Goal: Task Accomplishment & Management: Use online tool/utility

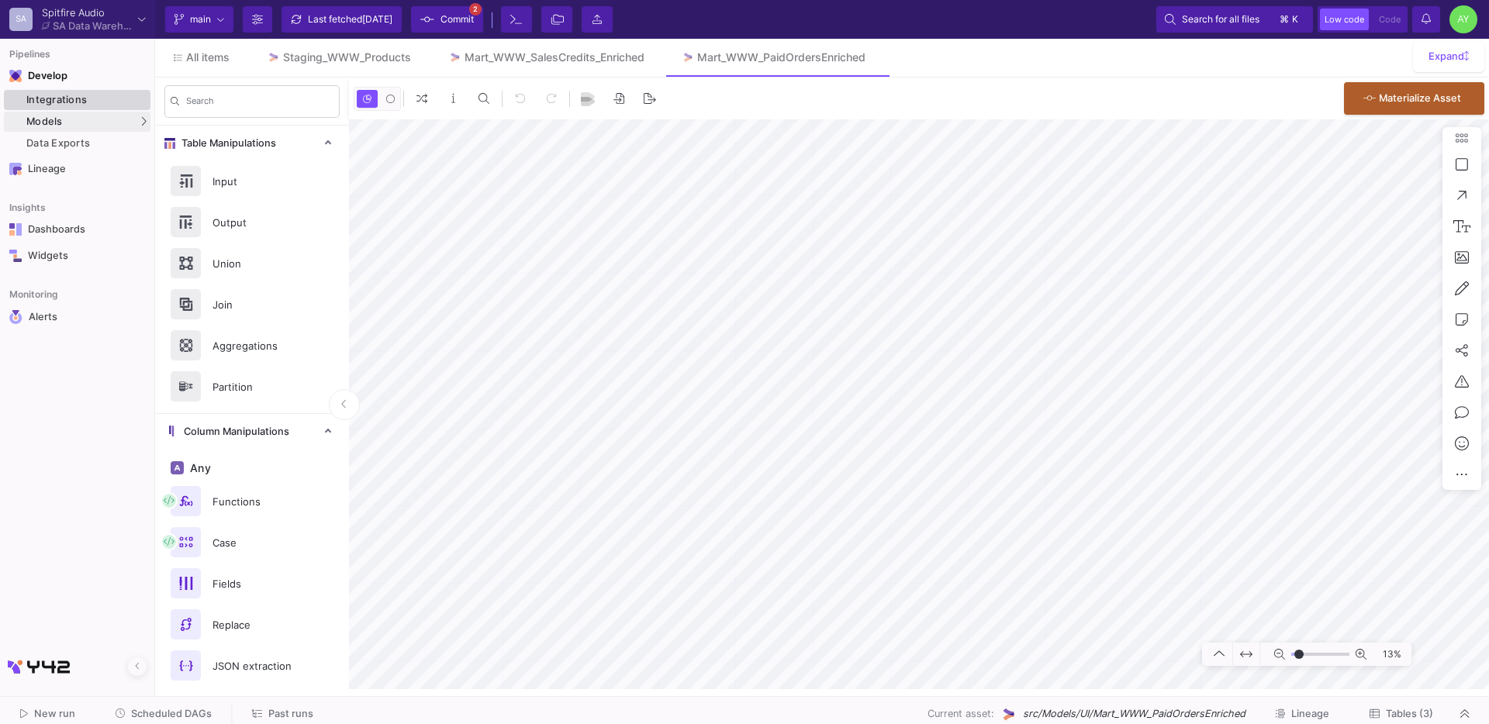
click at [53, 97] on div "Integrations" at bounding box center [86, 100] width 120 height 12
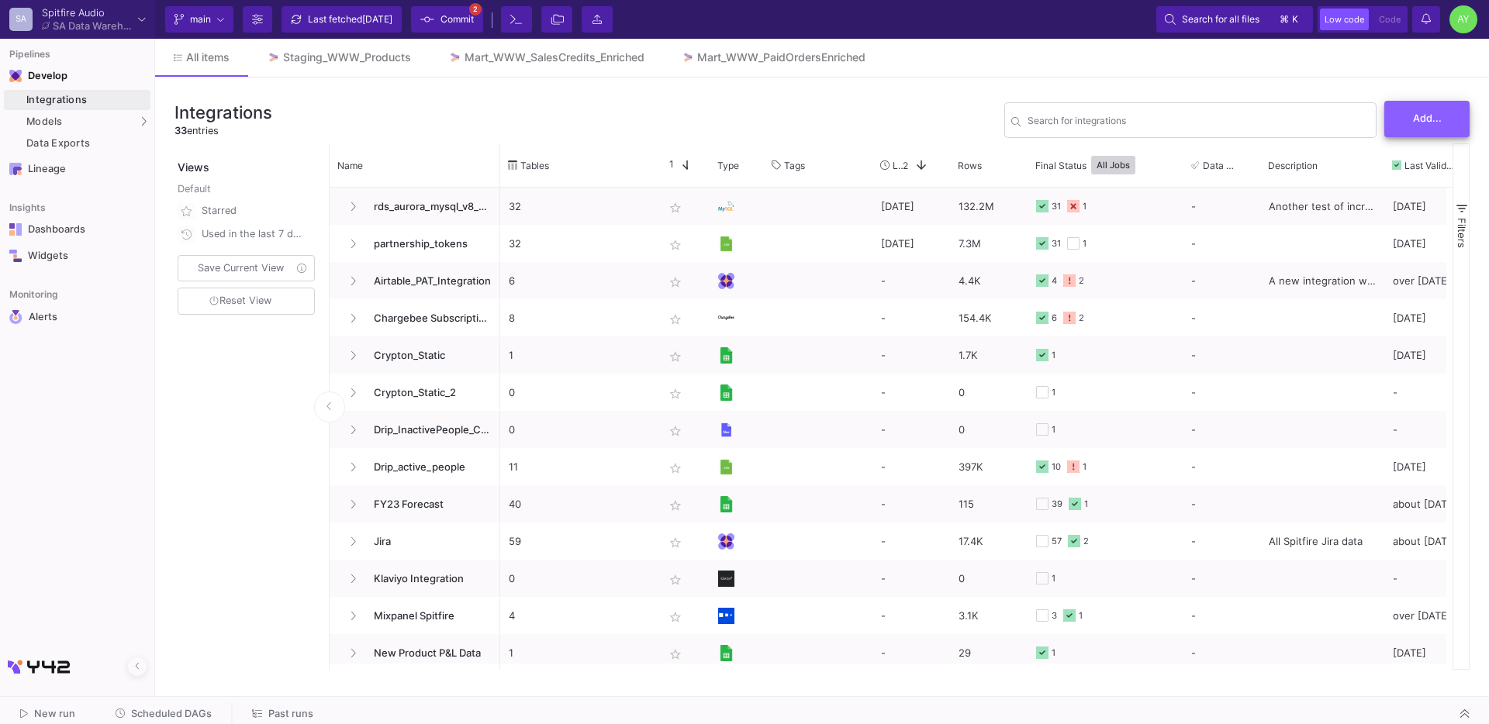
click at [1436, 121] on span "Add..." at bounding box center [1427, 118] width 29 height 12
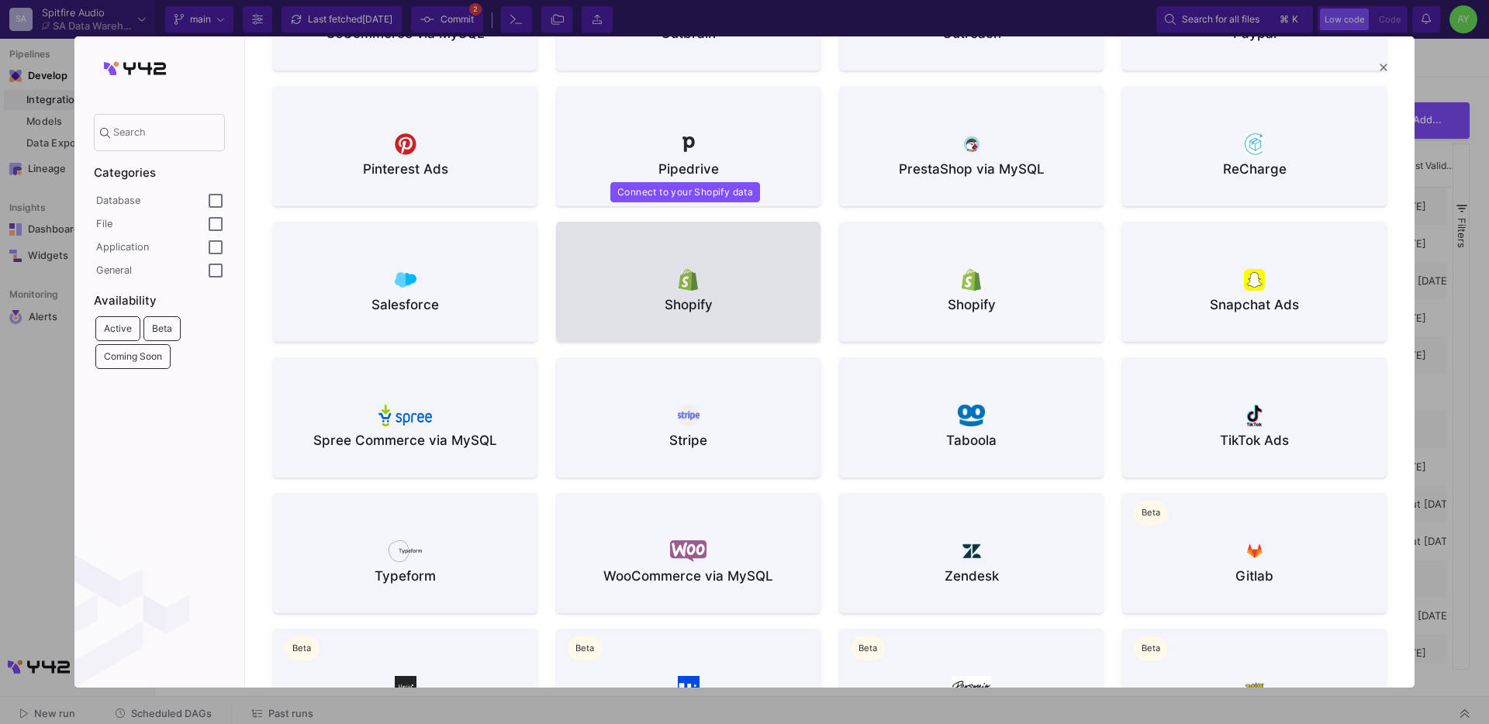
click at [638, 270] on div at bounding box center [689, 279] width 240 height 23
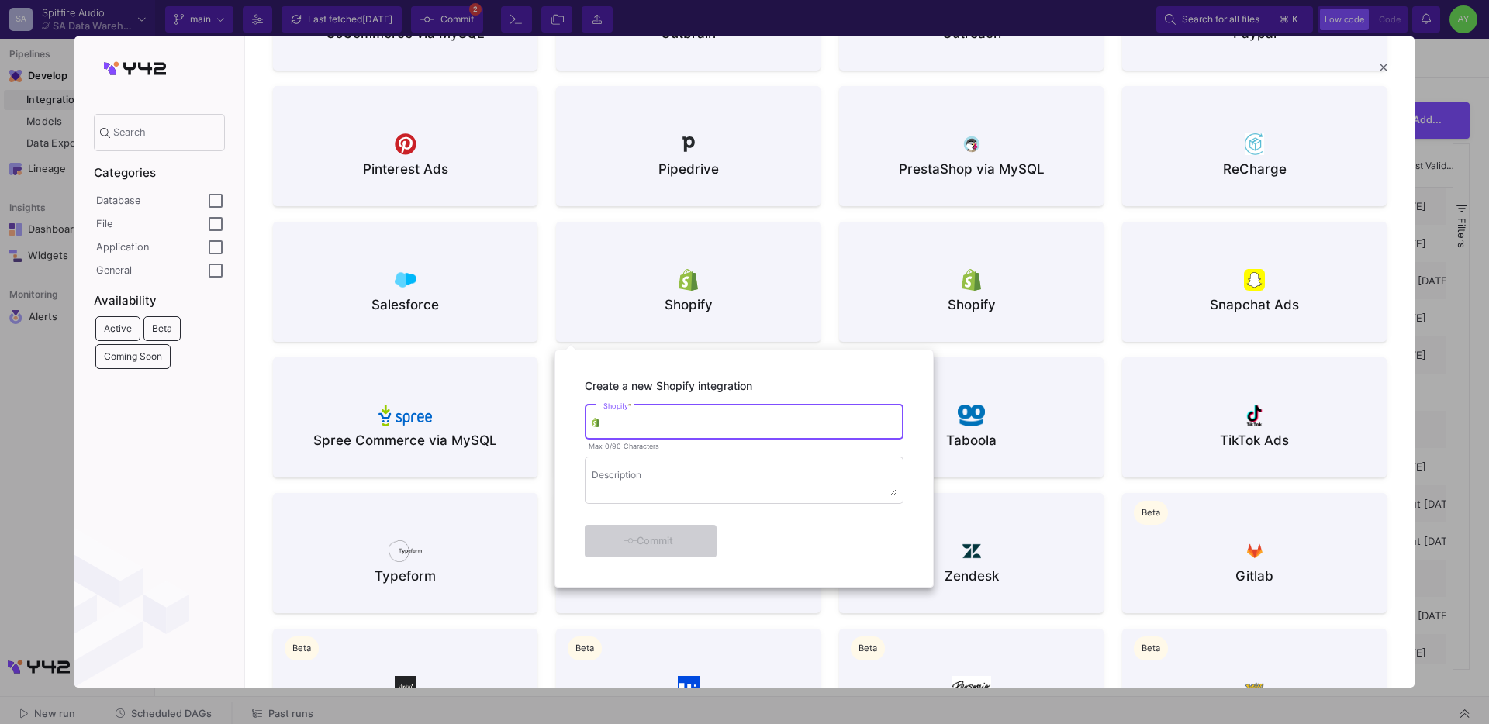
click at [638, 423] on input "Shopify *" at bounding box center [749, 425] width 293 height 12
type input "Spitfire Shopify Store"
click at [683, 545] on div "Commit" at bounding box center [648, 540] width 89 height 28
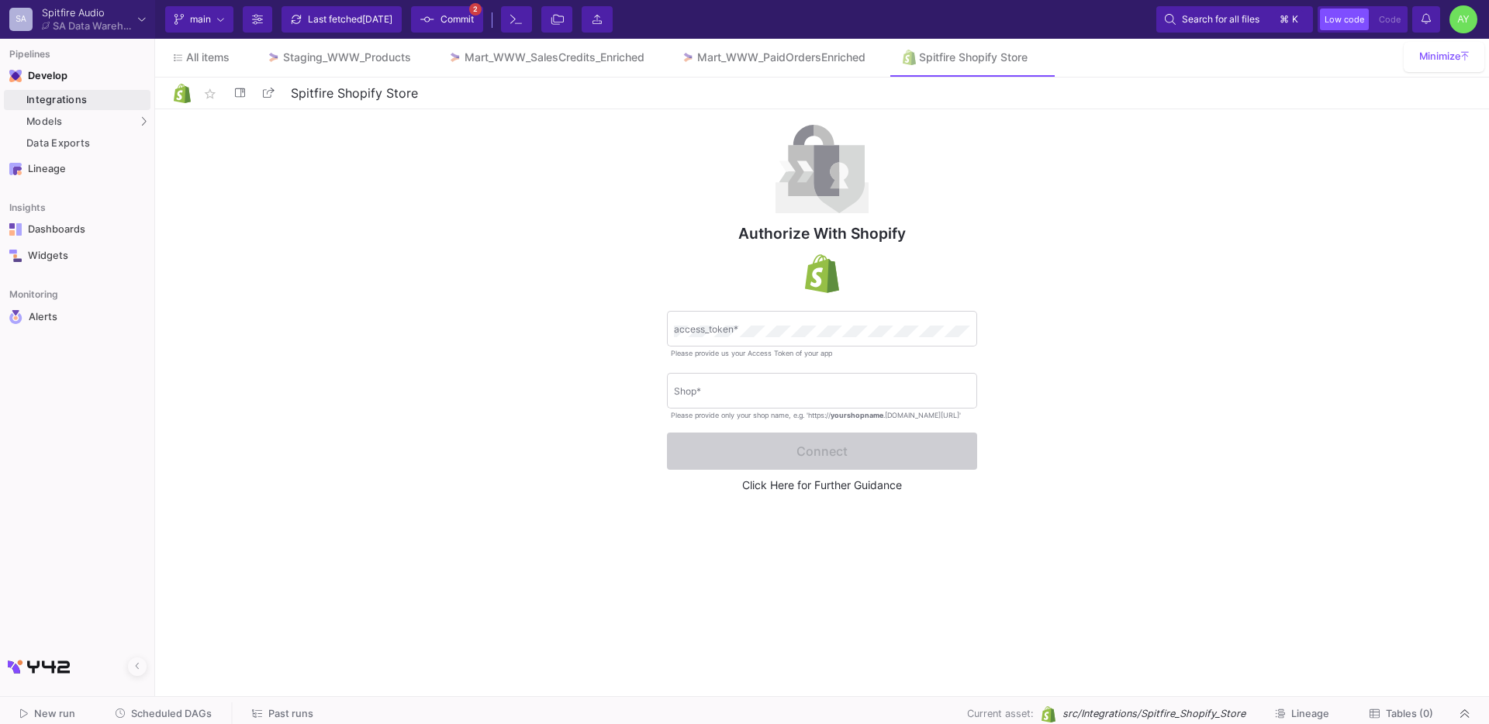
click at [596, 369] on div "Authorize with Shopify access_token * Please provide us your Access Token of yo…" at bounding box center [822, 399] width 1334 height 580
click at [68, 100] on div "Integrations" at bounding box center [86, 100] width 120 height 12
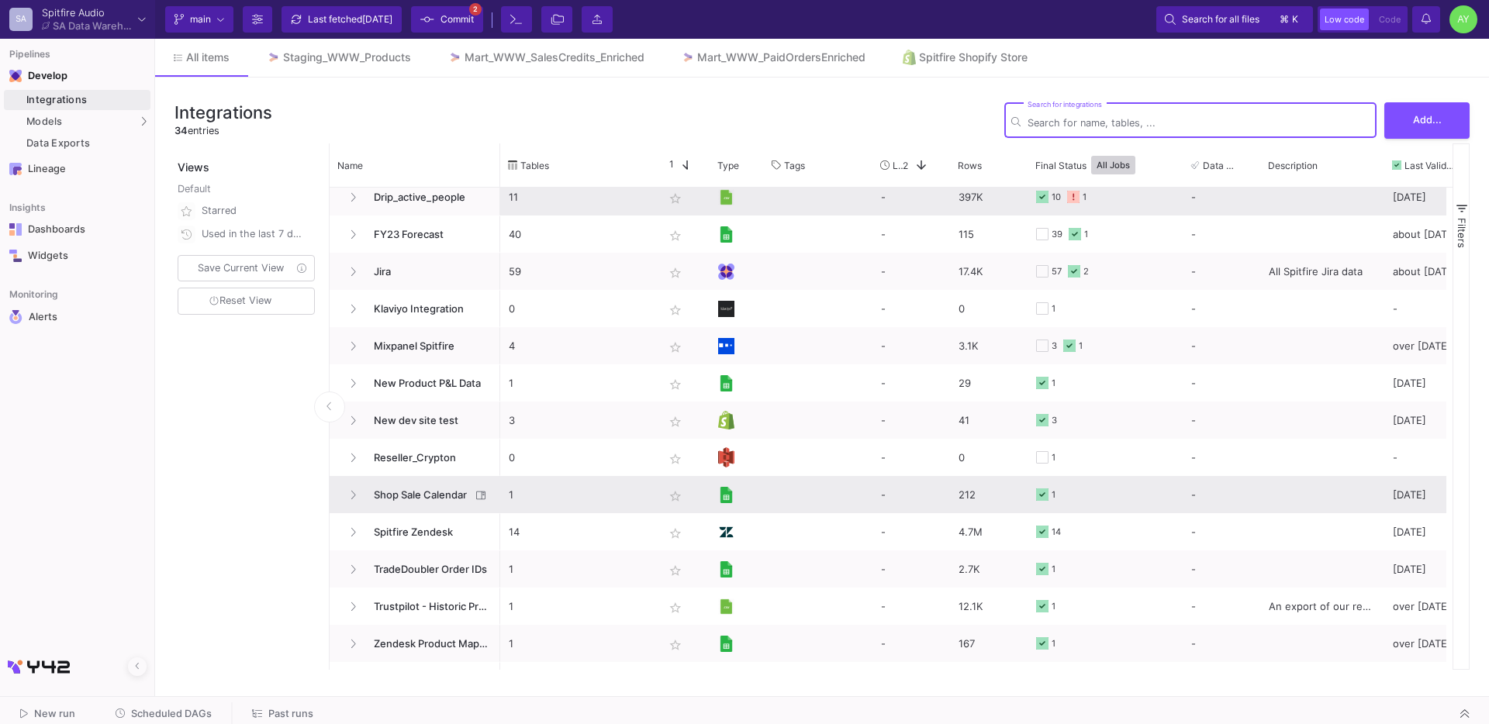
scroll to position [289, 0]
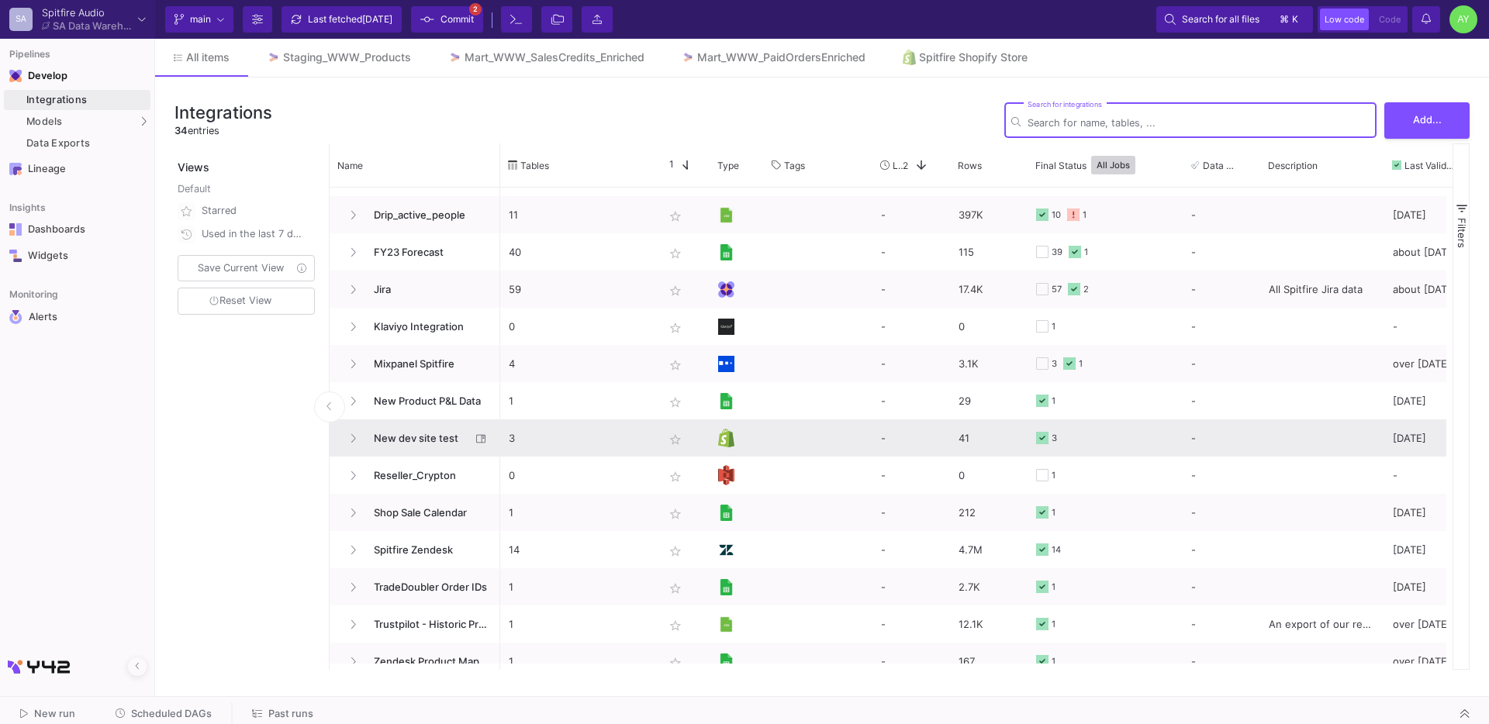
click at [590, 447] on p "3" at bounding box center [578, 438] width 138 height 36
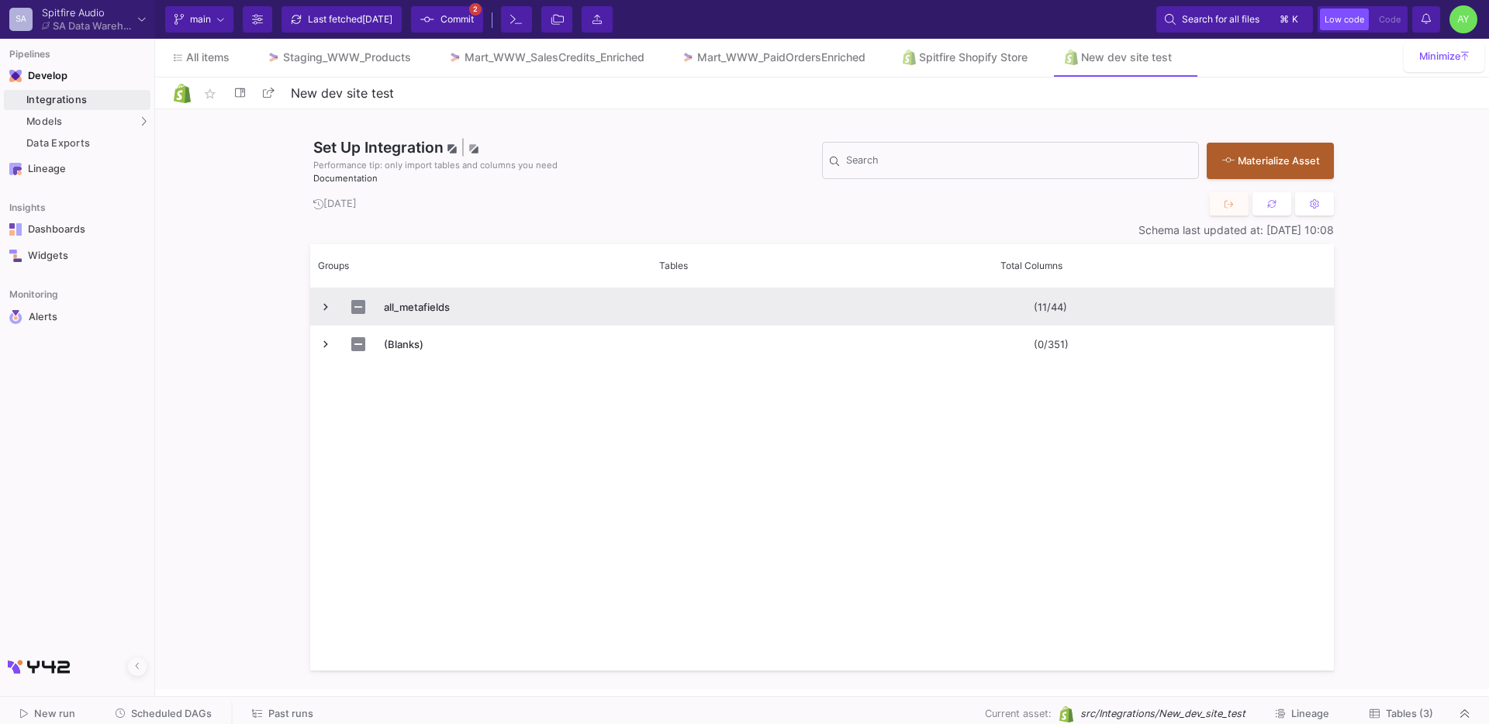
click at [319, 306] on span "Press SPACE to select this row." at bounding box center [326, 307] width 14 height 14
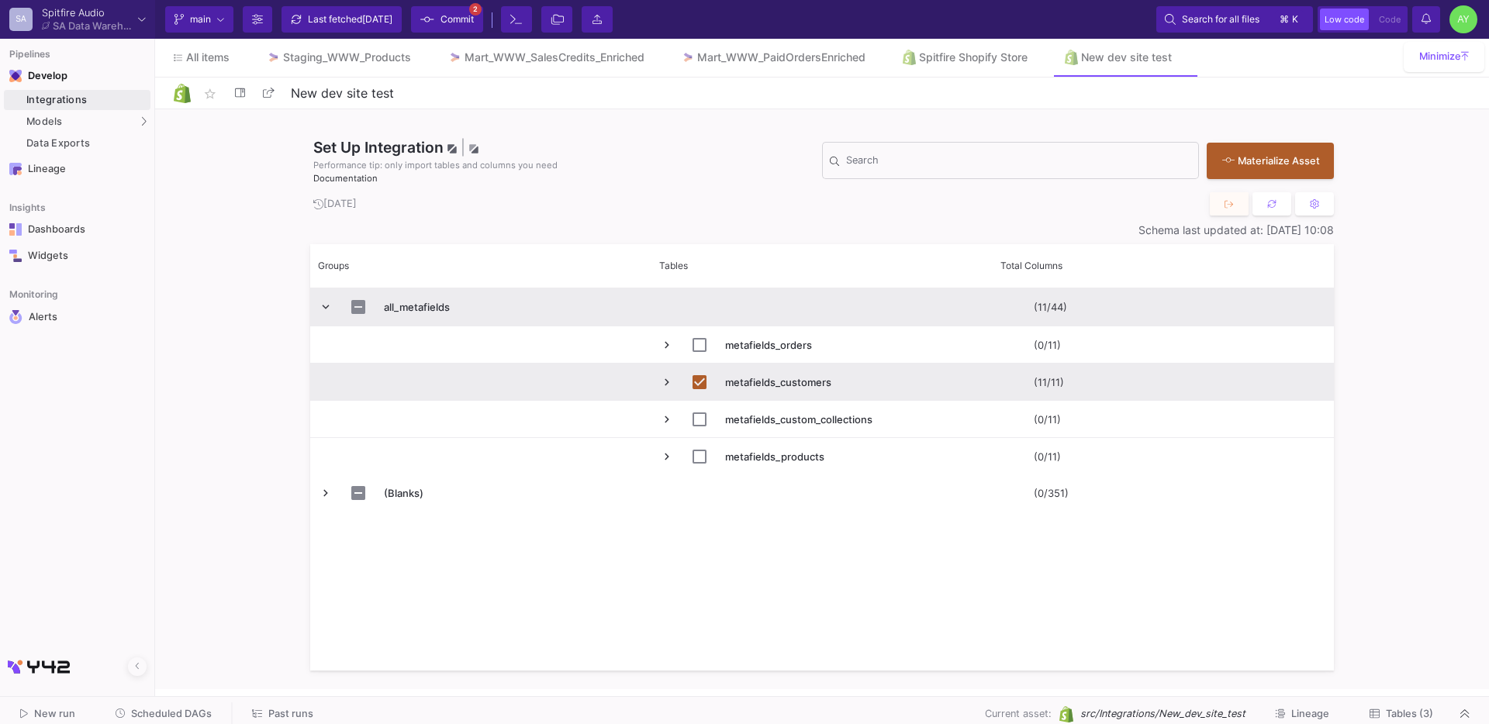
click at [319, 306] on span "Press SPACE to select this row." at bounding box center [326, 307] width 14 height 14
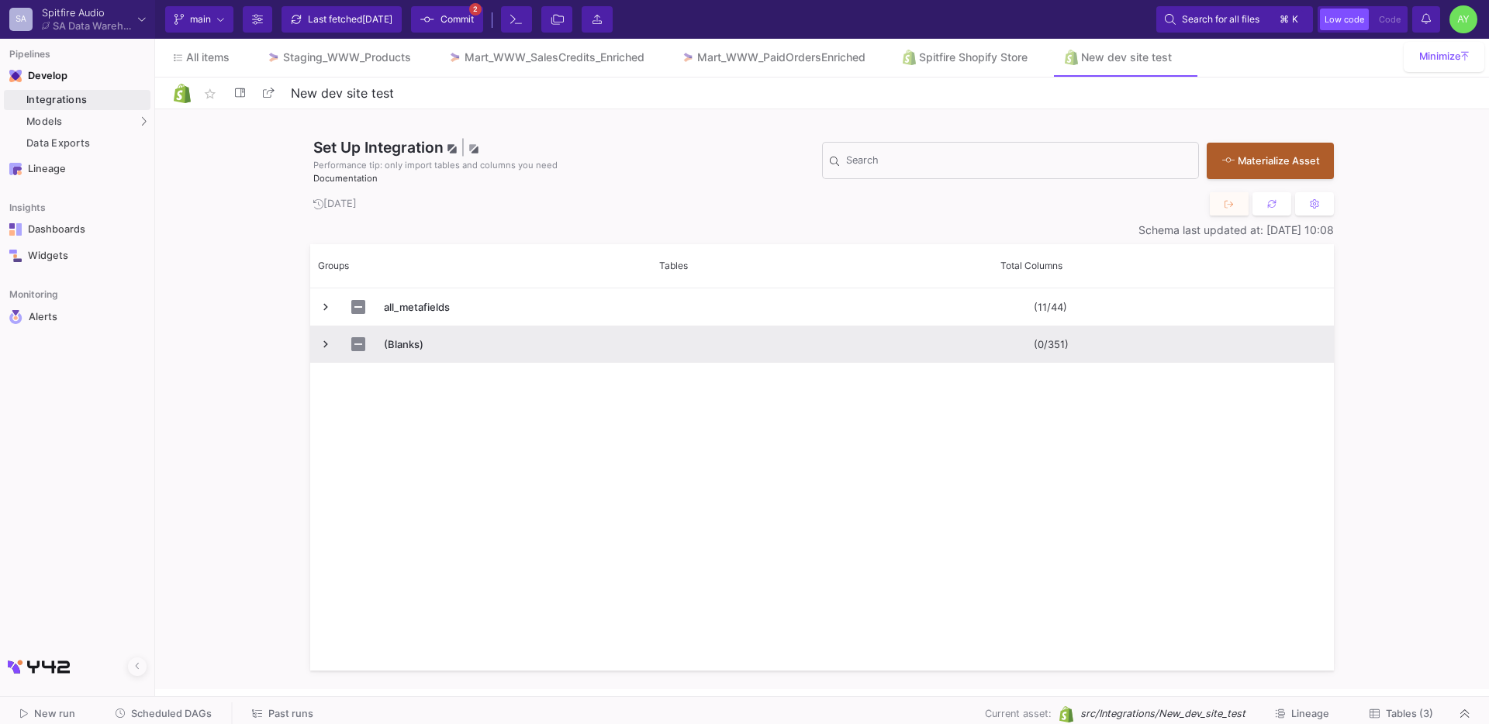
click at [327, 346] on span "Press SPACE to select this row." at bounding box center [326, 344] width 14 height 14
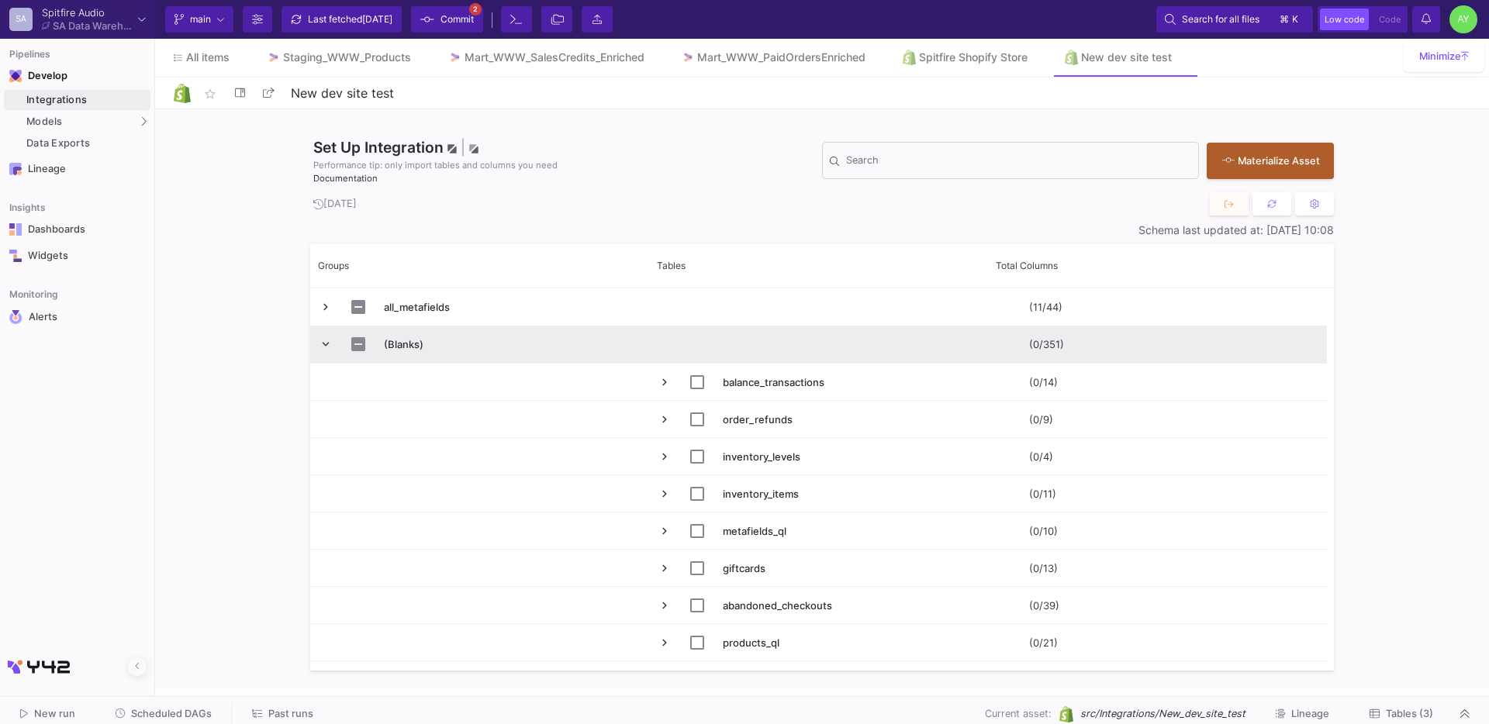
click at [327, 346] on span "Press SPACE to select this row." at bounding box center [326, 344] width 14 height 14
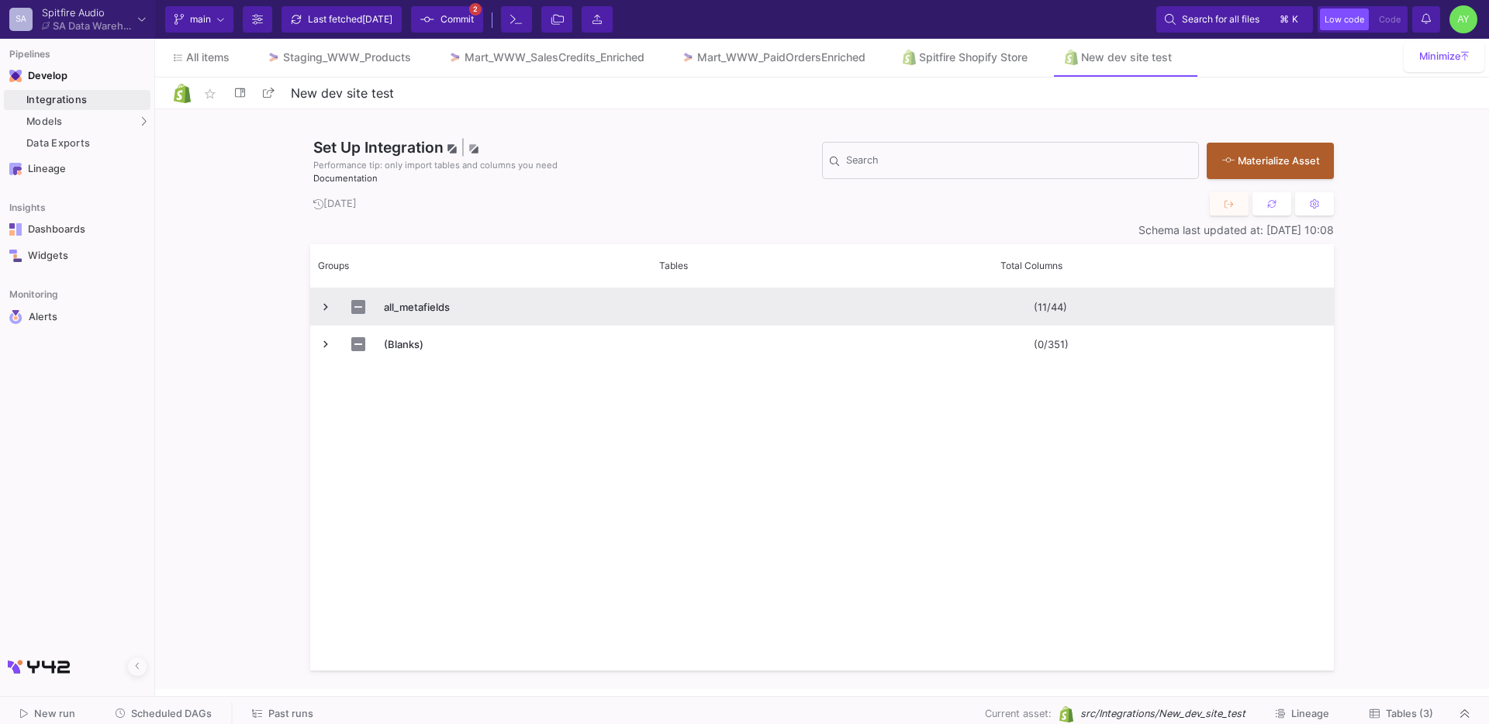
click at [328, 306] on span "Press SPACE to select this row." at bounding box center [326, 307] width 14 height 14
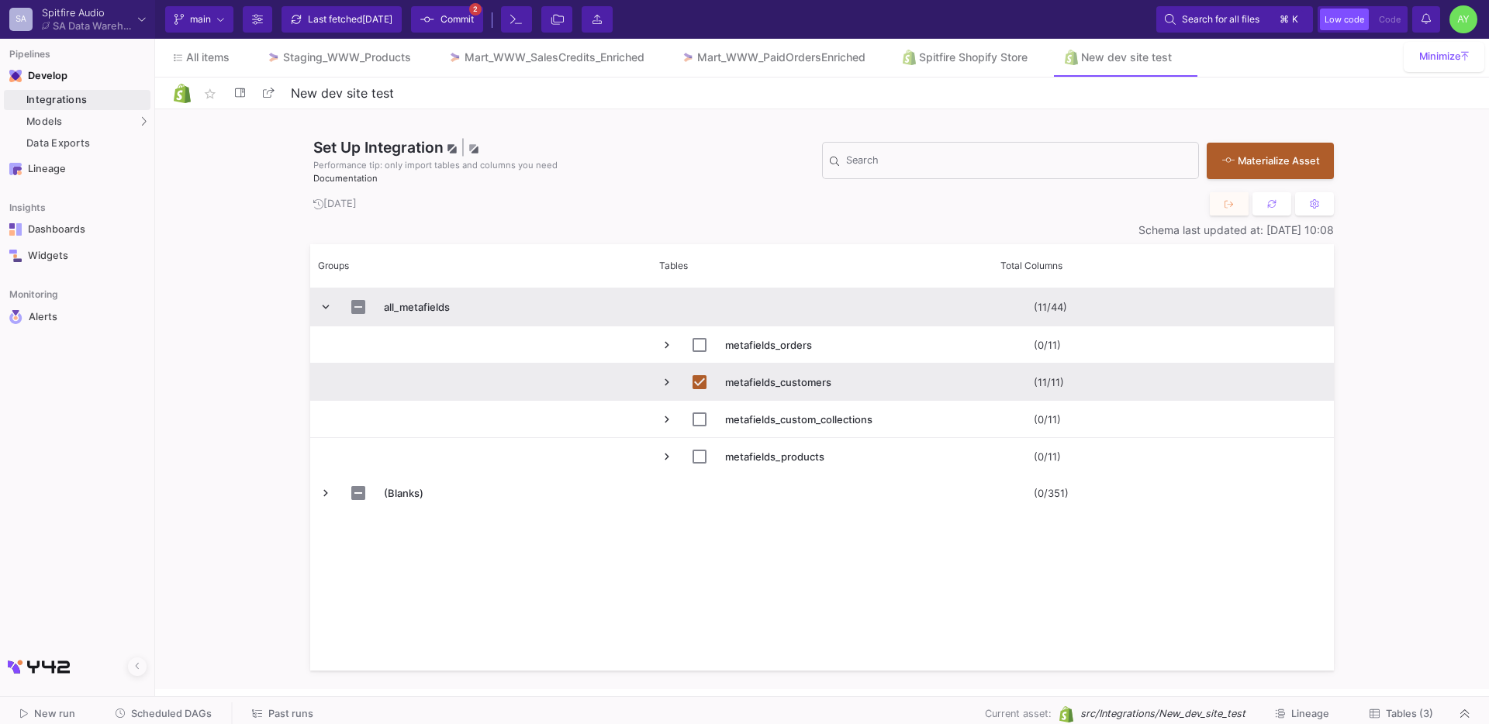
click at [328, 306] on span "Press SPACE to select this row." at bounding box center [326, 307] width 14 height 14
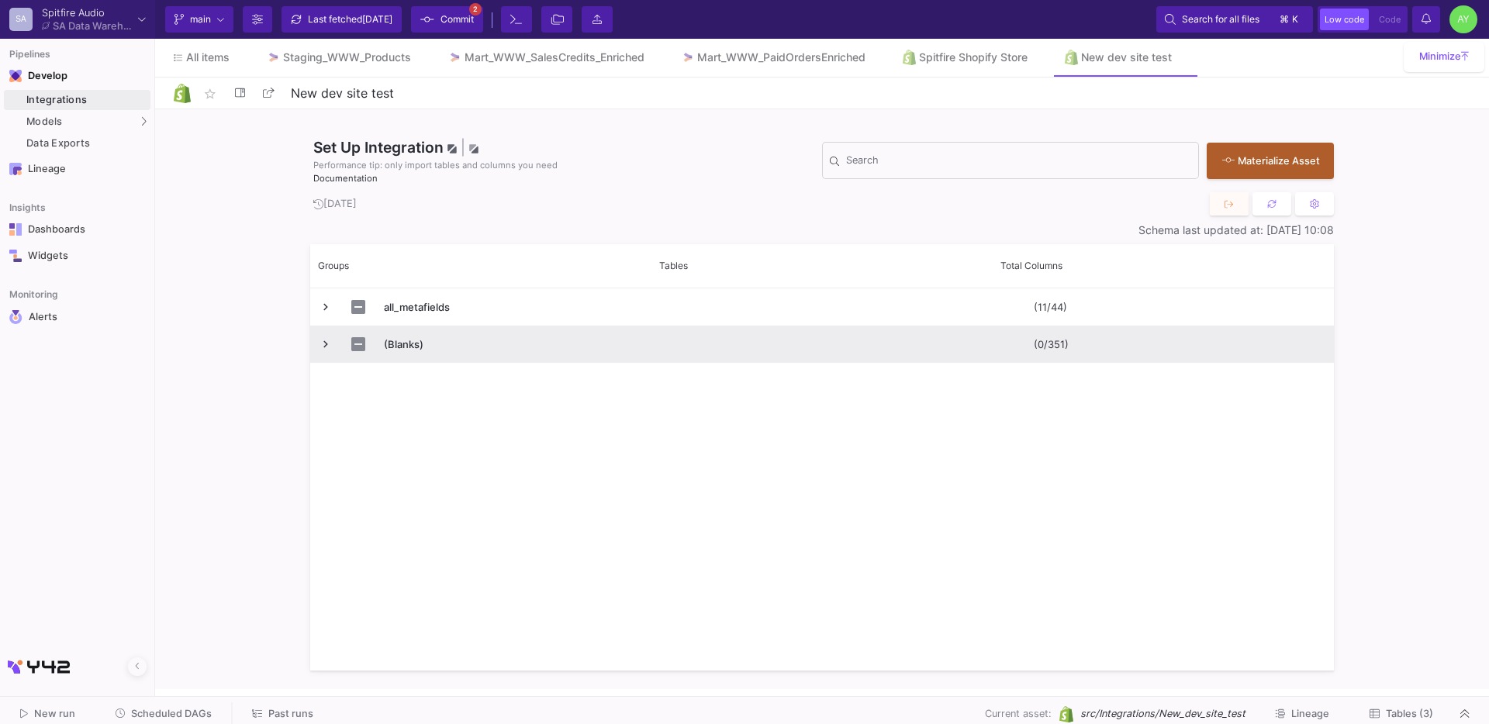
click at [330, 361] on span "Press SPACE to select this row." at bounding box center [326, 345] width 14 height 36
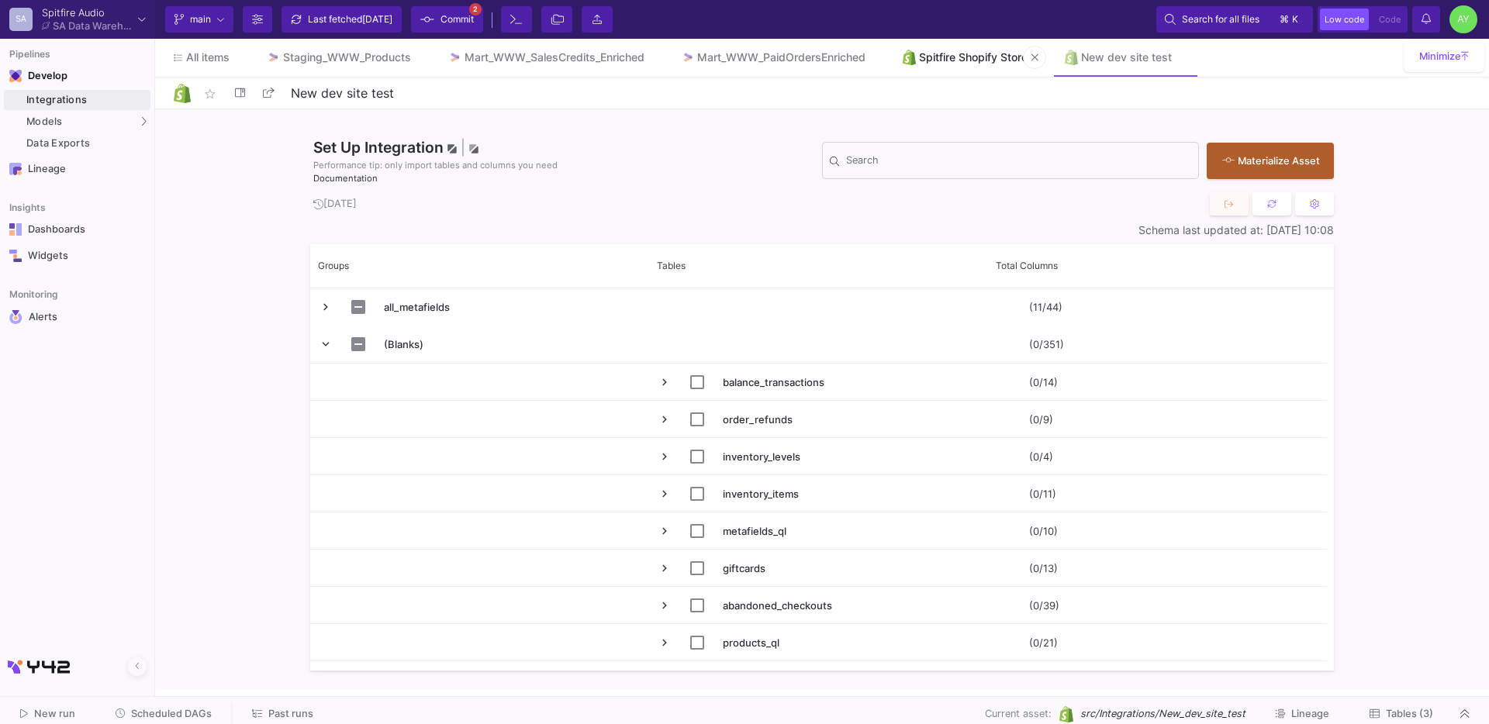
click at [962, 60] on div "Spitfire Shopify Store" at bounding box center [973, 57] width 109 height 12
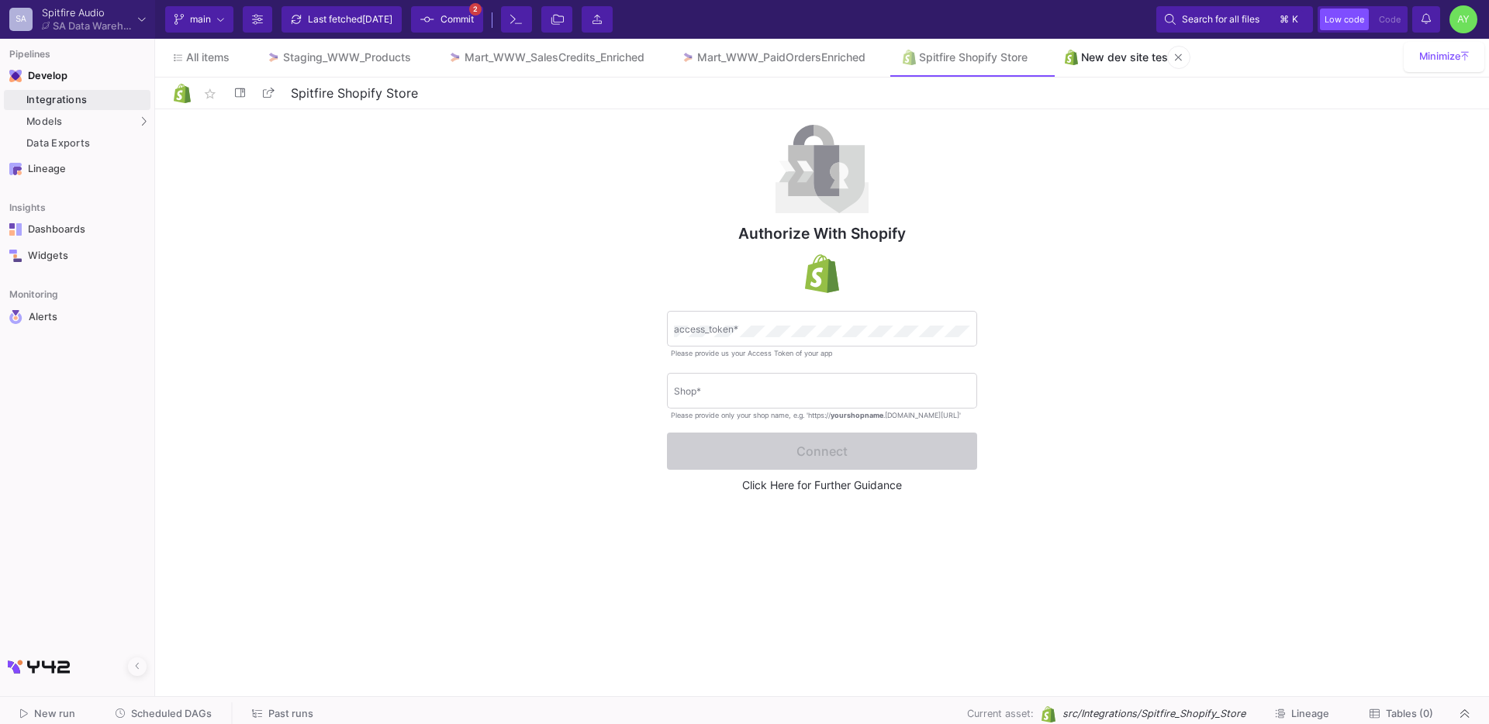
click at [1139, 50] on link "New dev site test" at bounding box center [1118, 57] width 144 height 37
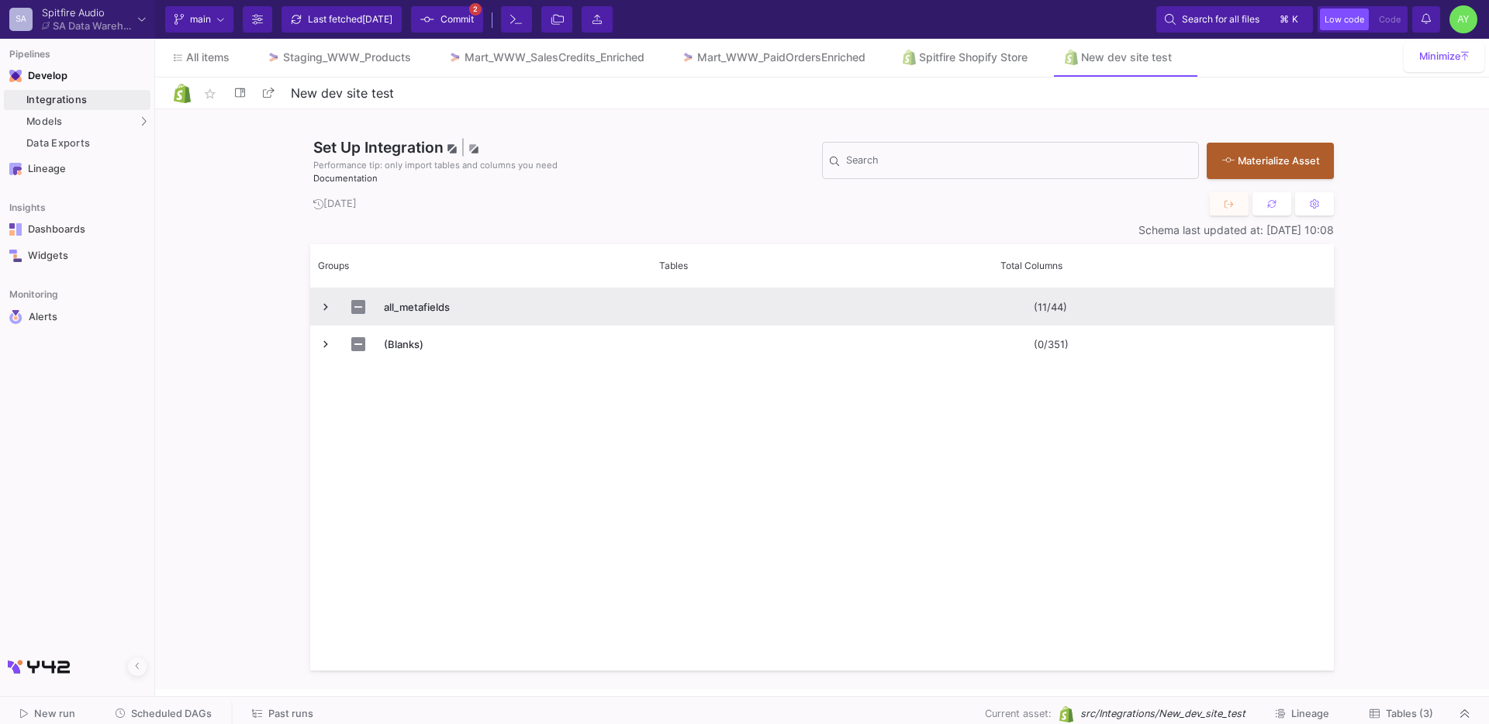
click at [403, 313] on span "all_metafields" at bounding box center [512, 307] width 257 height 36
click at [324, 308] on span "Press SPACE to select this row." at bounding box center [326, 307] width 14 height 14
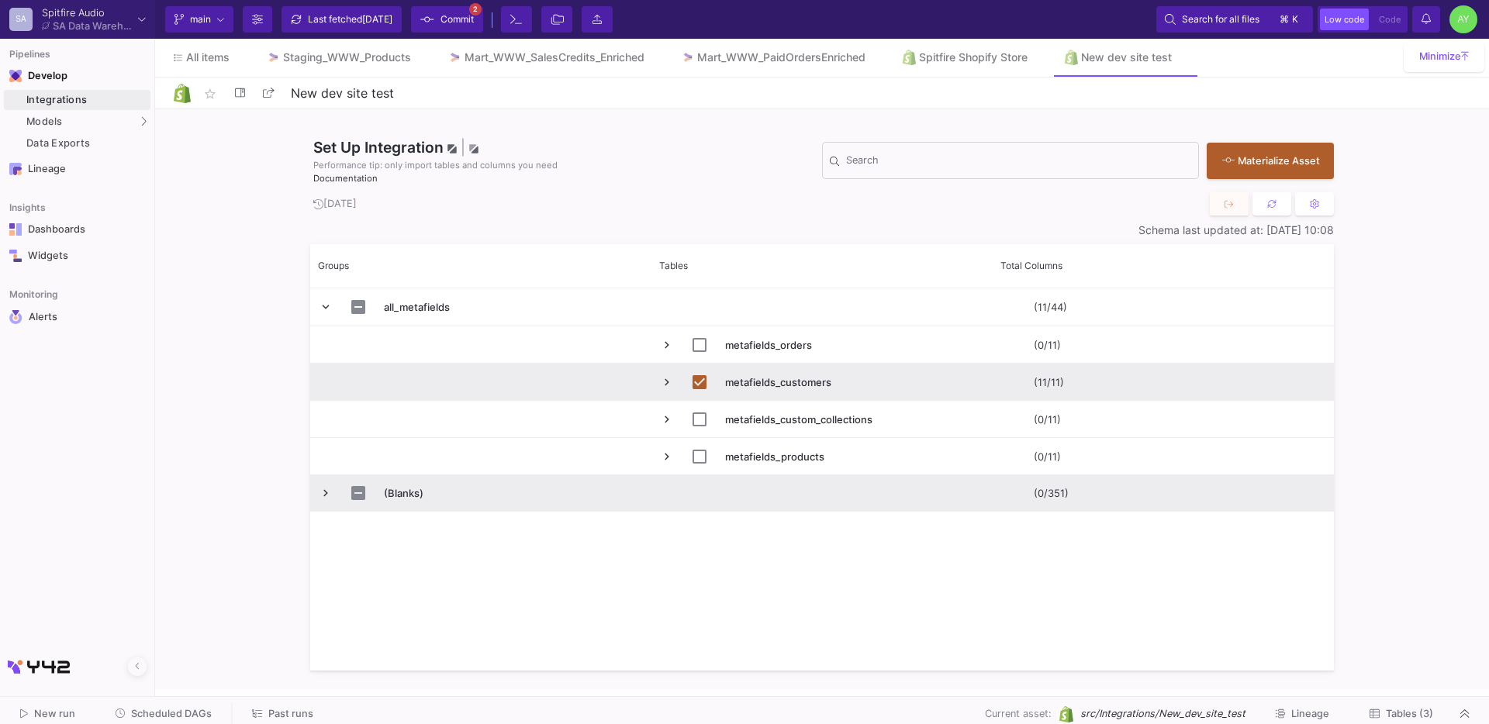
click at [324, 492] on span "Press SPACE to select this row." at bounding box center [326, 493] width 14 height 14
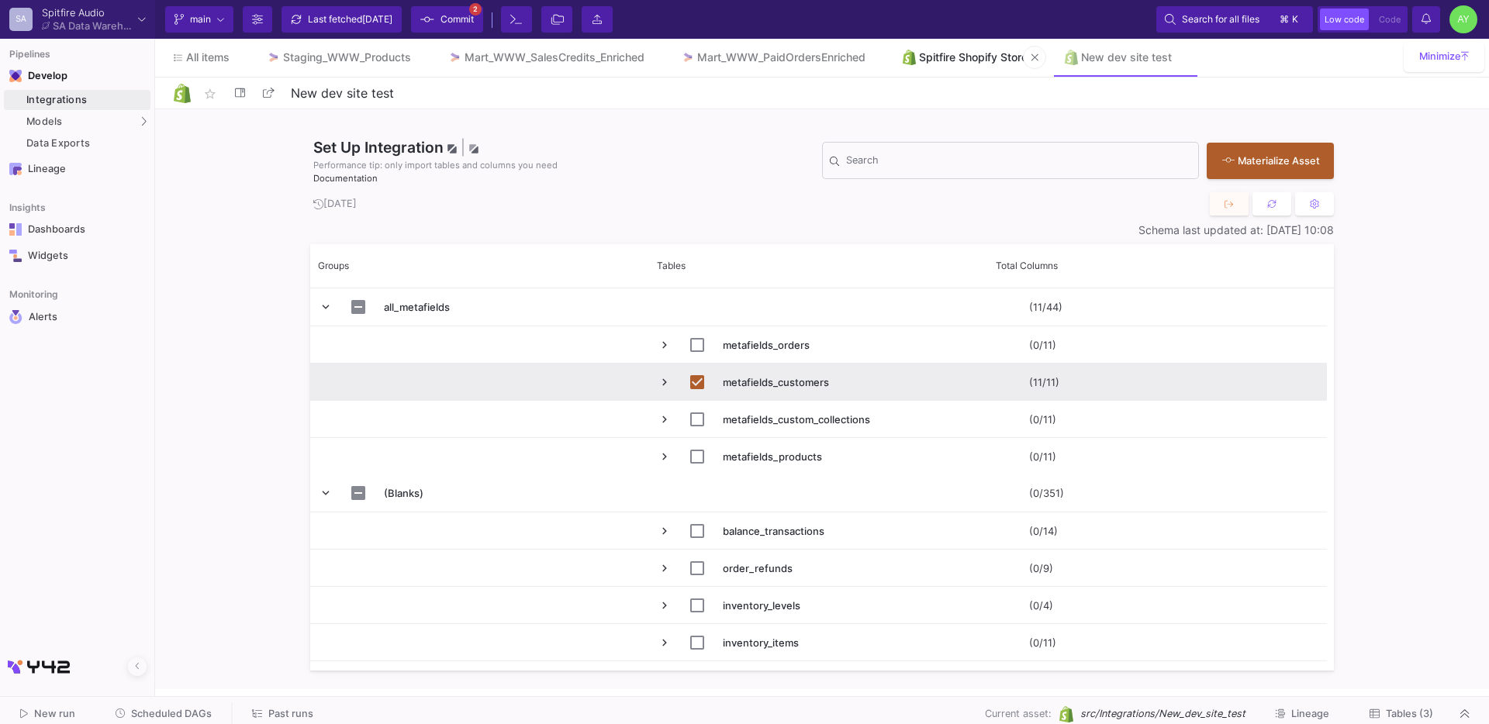
click at [969, 60] on div "Spitfire Shopify Store" at bounding box center [973, 57] width 109 height 12
type input "Spitfire Shopify Store"
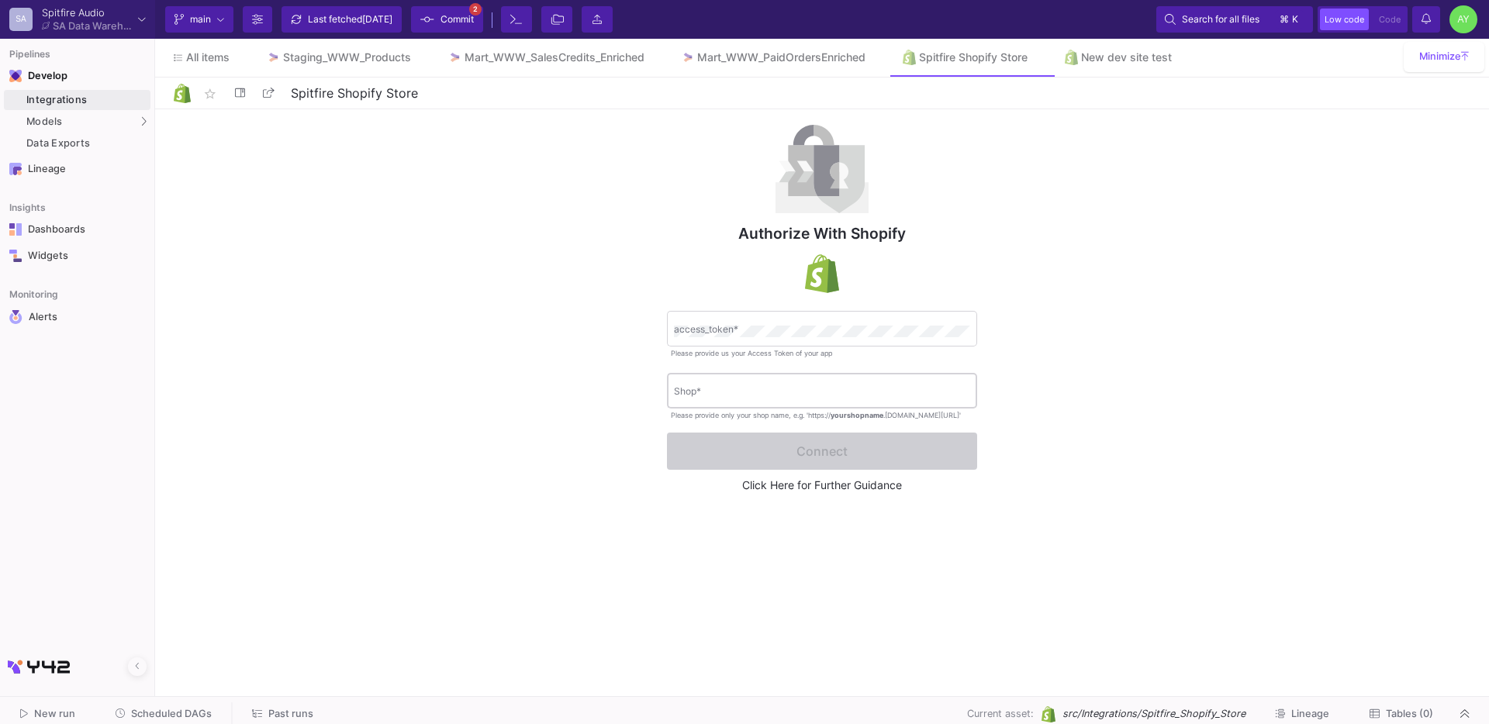
click at [810, 390] on input "Shop *" at bounding box center [822, 394] width 296 height 12
click at [503, 480] on div "Authorize with Shopify access_token * Please provide us your Access Token of yo…" at bounding box center [822, 399] width 1334 height 580
click at [776, 569] on div "Authorize with Shopify access_token * Please provide us your Access Token of yo…" at bounding box center [822, 399] width 1334 height 580
click at [534, 378] on div "Authorize with Shopify access_token * Please provide us your Access Token of yo…" at bounding box center [822, 399] width 1334 height 580
click at [670, 596] on div "Authorize with Shopify access_token * Please provide us your Access Token of yo…" at bounding box center [822, 399] width 1334 height 580
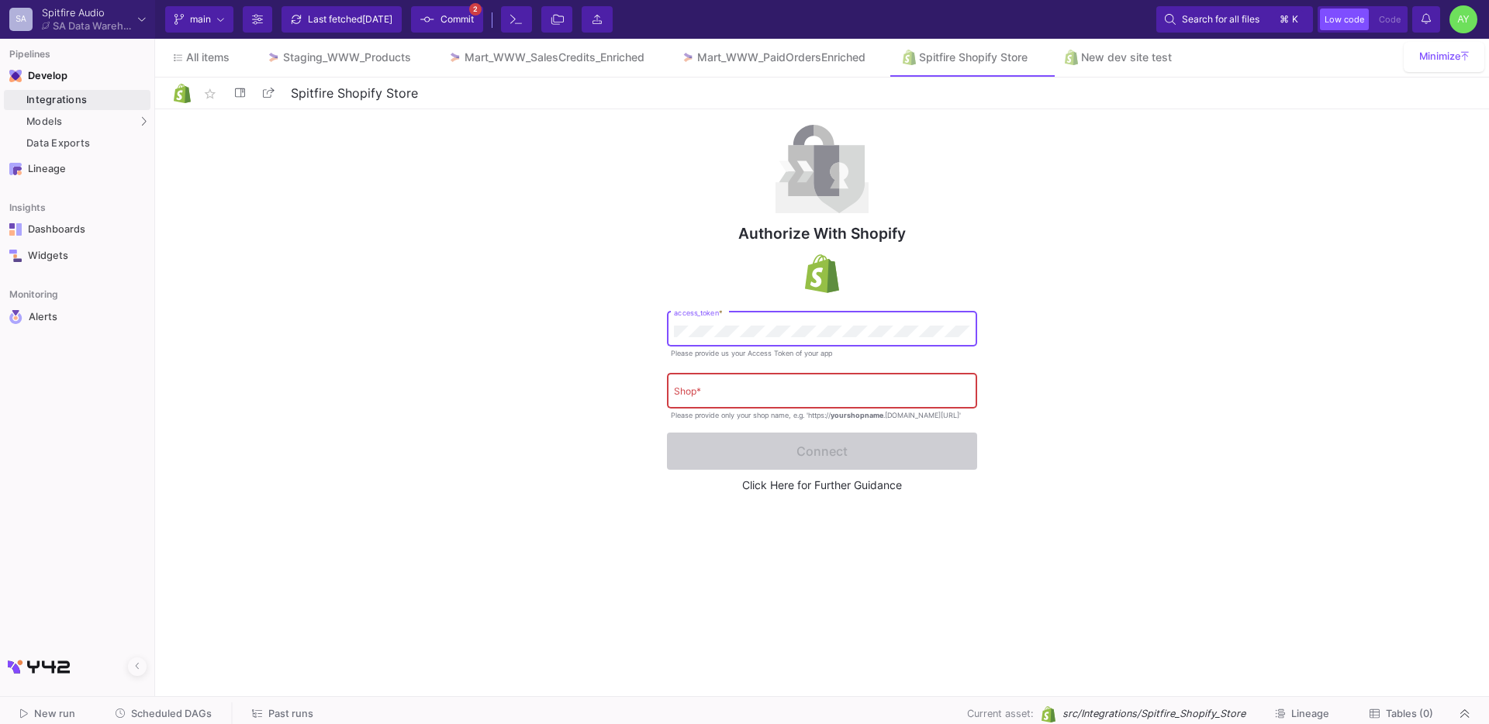
click at [722, 396] on input "Shop *" at bounding box center [822, 394] width 296 height 12
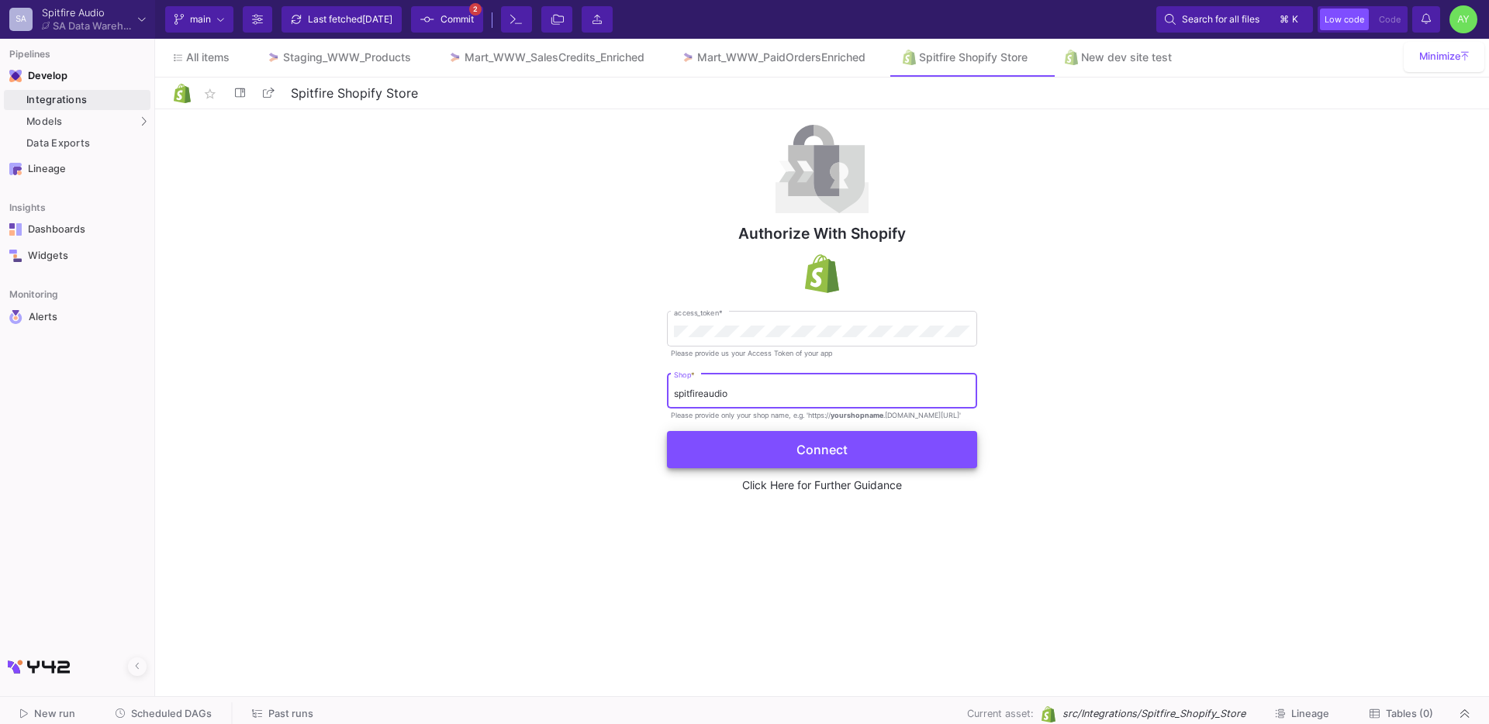
type input "spitfireaudio"
click at [788, 448] on button "Connect" at bounding box center [822, 449] width 310 height 37
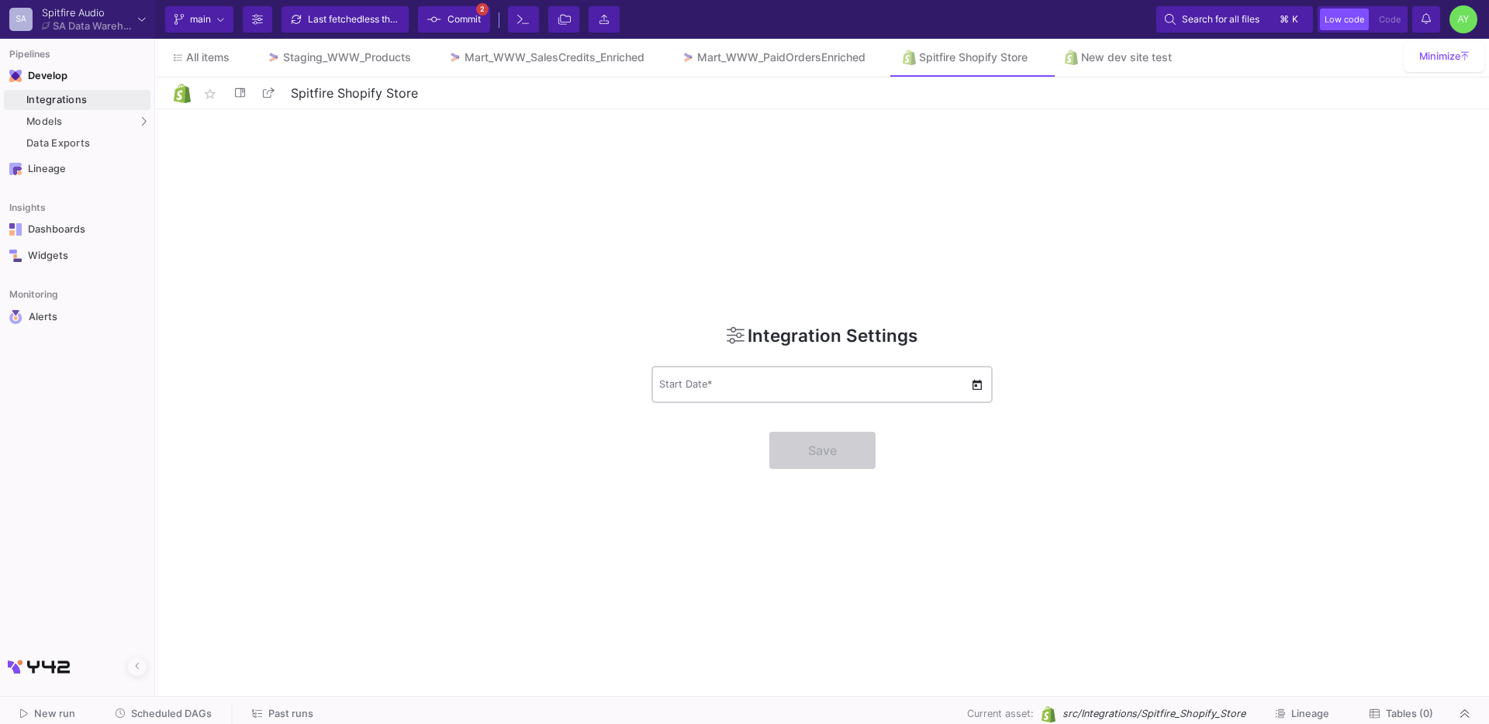
click at [883, 372] on div "Start Date *" at bounding box center [814, 384] width 311 height 40
click at [978, 383] on span "Open calendar" at bounding box center [977, 386] width 16 height 16
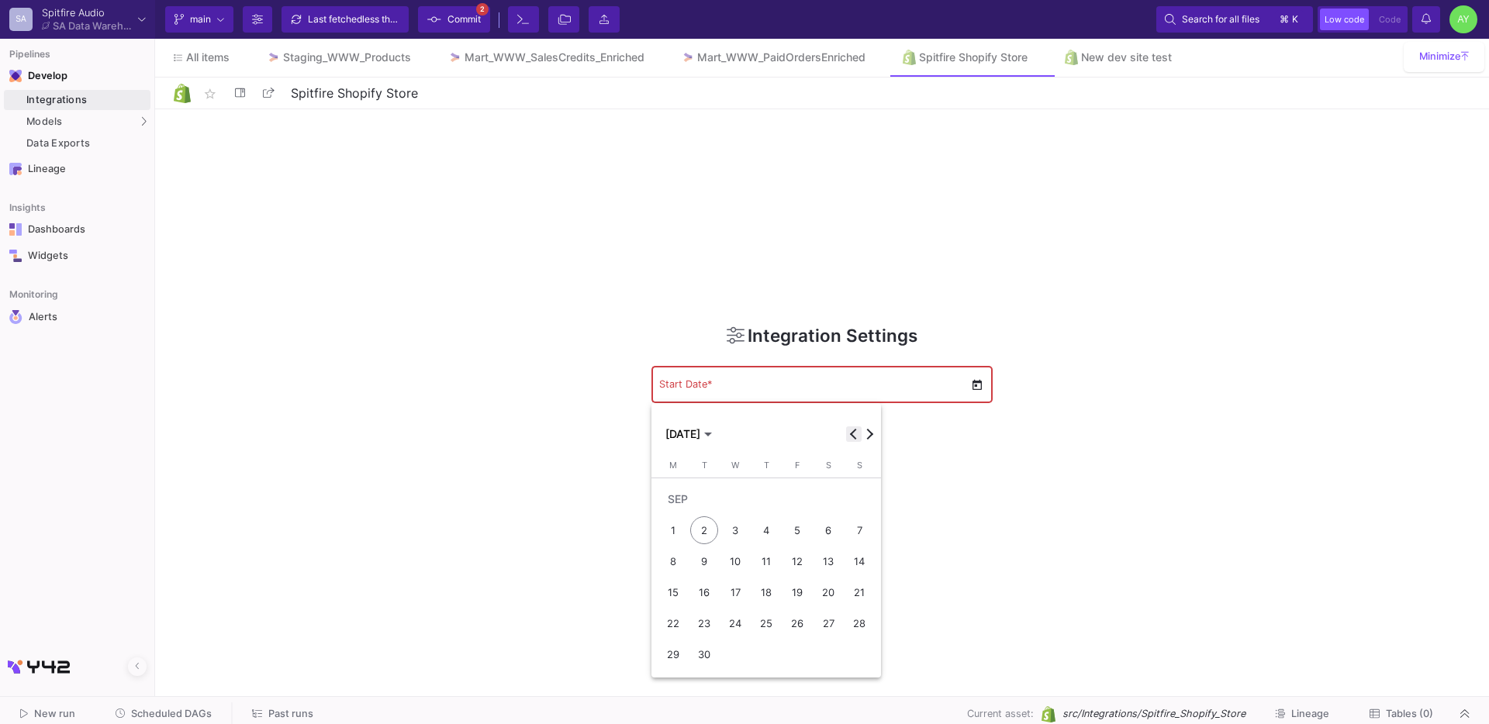
click at [857, 441] on span "Previous month" at bounding box center [854, 435] width 16 height 16
click at [796, 500] on div "1" at bounding box center [797, 500] width 28 height 28
type input "01/08/2025"
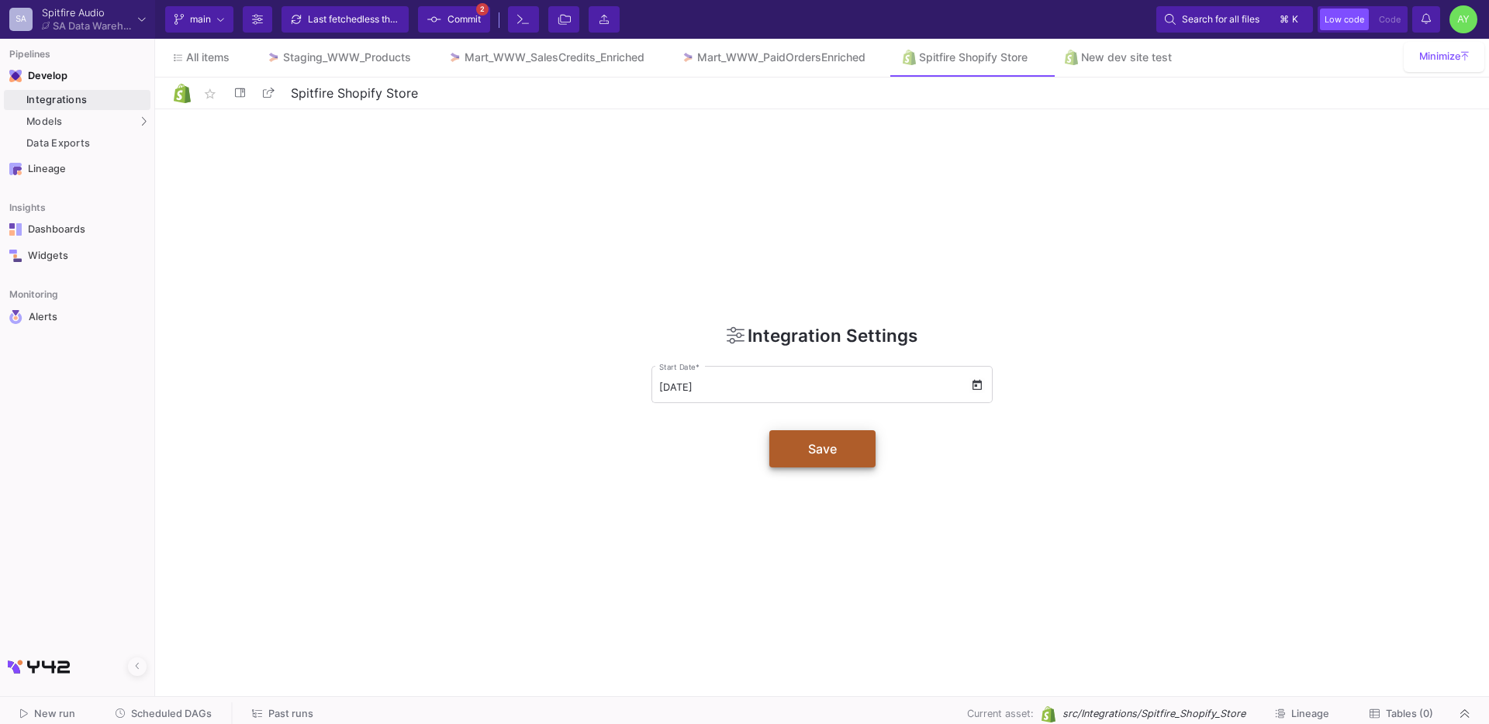
click at [837, 444] on button "Save" at bounding box center [822, 448] width 106 height 37
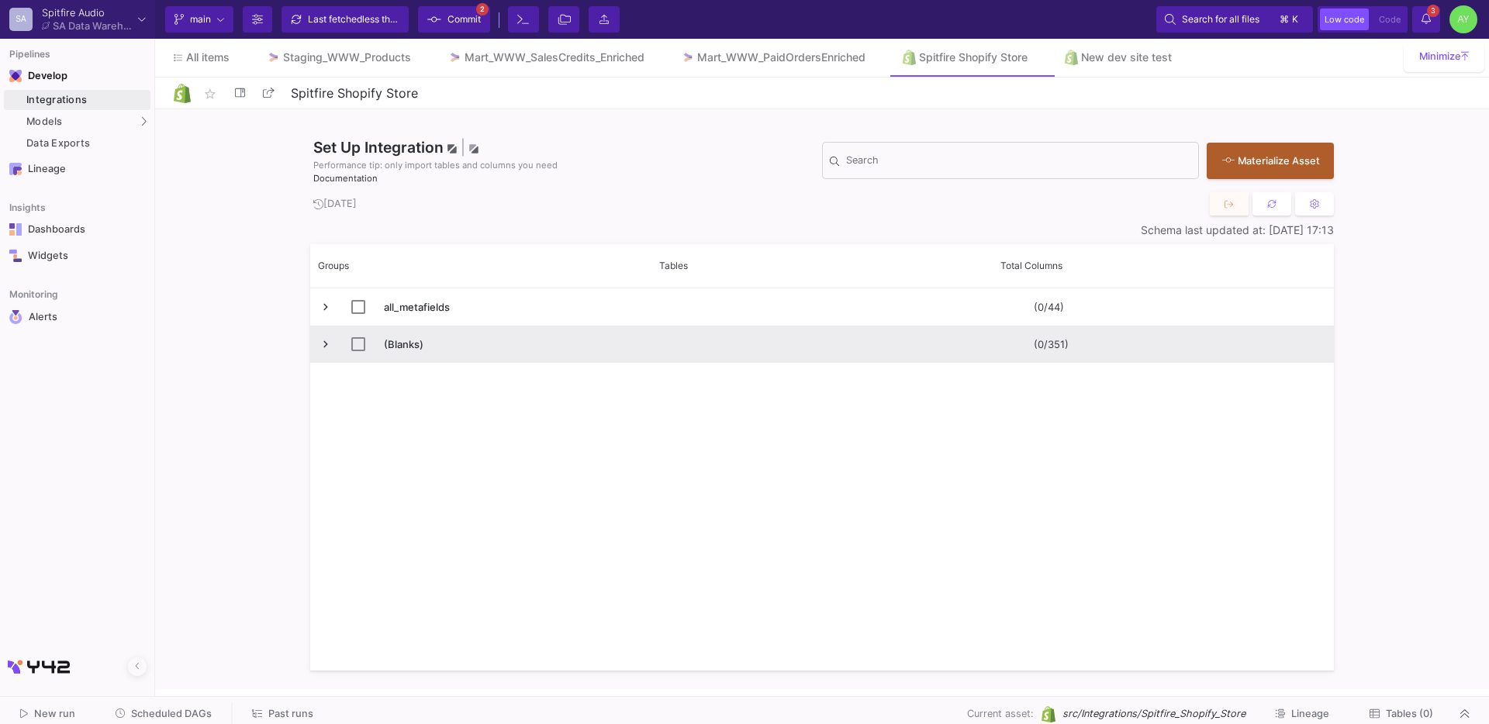
click at [327, 341] on span "Press SPACE to select this row." at bounding box center [326, 344] width 14 height 14
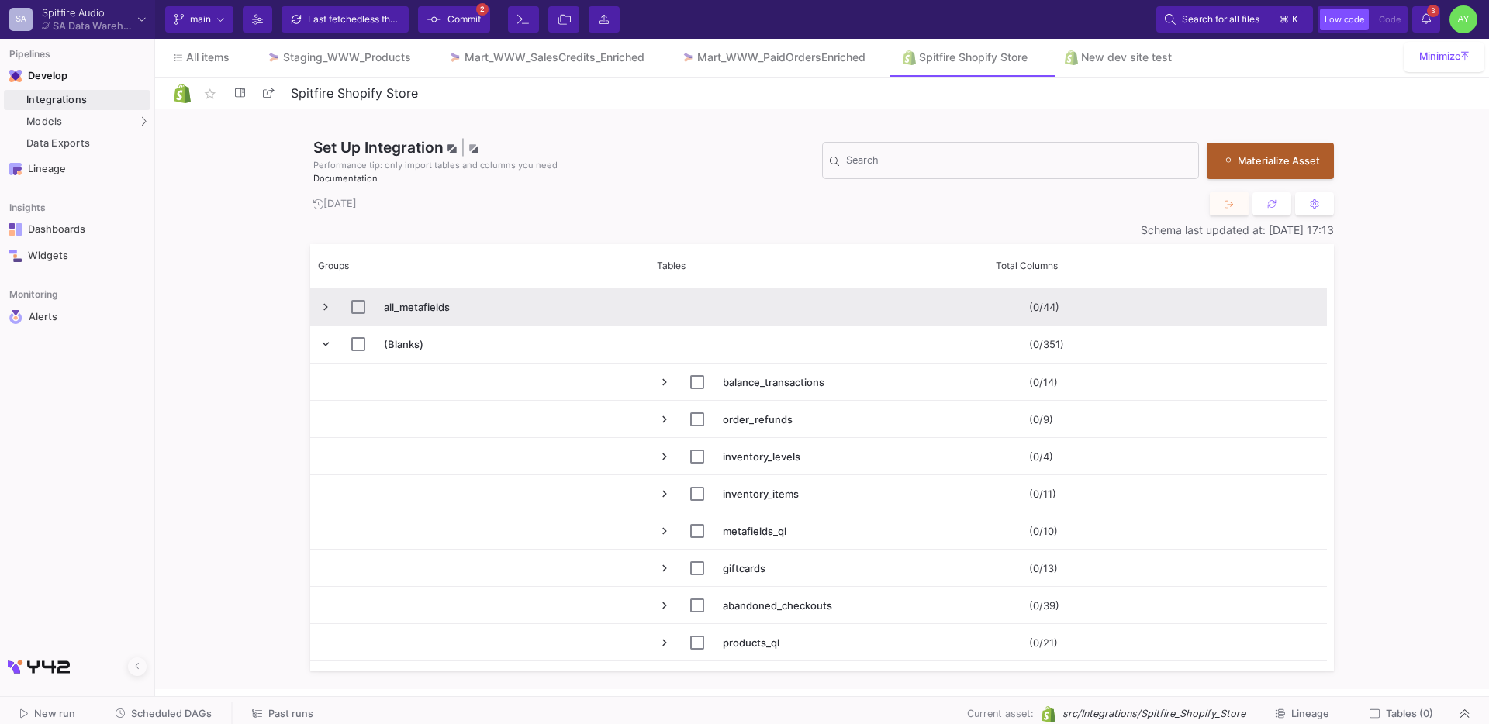
click at [327, 313] on span "Press SPACE to select this row." at bounding box center [326, 307] width 14 height 14
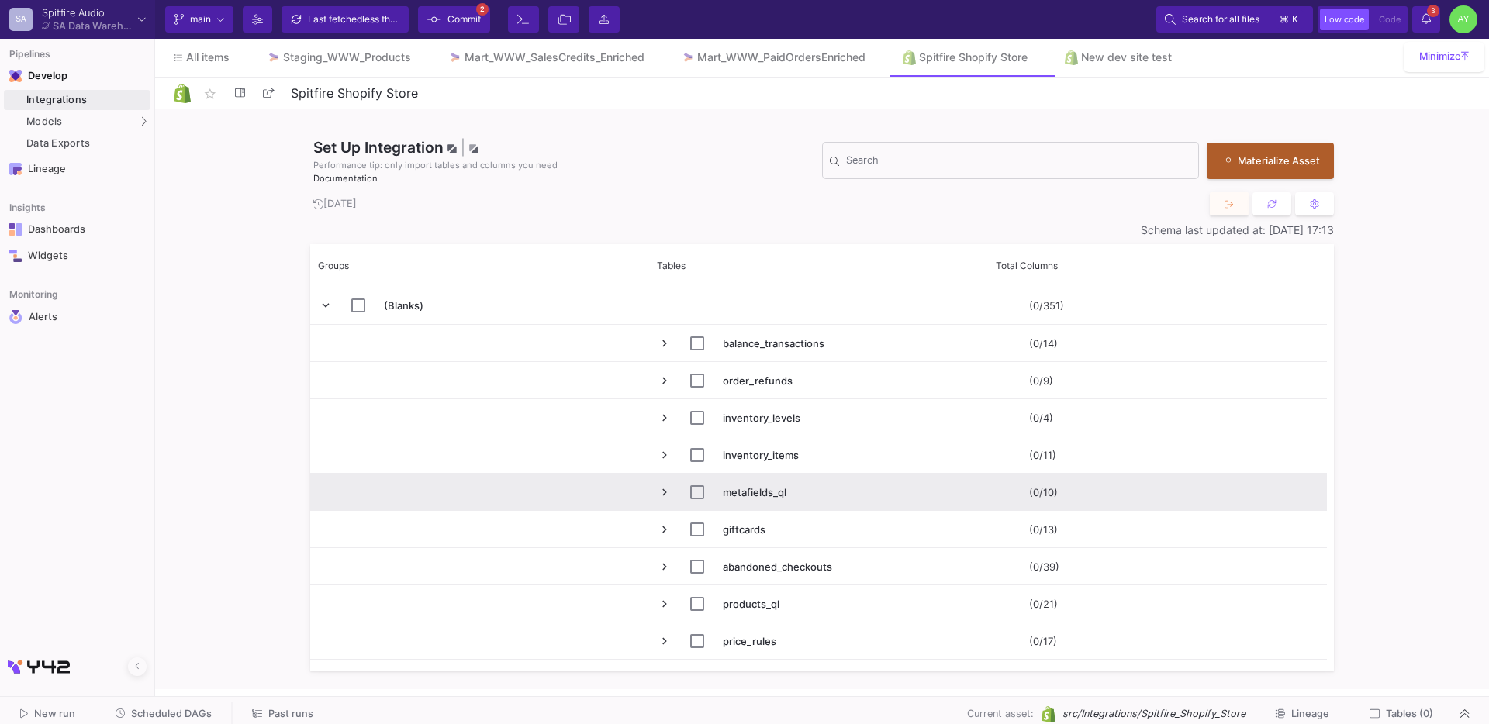
scroll to position [192, 0]
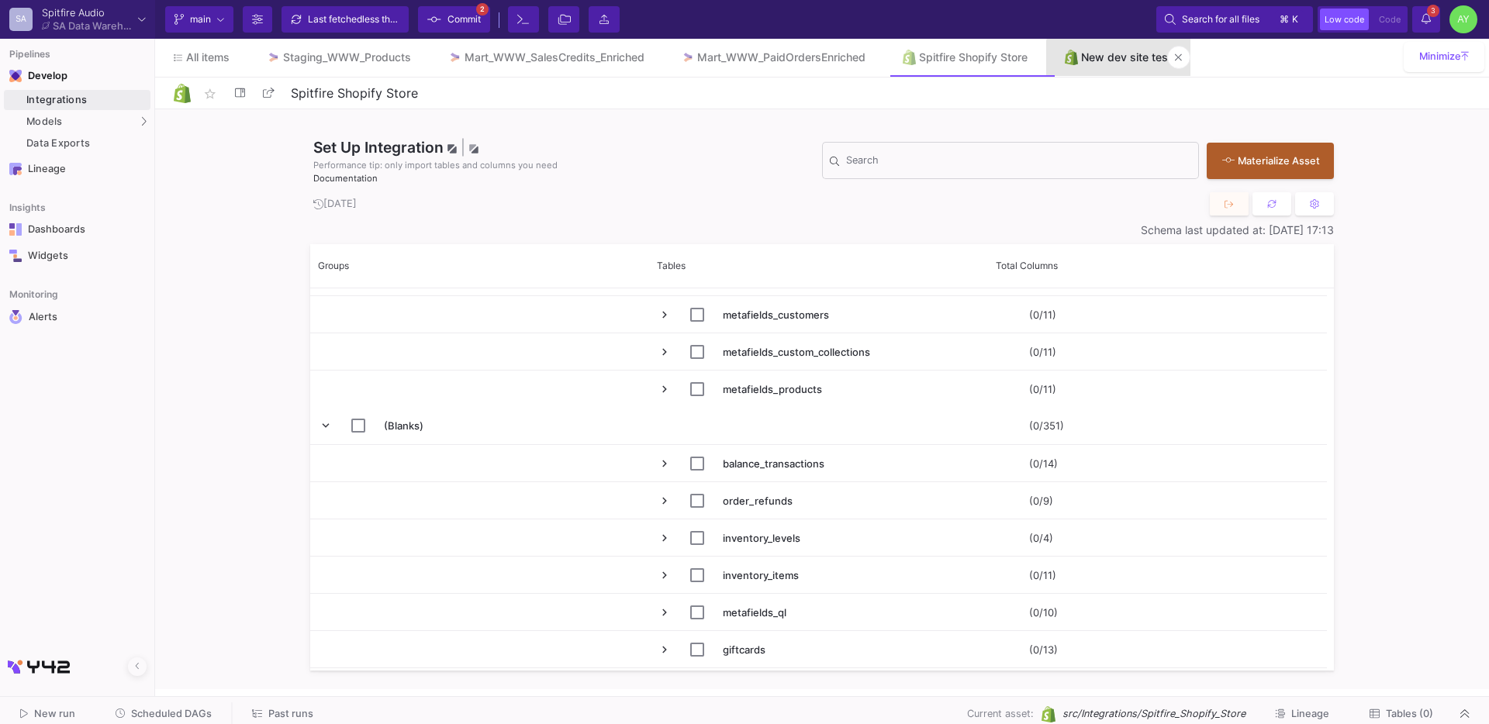
click at [1142, 67] on link "New dev site test" at bounding box center [1118, 57] width 144 height 37
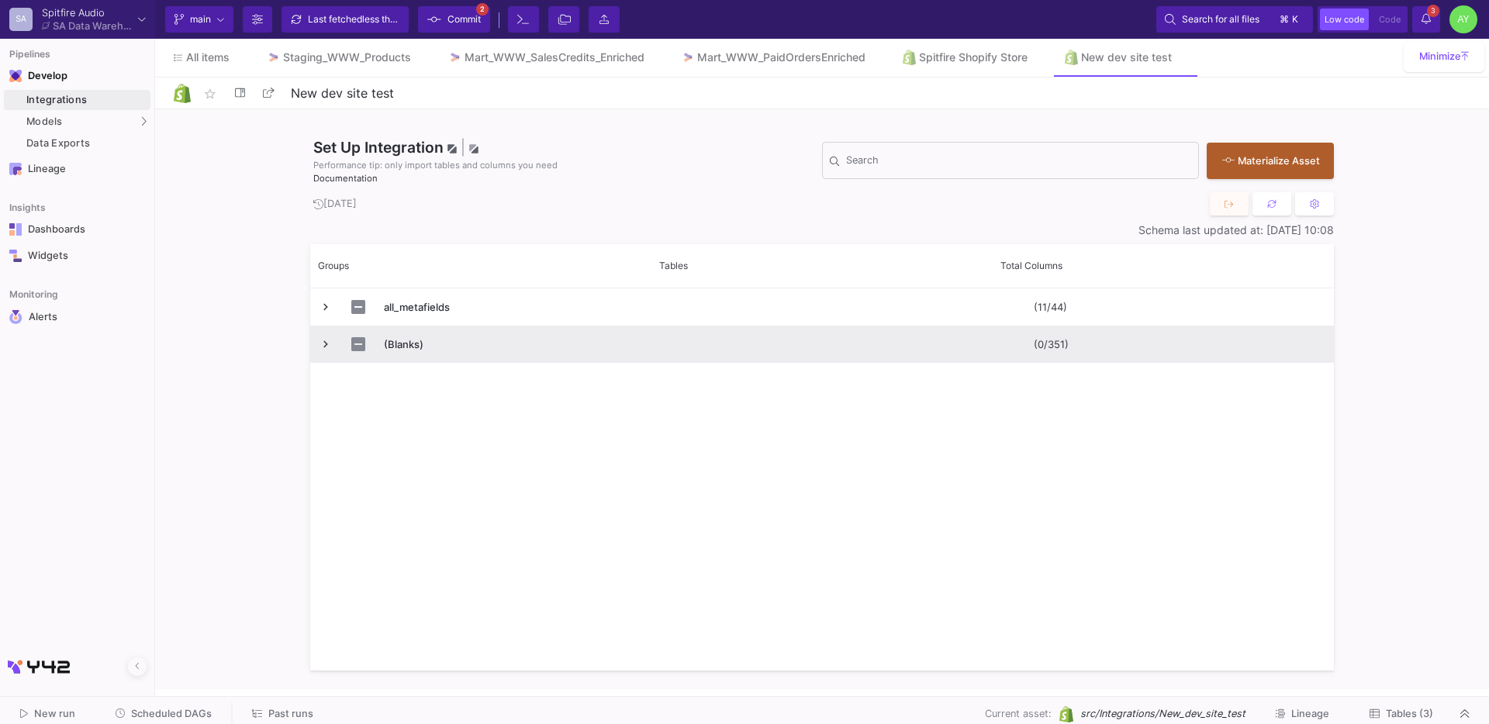
click at [322, 344] on span "Press SPACE to select this row." at bounding box center [326, 344] width 14 height 14
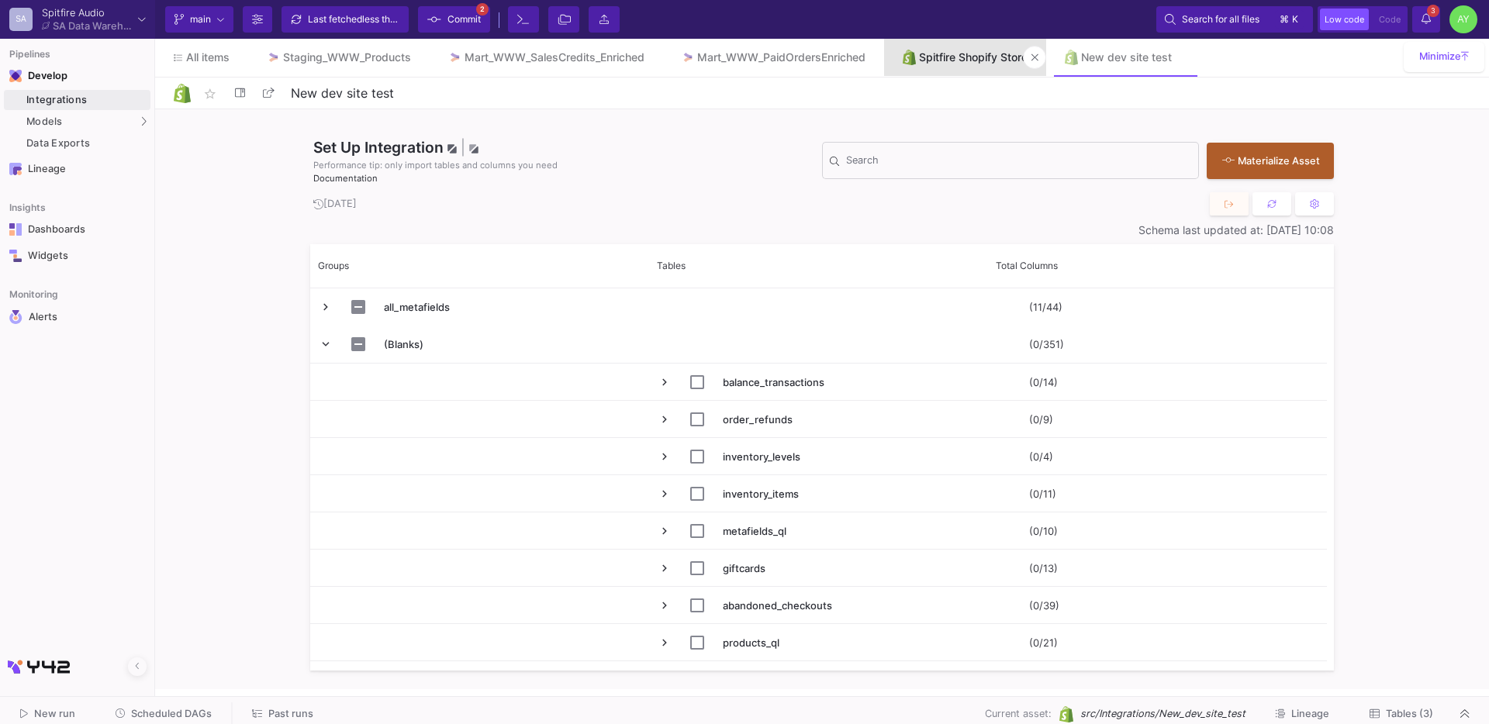
click at [966, 62] on div "Spitfire Shopify Store" at bounding box center [973, 57] width 109 height 12
type input "Spitfire Shopify Store"
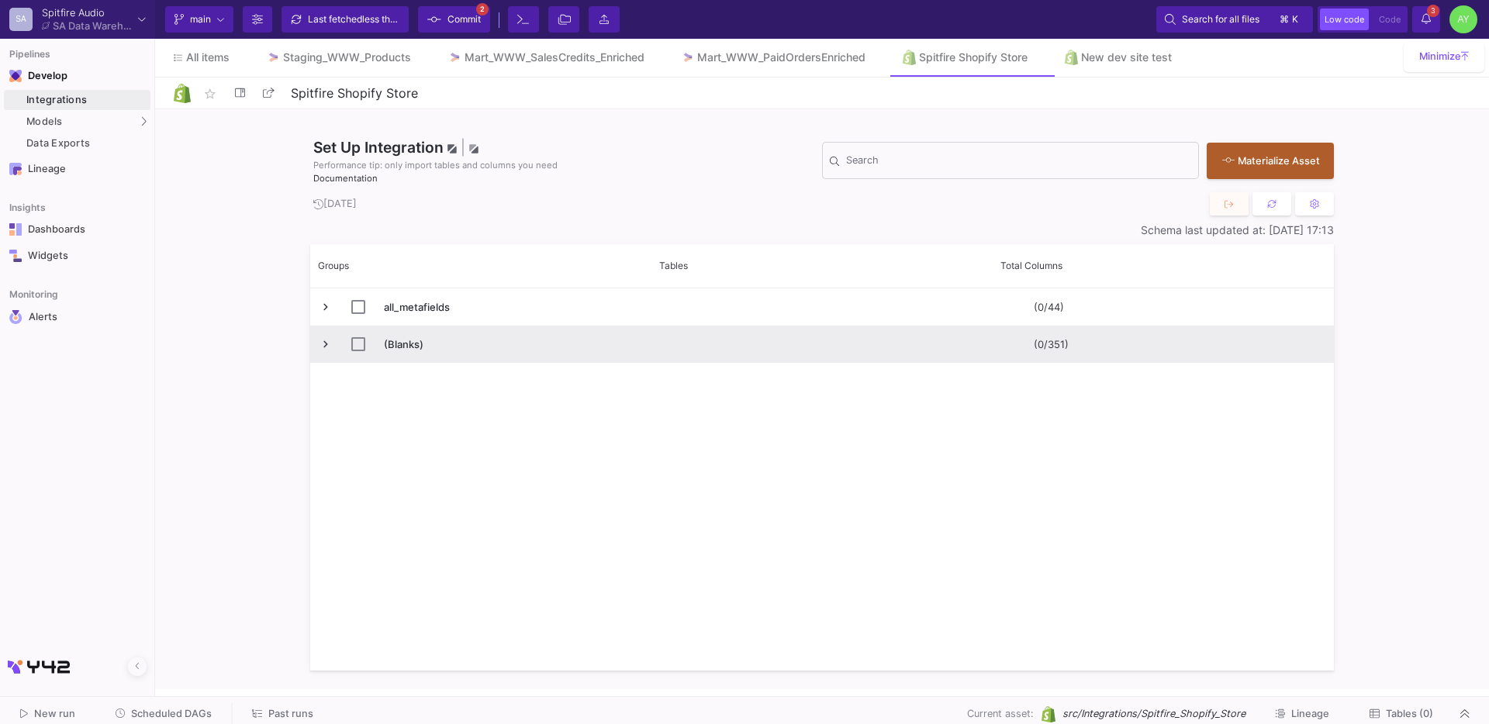
click at [321, 344] on span "Press SPACE to select this row." at bounding box center [326, 344] width 14 height 14
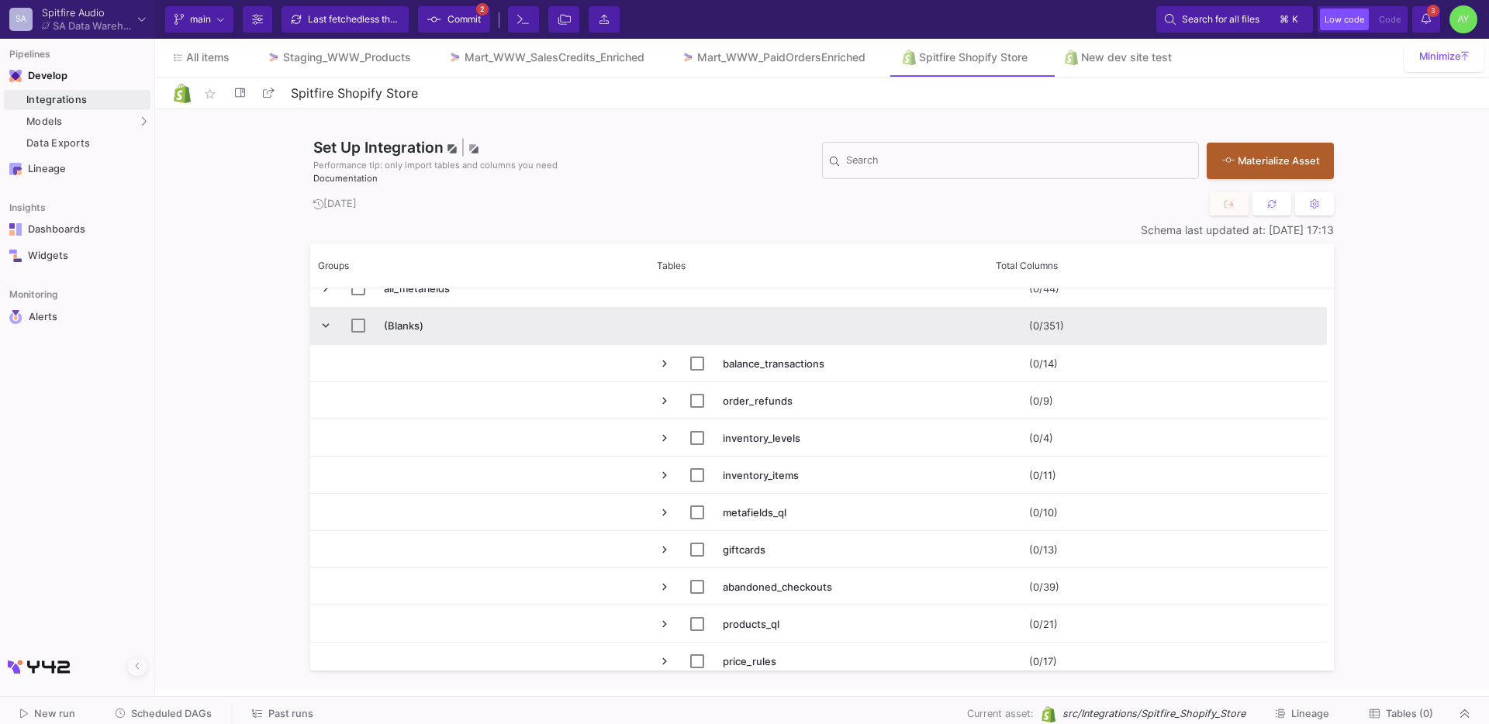
click at [348, 327] on span "(Blanks)" at bounding box center [480, 326] width 322 height 36
click at [361, 327] on input "Press Space to toggle row selection (unchecked)" at bounding box center [358, 326] width 14 height 14
checkbox input "true"
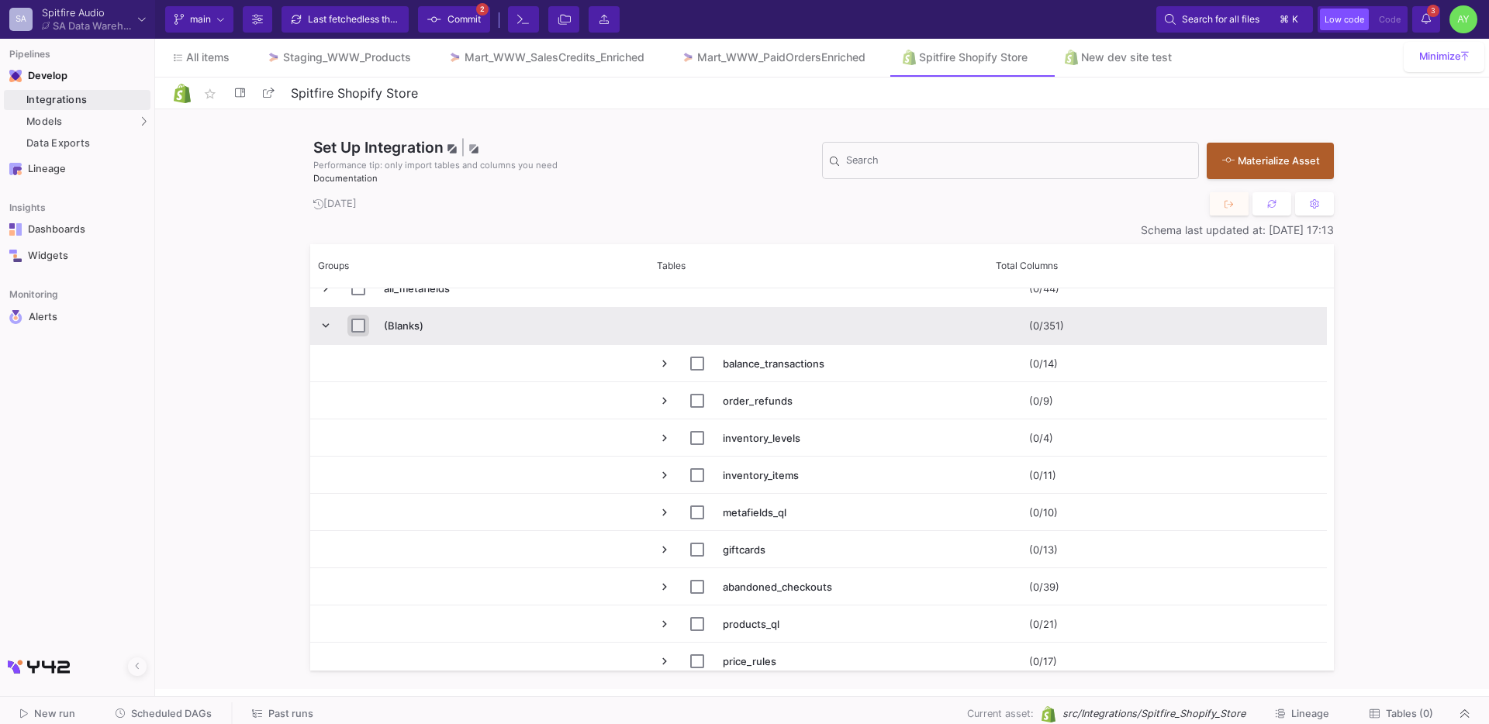
checkbox input "true"
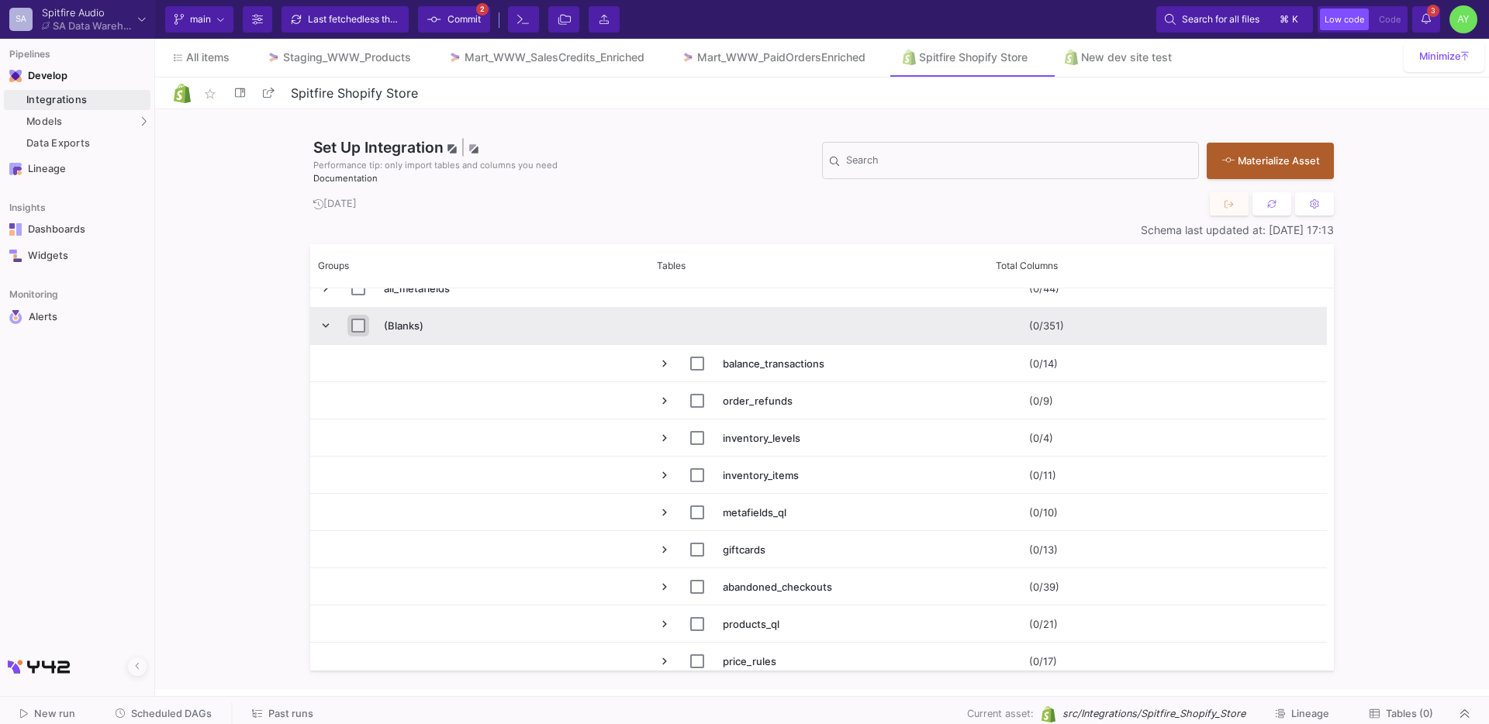
checkbox input "true"
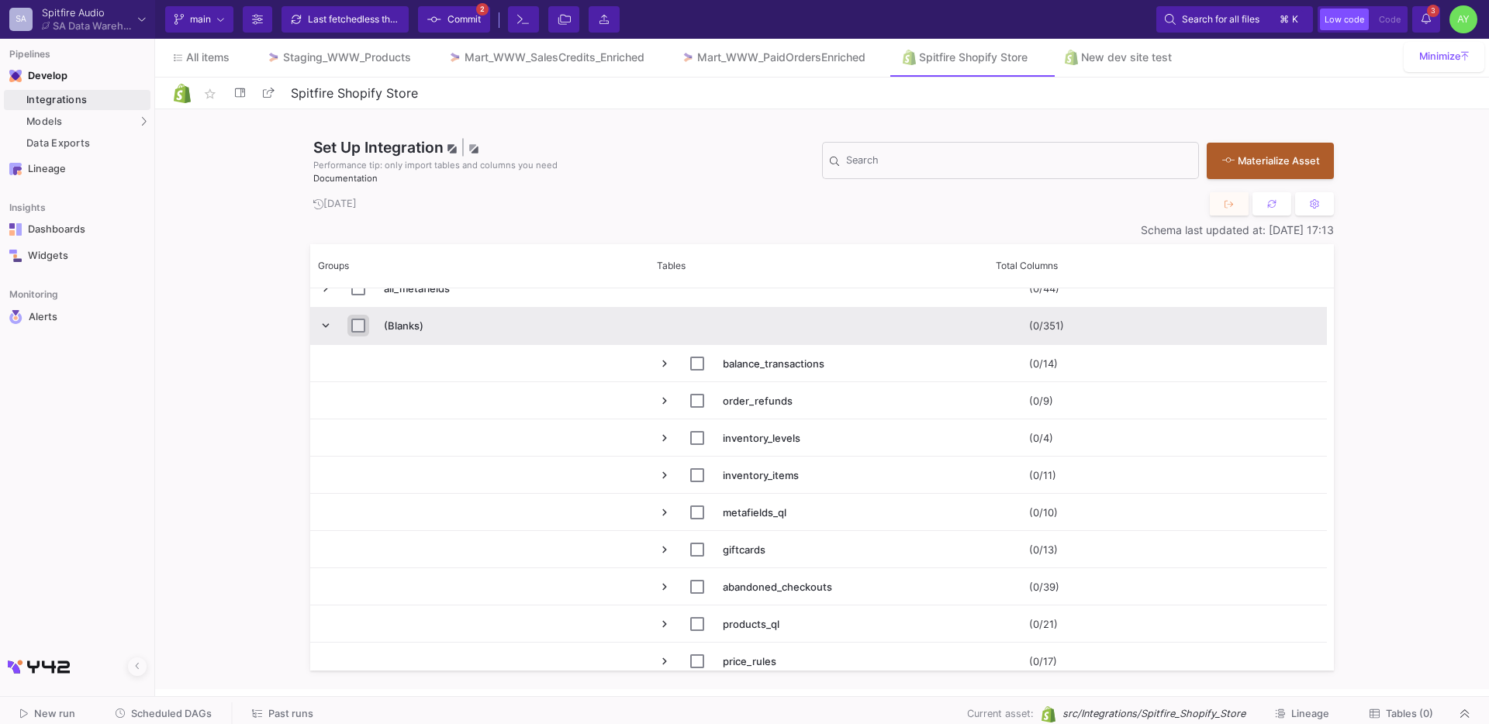
checkbox input "true"
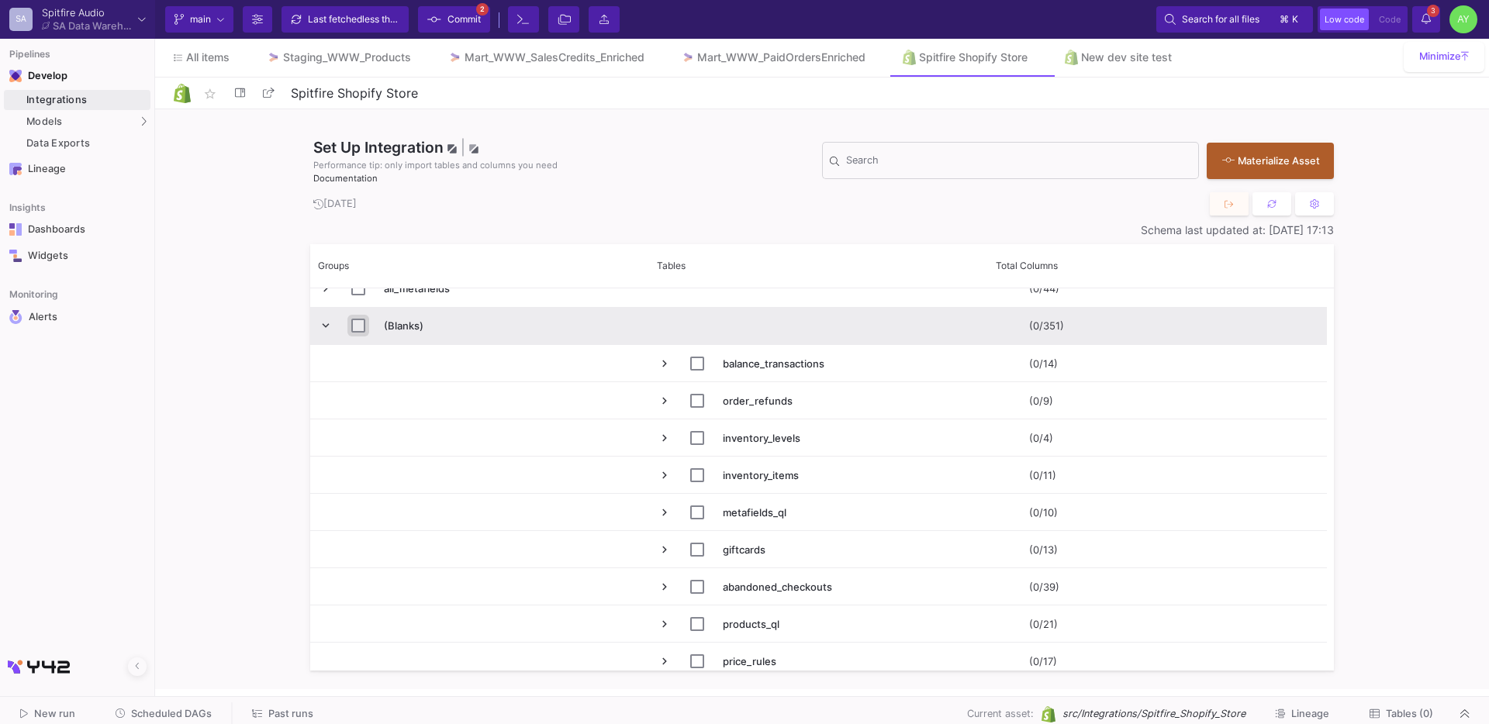
checkbox input "true"
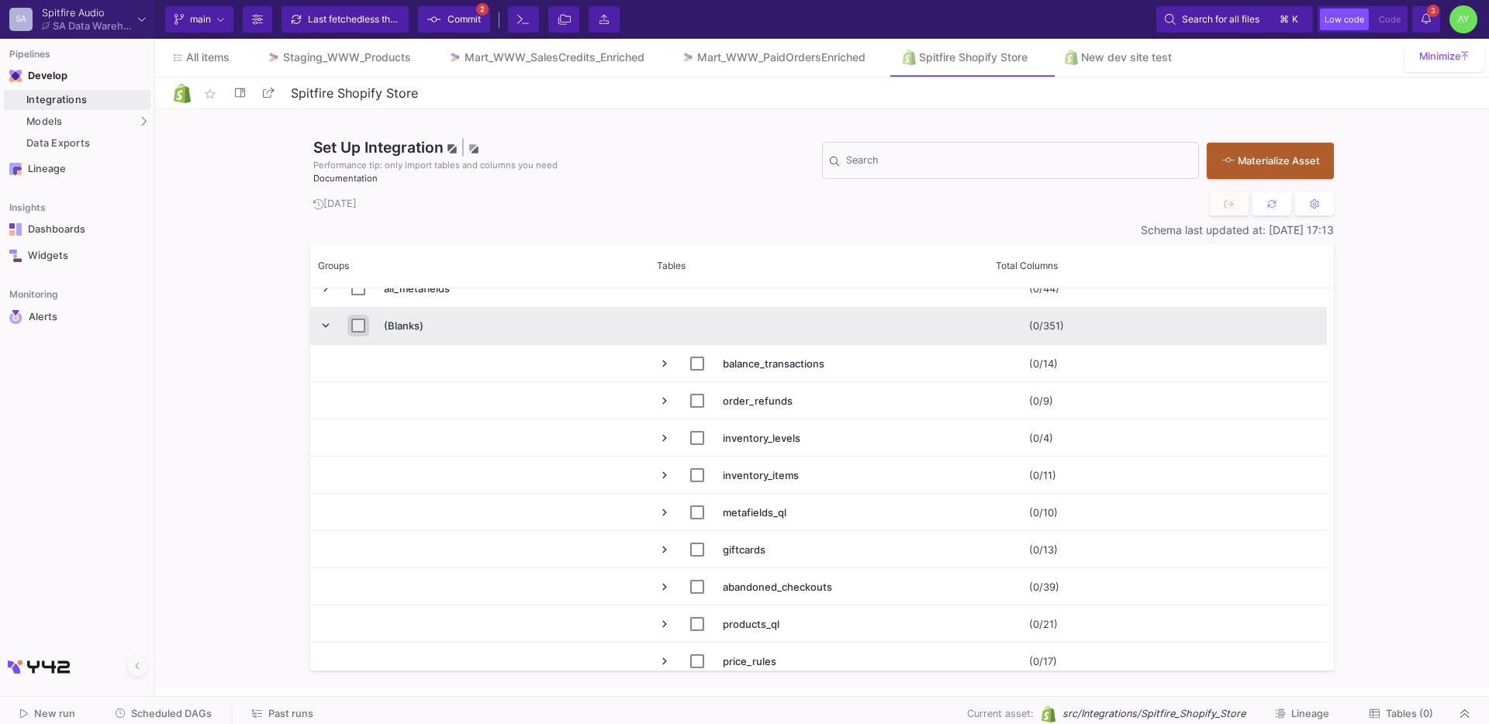
checkbox input "true"
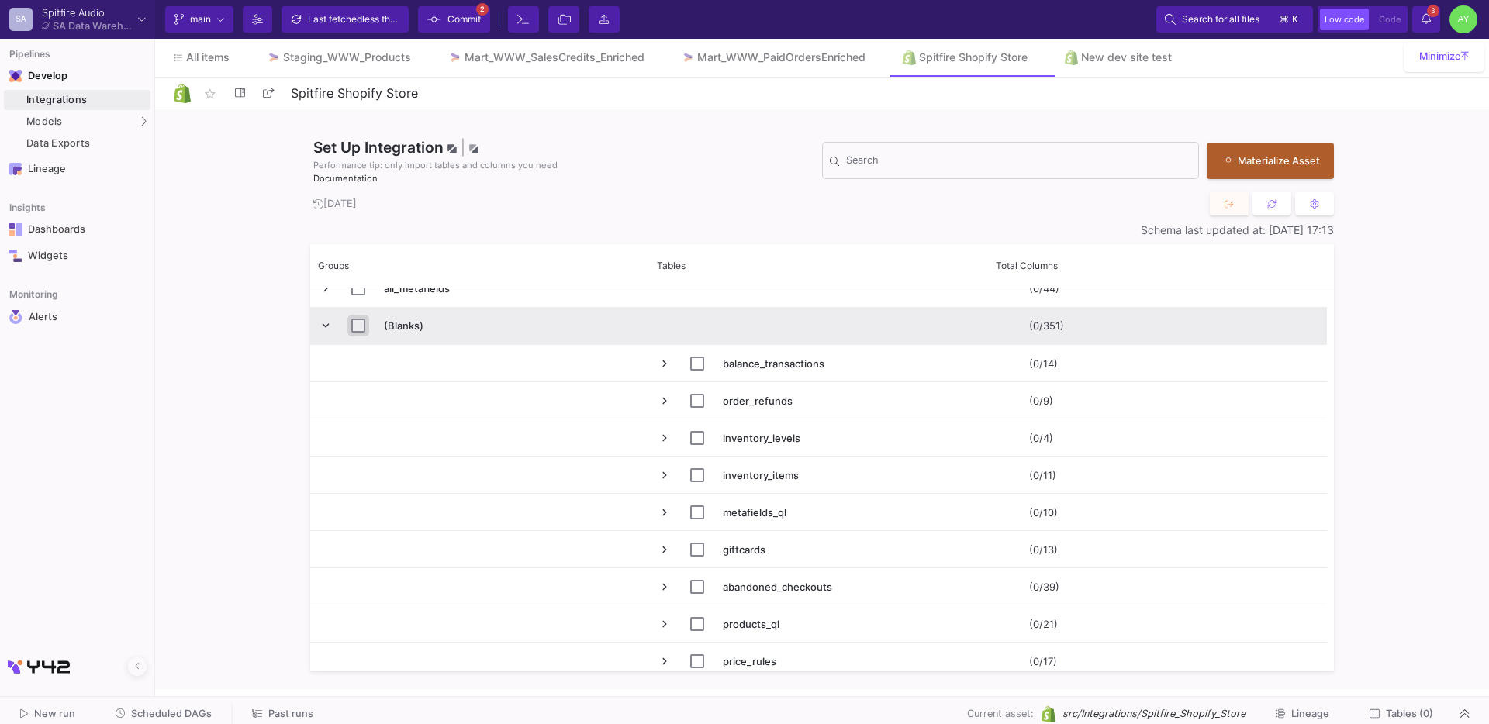
checkbox input "true"
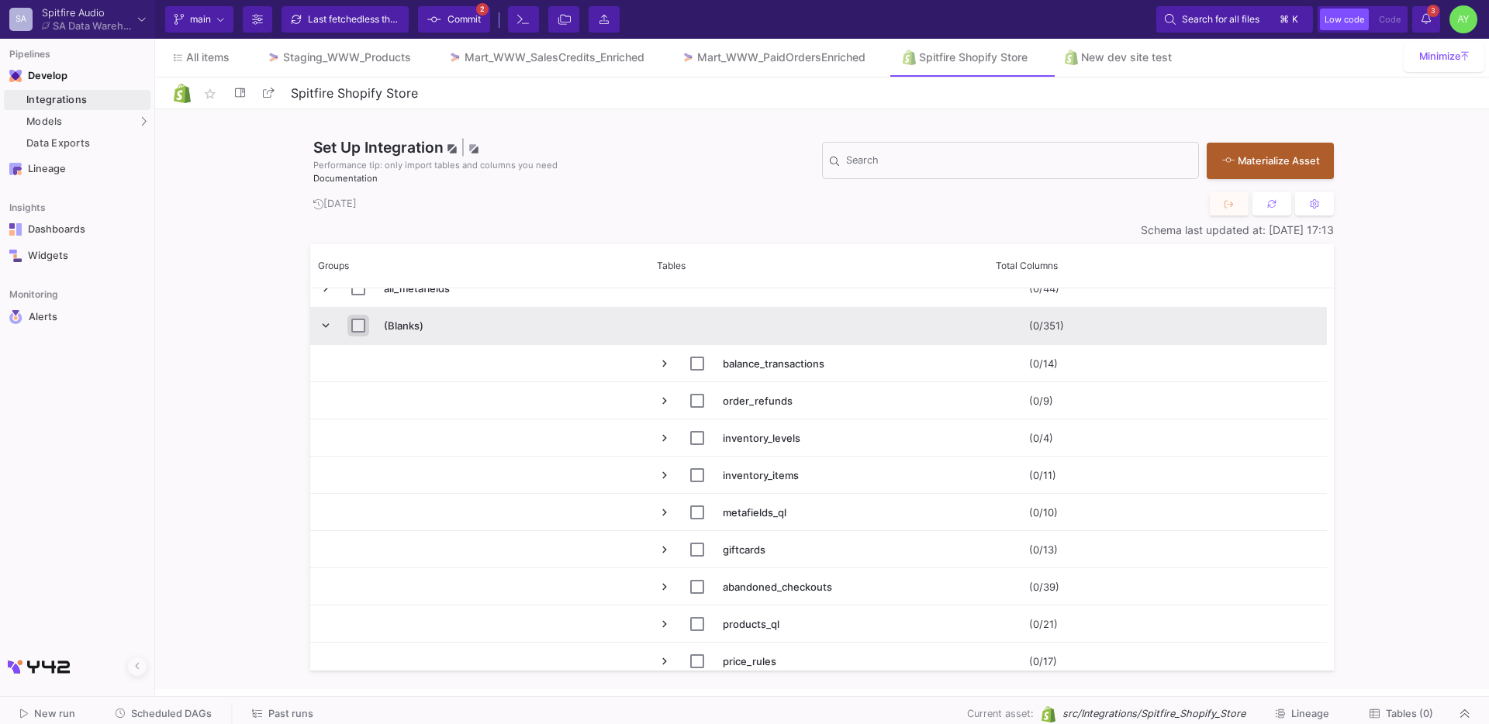
checkbox input "true"
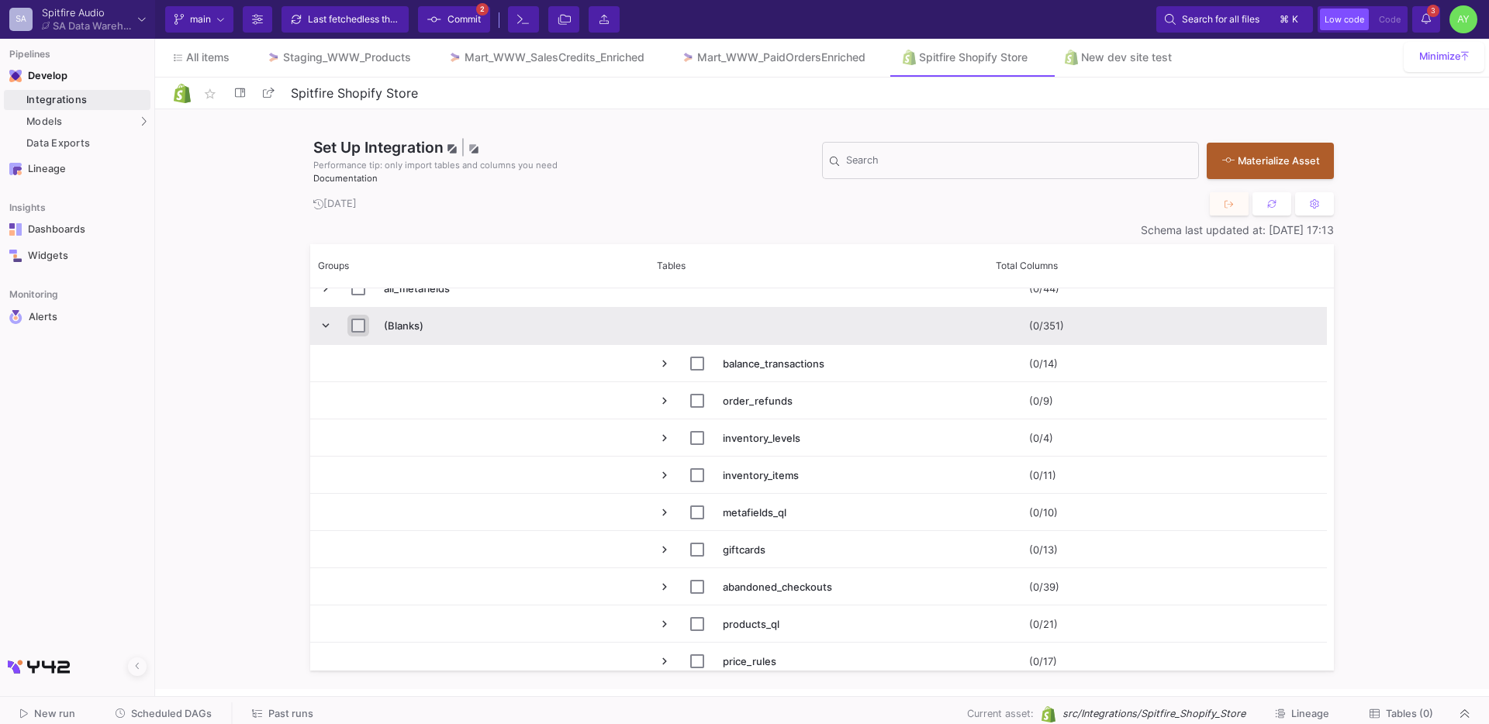
checkbox input "true"
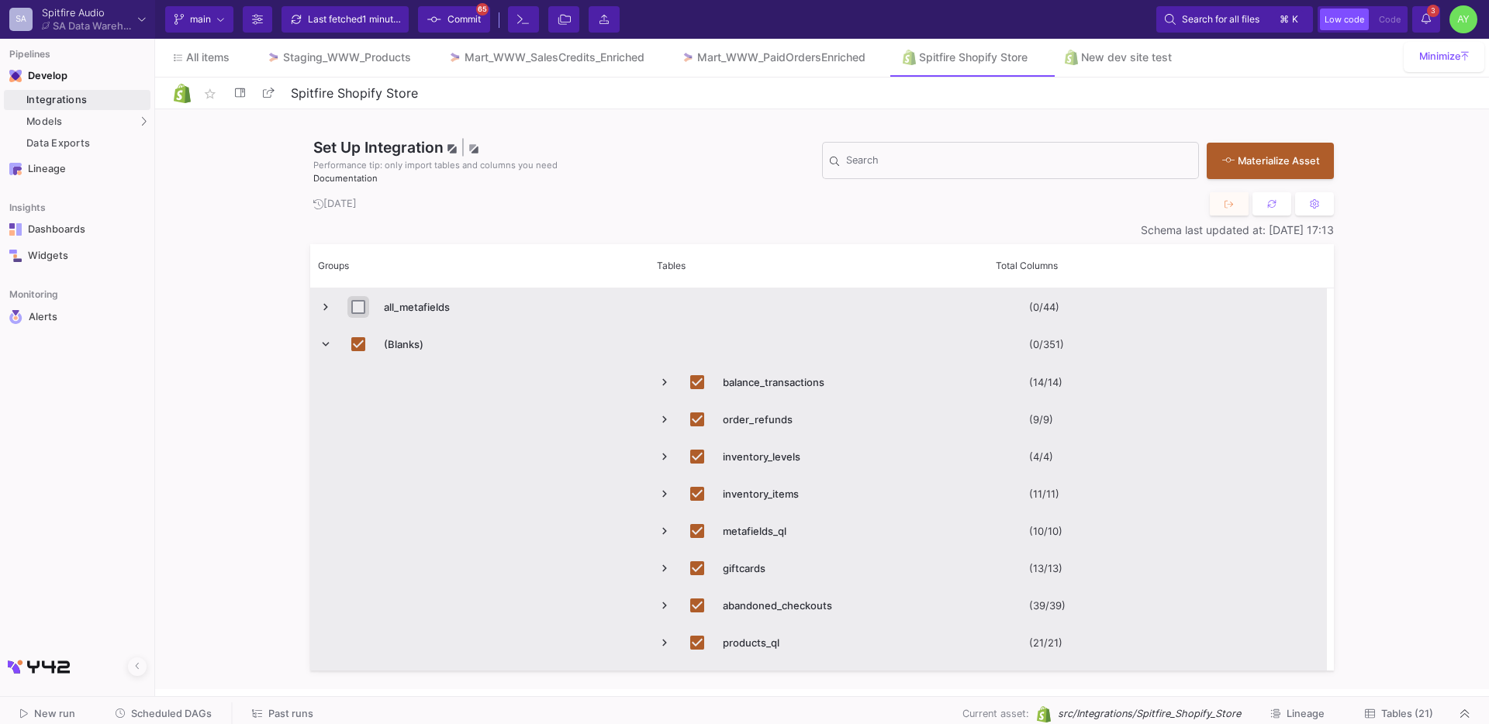
click at [354, 309] on input "Press Space to toggle row selection (unchecked)" at bounding box center [358, 307] width 14 height 14
checkbox input "true"
click at [1276, 163] on div "Materialize Asset" at bounding box center [1266, 159] width 88 height 15
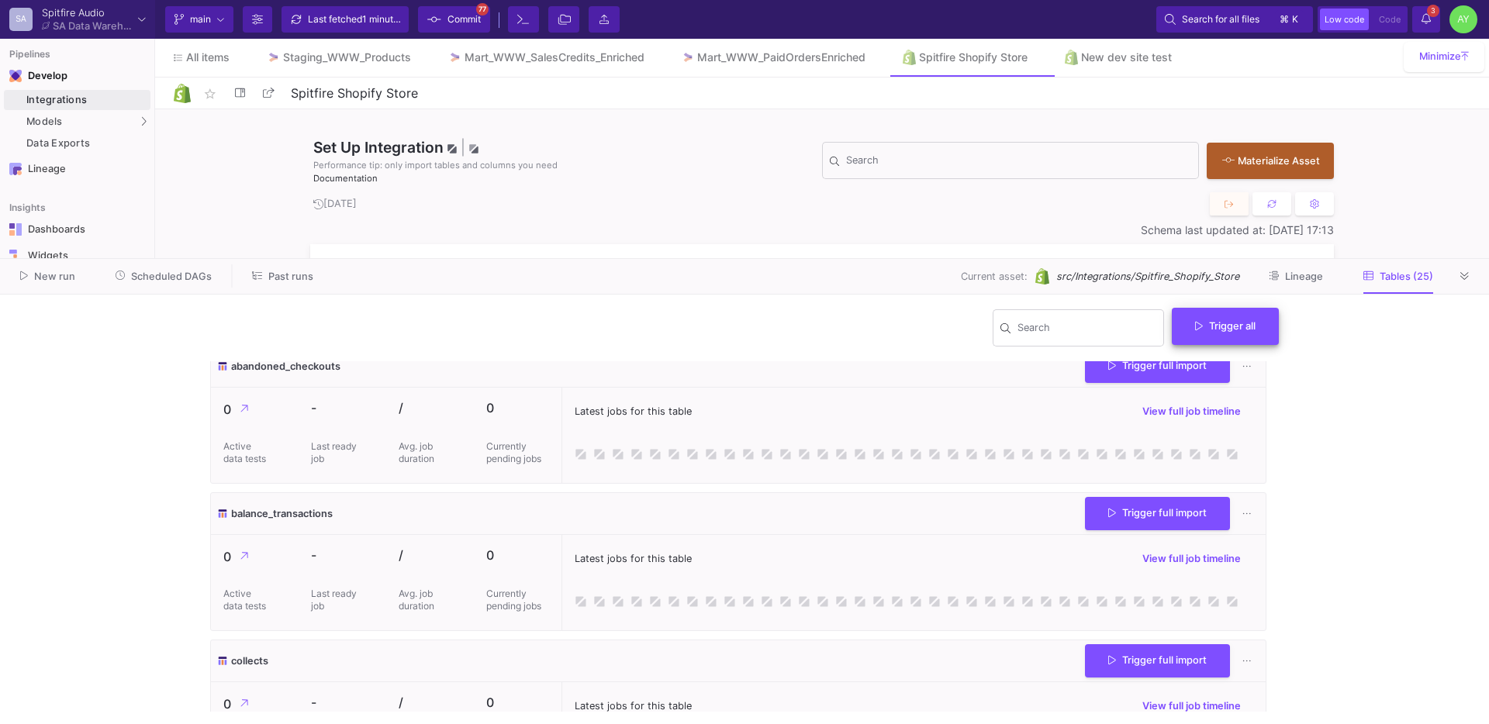
click at [1214, 322] on span "Trigger all" at bounding box center [1225, 326] width 60 height 12
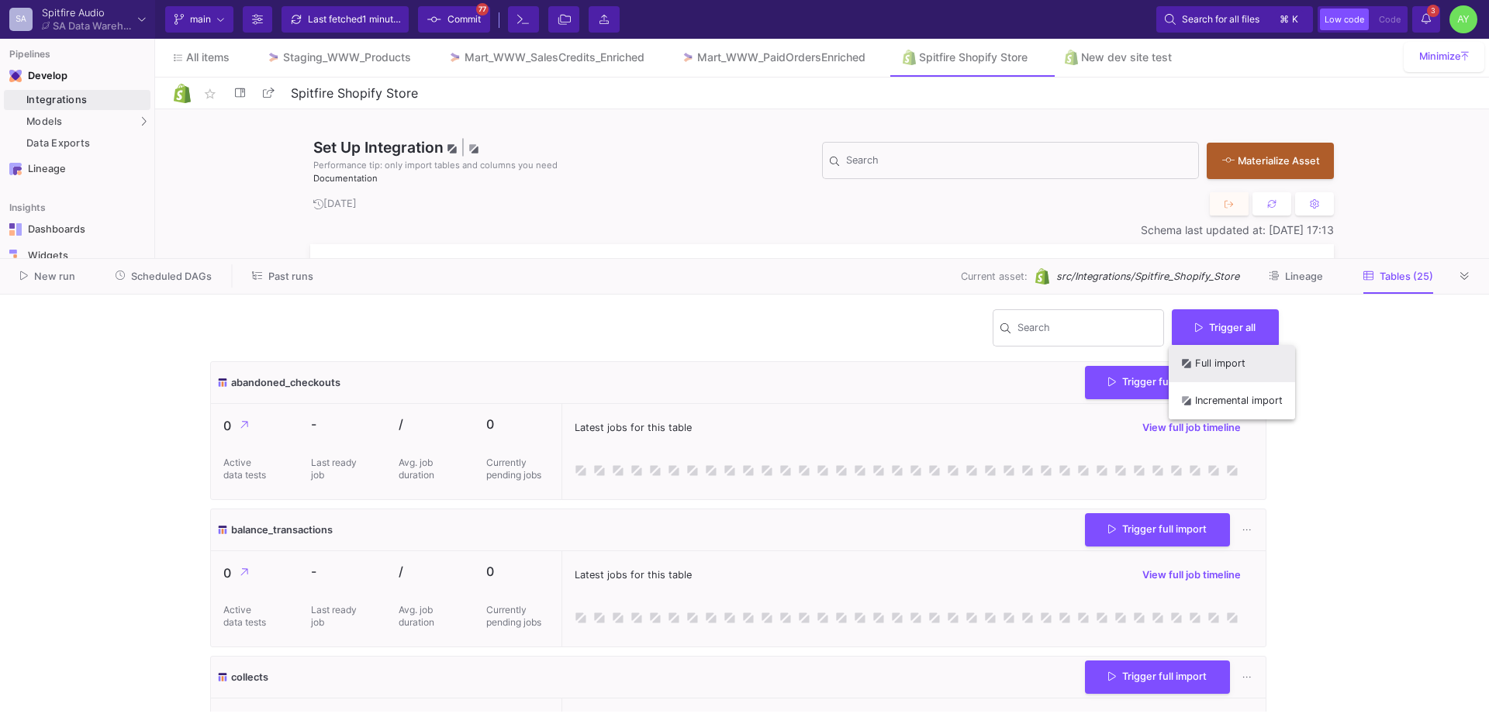
click at [1218, 361] on button "Full import" at bounding box center [1232, 363] width 126 height 37
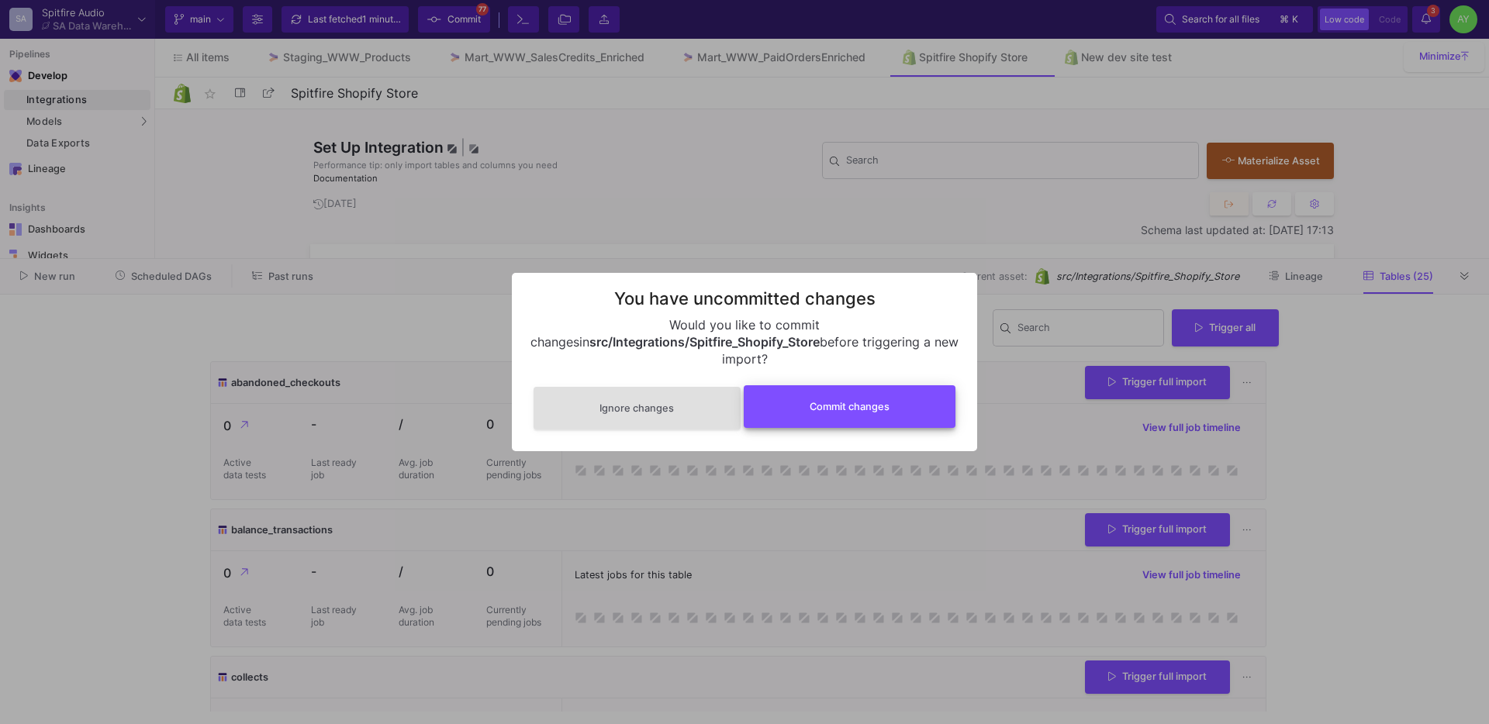
click at [859, 413] on button "Commit changes" at bounding box center [850, 406] width 213 height 43
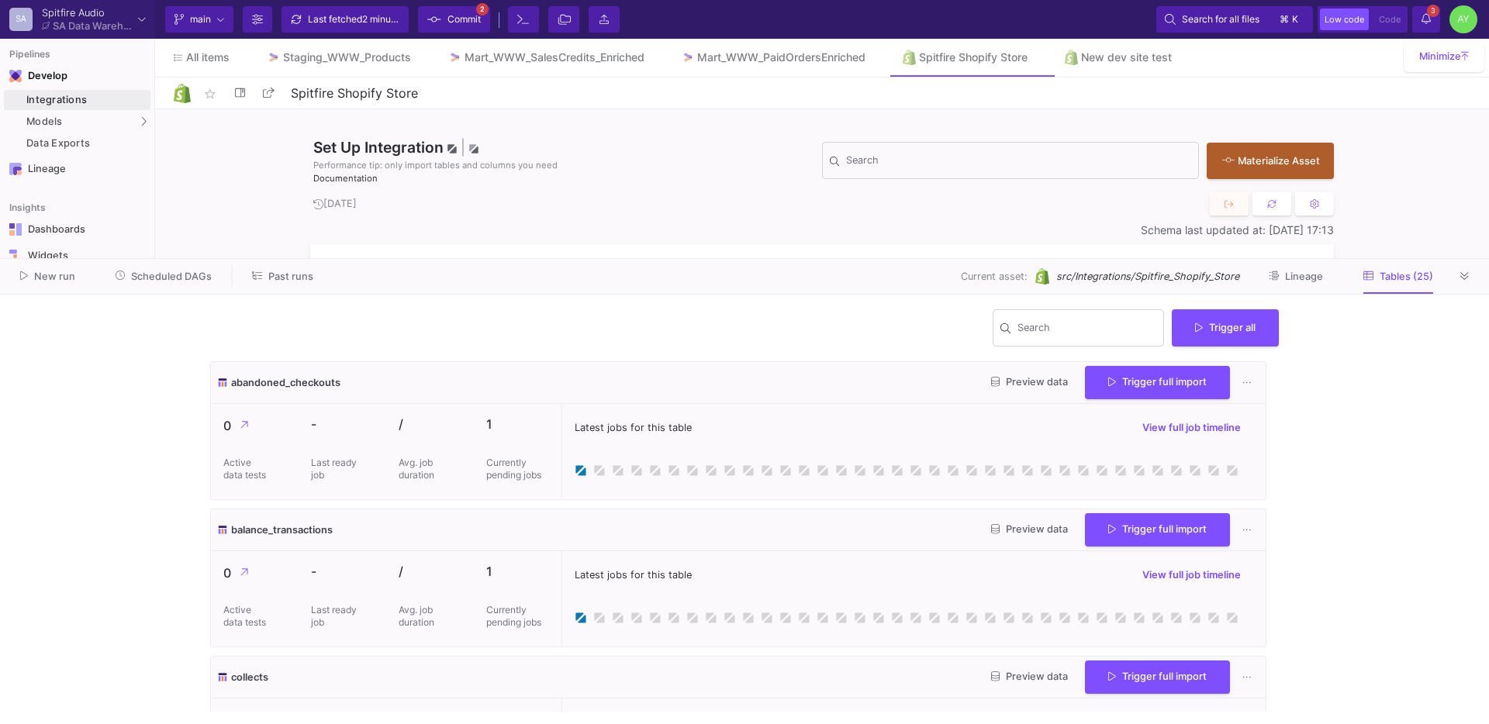
click at [739, 150] on div "Set Up Integration | Performance tip: only import tables and columns you need D…" at bounding box center [566, 161] width 512 height 48
click at [1467, 271] on icon at bounding box center [1464, 276] width 9 height 10
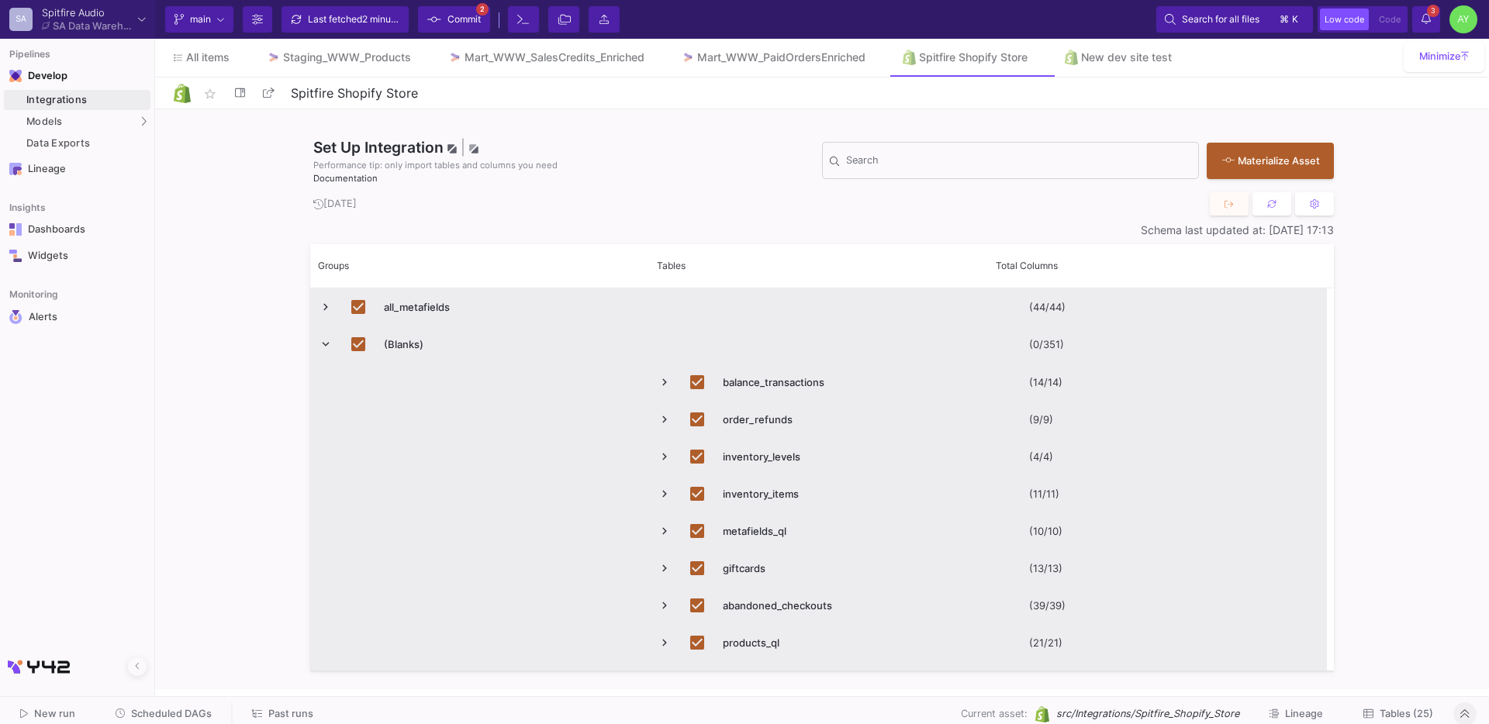
click at [329, 307] on span "Press SPACE to deselect this row." at bounding box center [326, 307] width 14 height 14
click at [1408, 713] on span "Tables (25)" at bounding box center [1407, 714] width 54 height 12
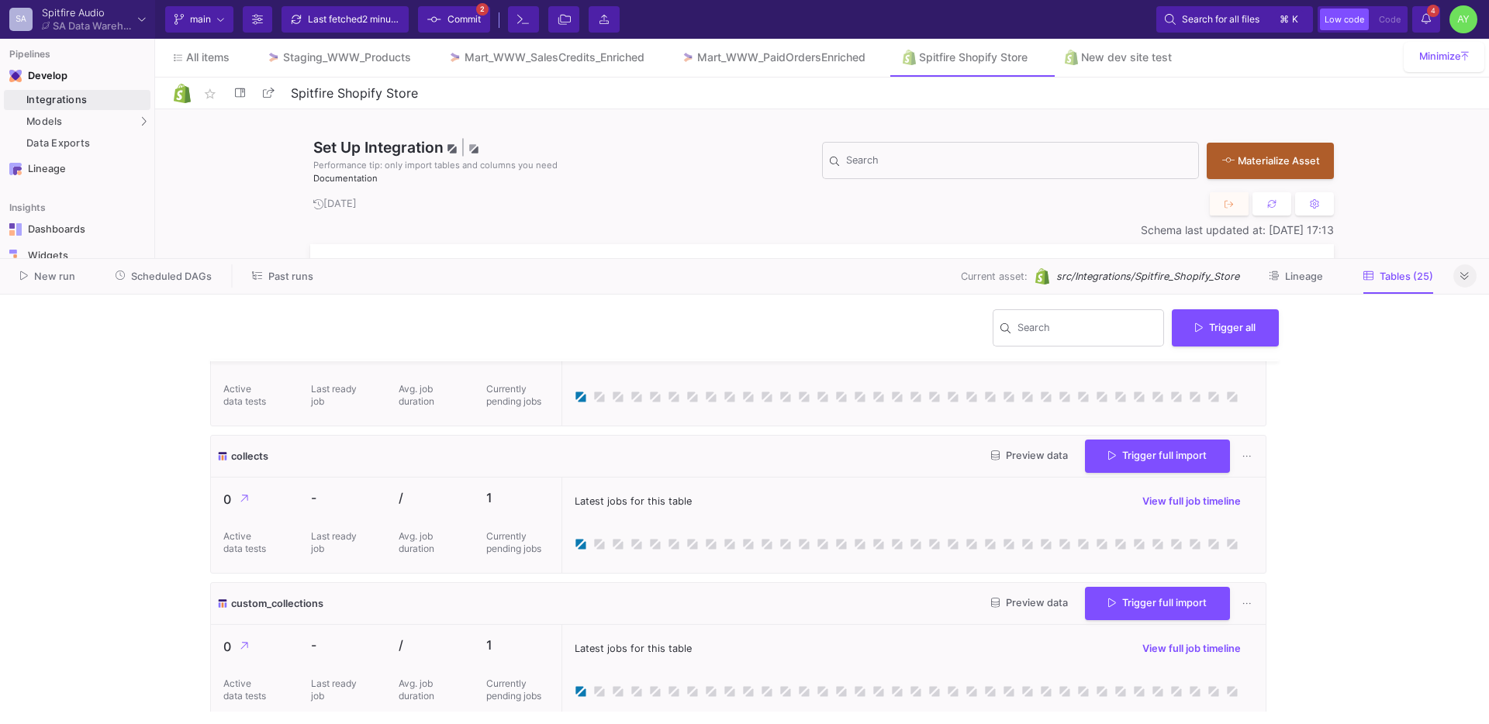
click at [1423, 28] on y42-notifications-label "4 4 Notifications" at bounding box center [1426, 20] width 9 height 24
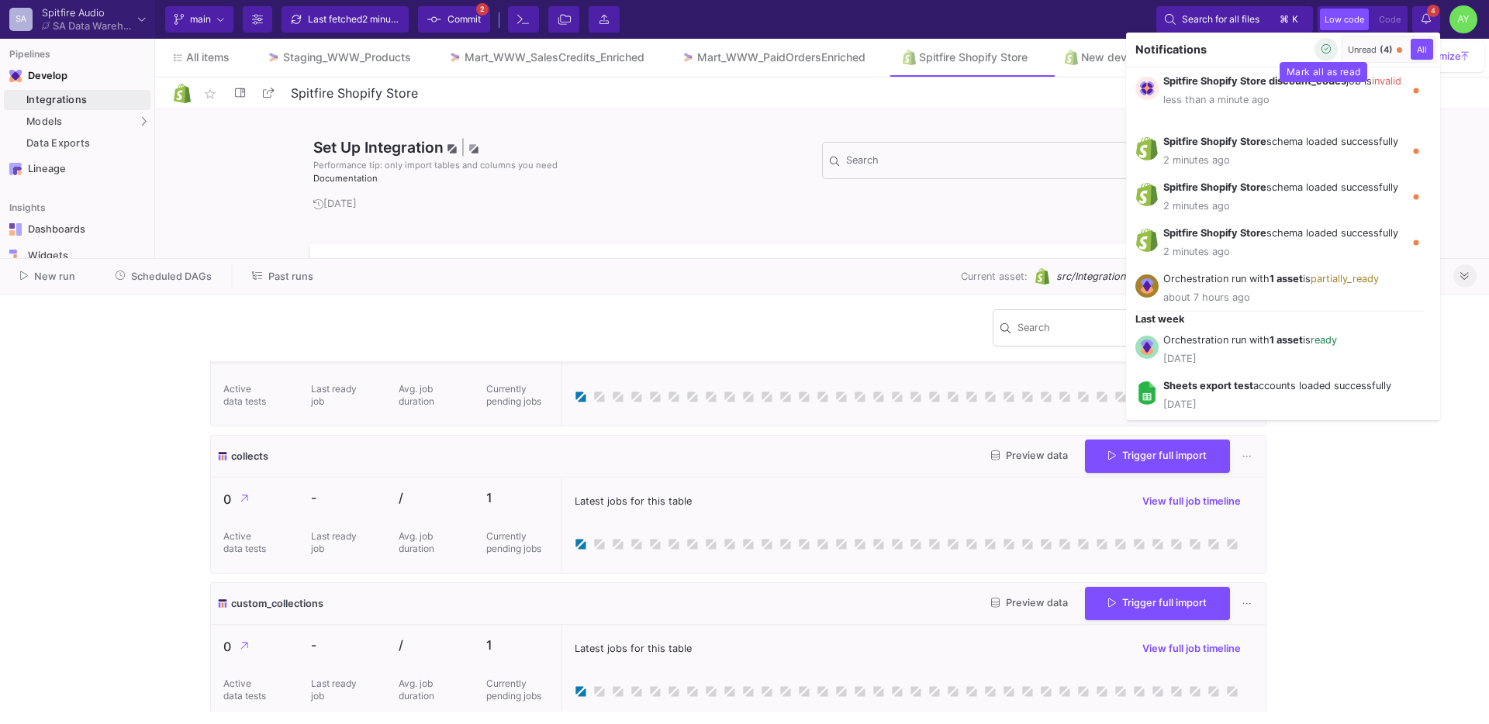
click at [1323, 54] on icon "button" at bounding box center [1327, 49] width 10 height 10
click at [1428, 22] on div at bounding box center [744, 362] width 1489 height 724
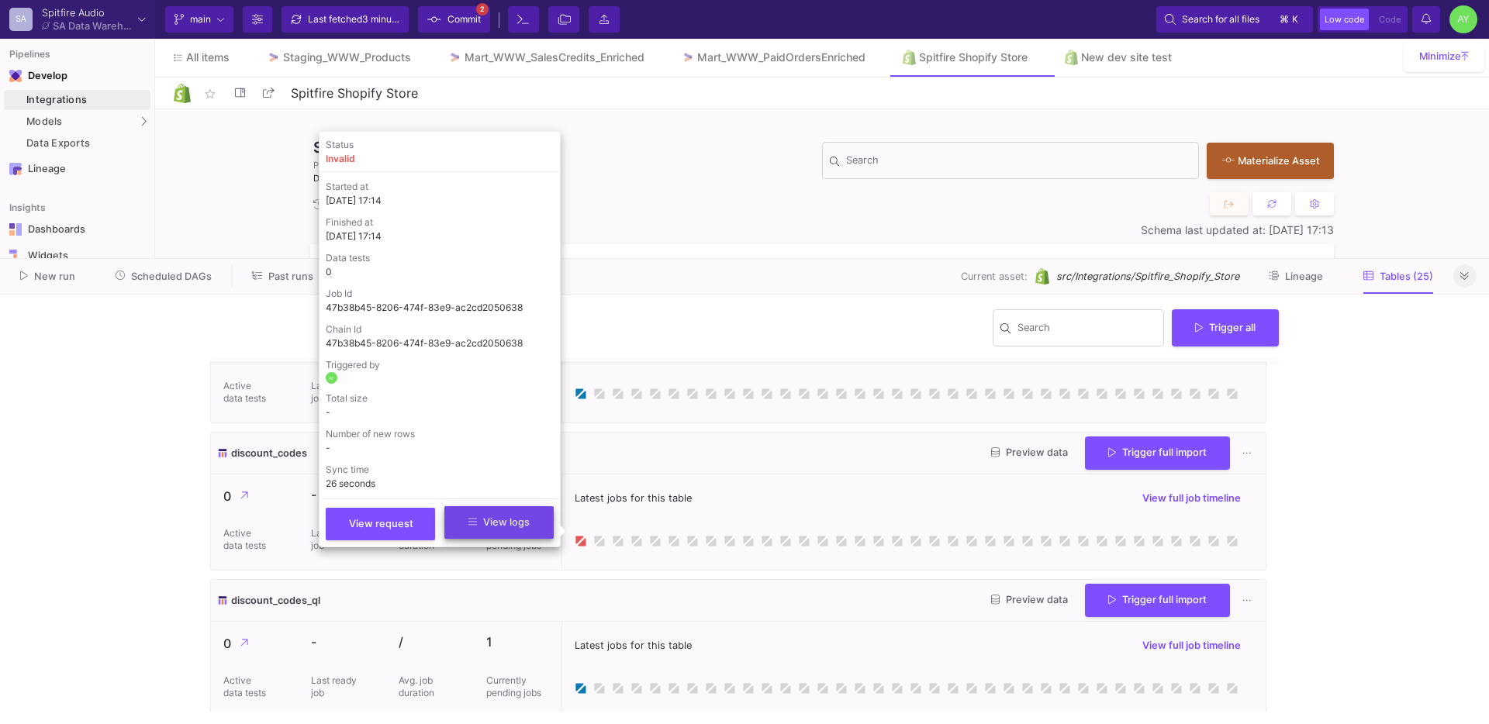
click at [534, 525] on button "View logs" at bounding box center [498, 522] width 109 height 33
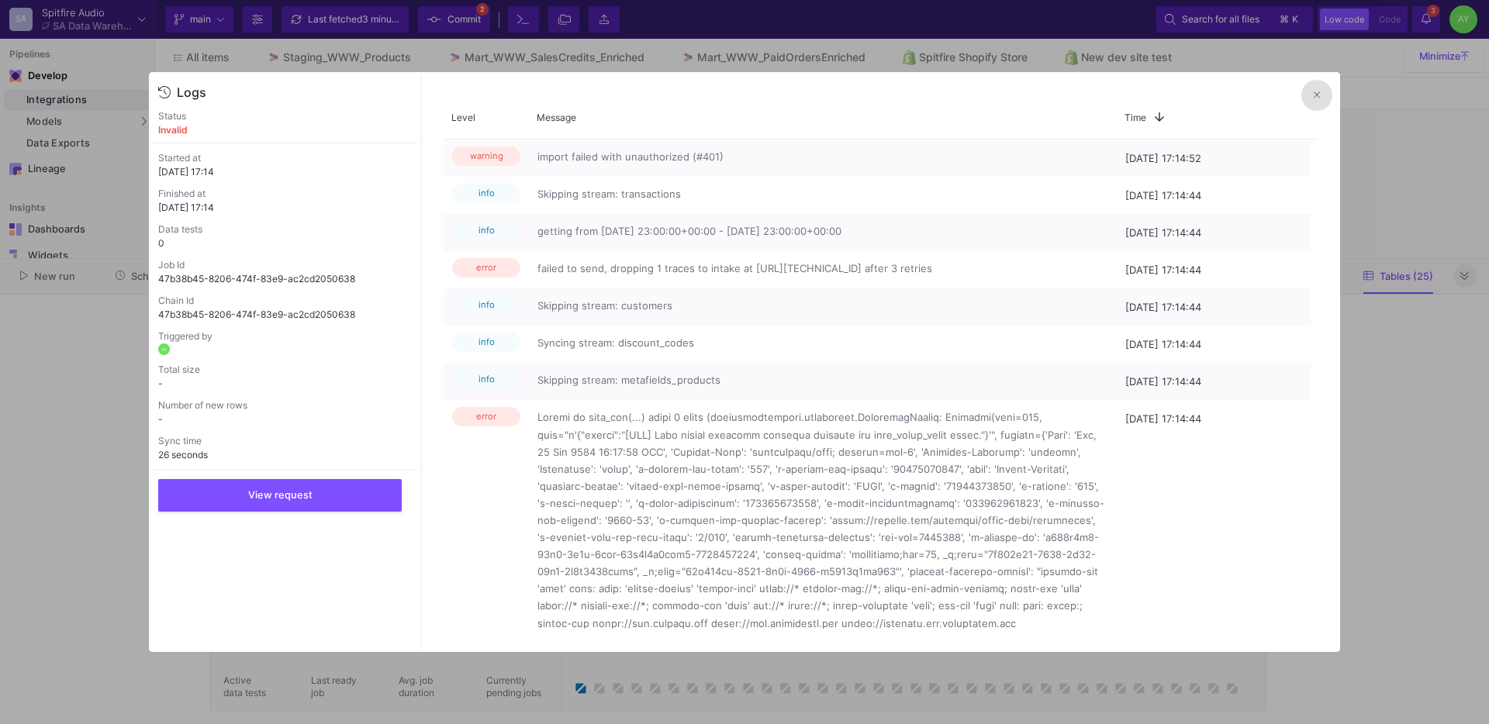
click at [1319, 92] on icon at bounding box center [1317, 95] width 6 height 10
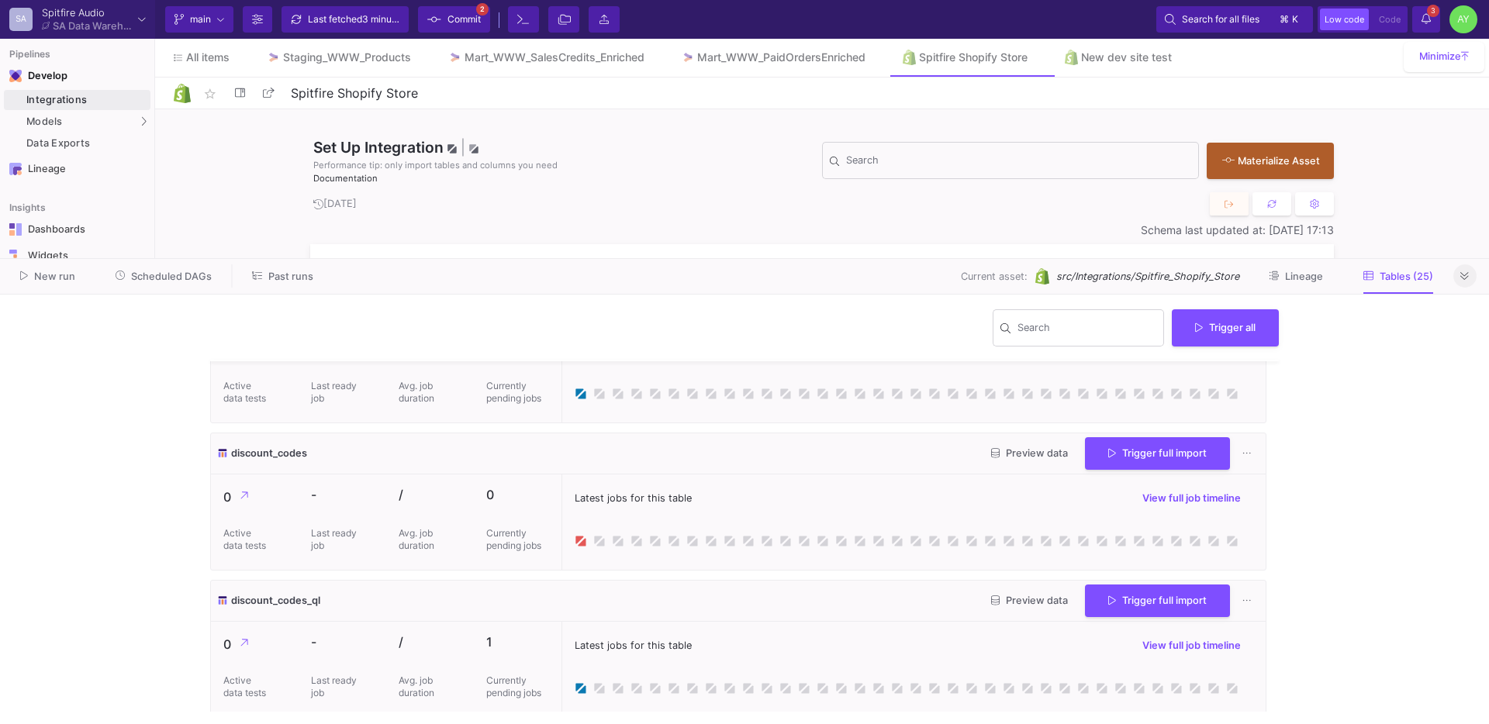
click at [1420, 22] on button "3 3 Notifications" at bounding box center [1426, 19] width 28 height 26
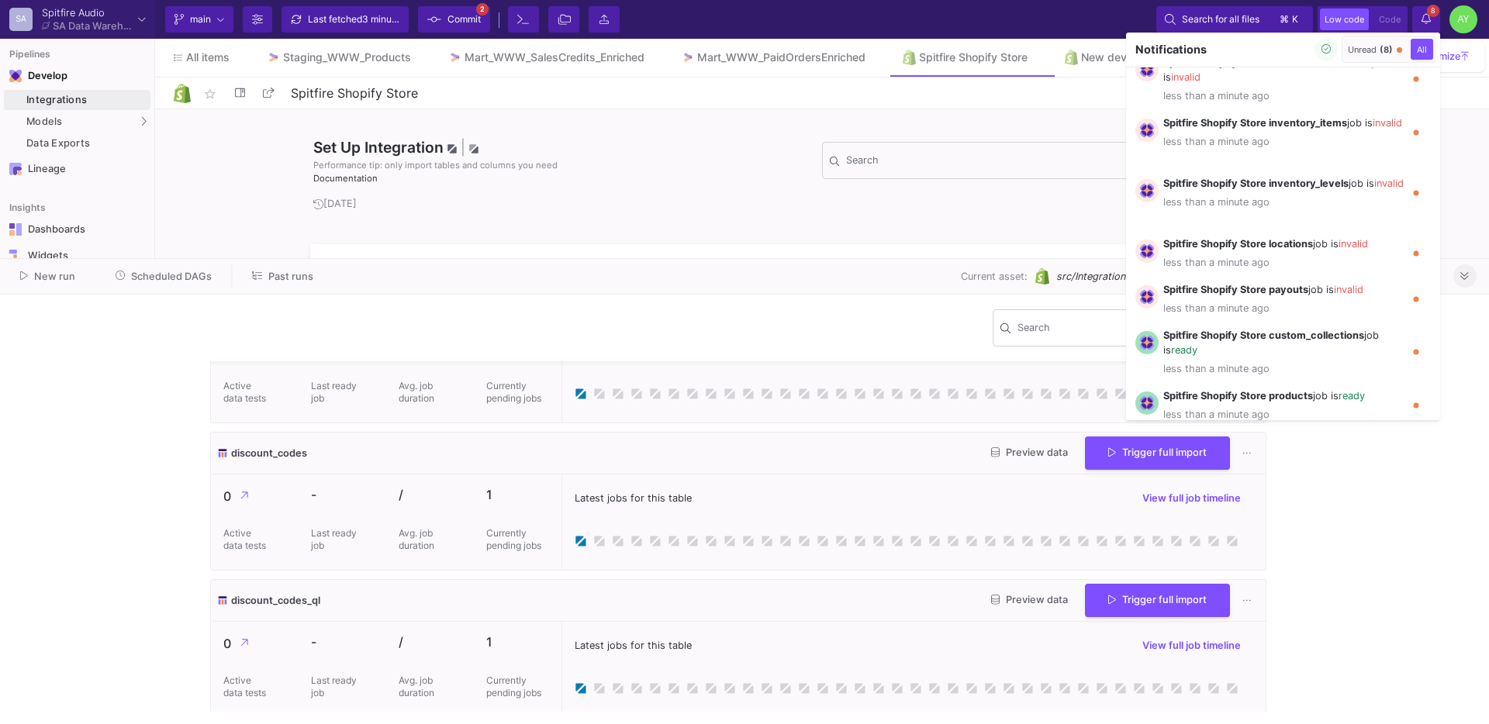
click at [863, 492] on div at bounding box center [744, 362] width 1489 height 724
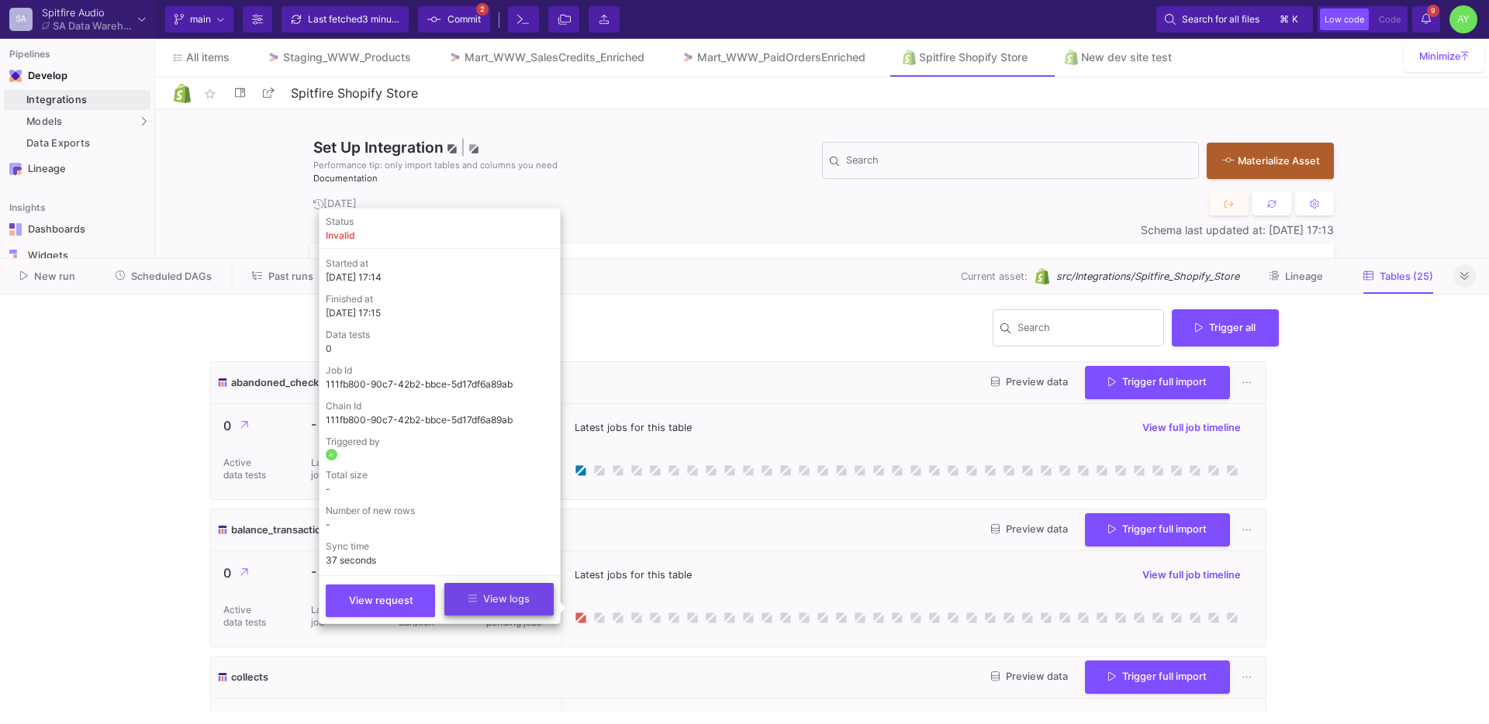
click at [532, 606] on button "View logs" at bounding box center [498, 599] width 109 height 33
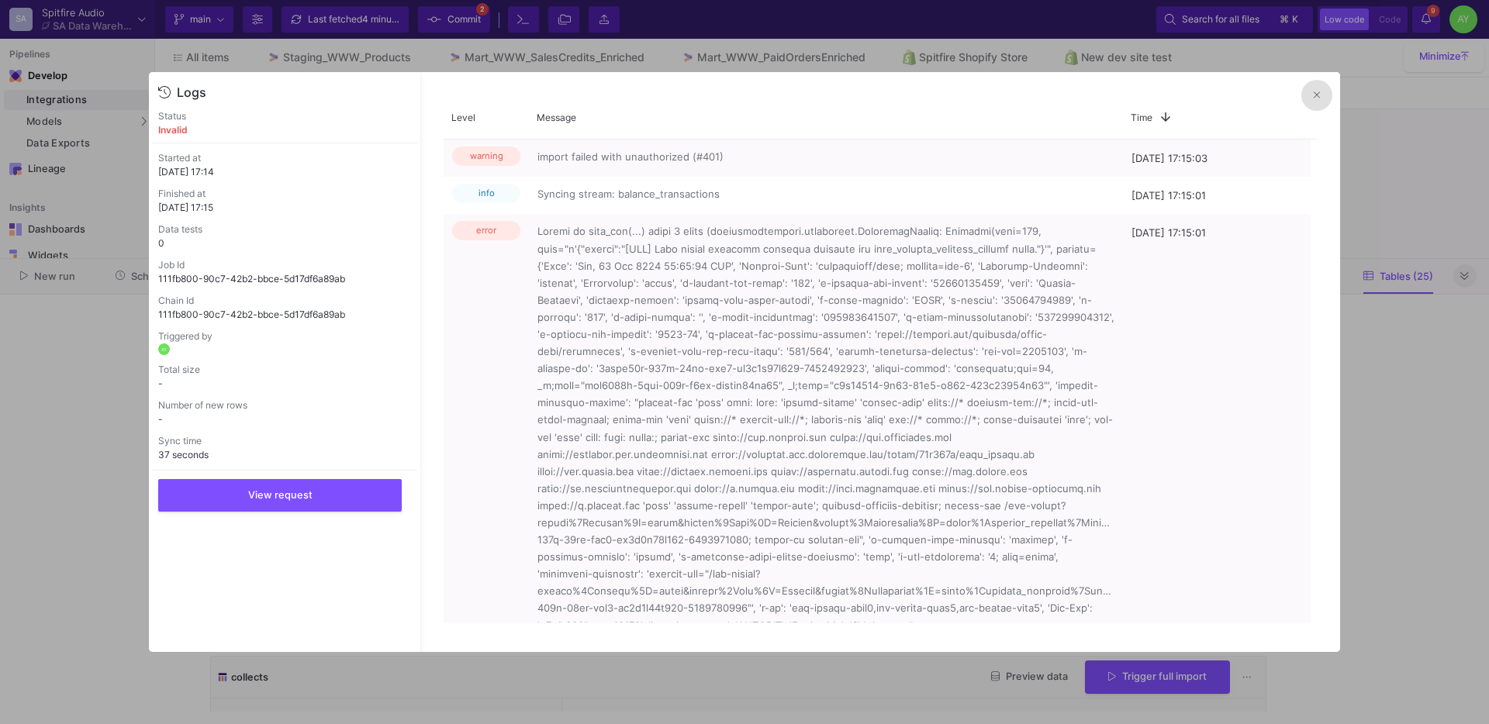
click at [1316, 96] on icon at bounding box center [1317, 95] width 6 height 10
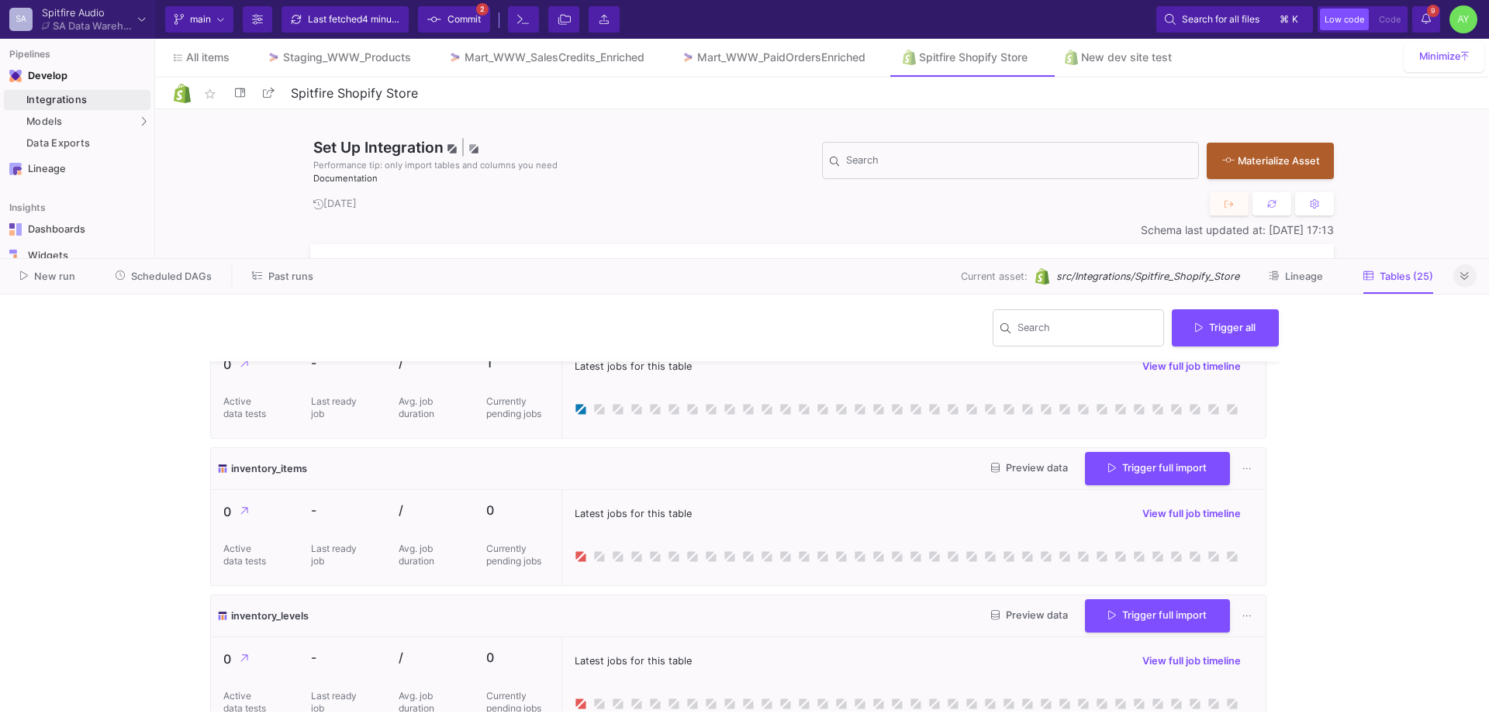
scroll to position [1287, 0]
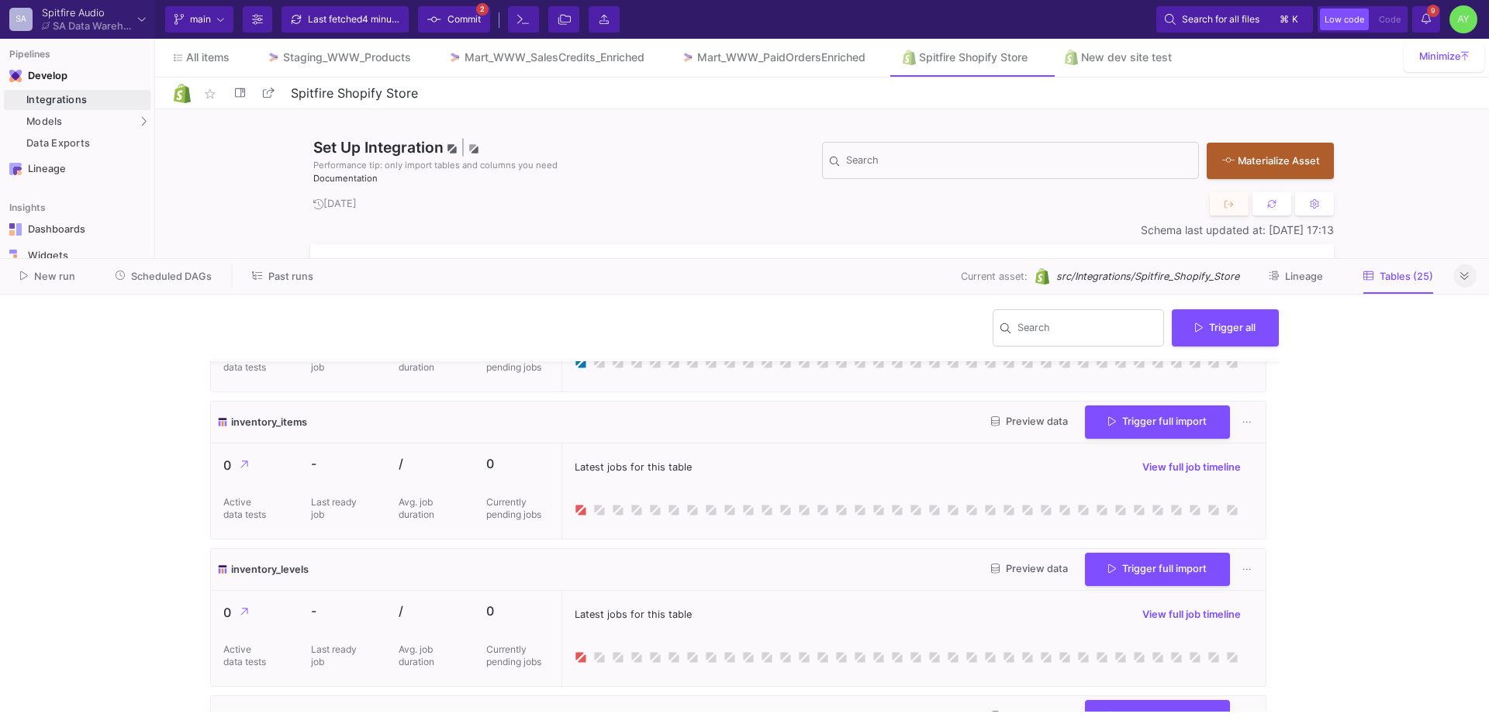
click at [510, 694] on div "abandoned_checkouts Preview data Trigger full import 0 Active data tests - Last…" at bounding box center [744, 471] width 1069 height 2792
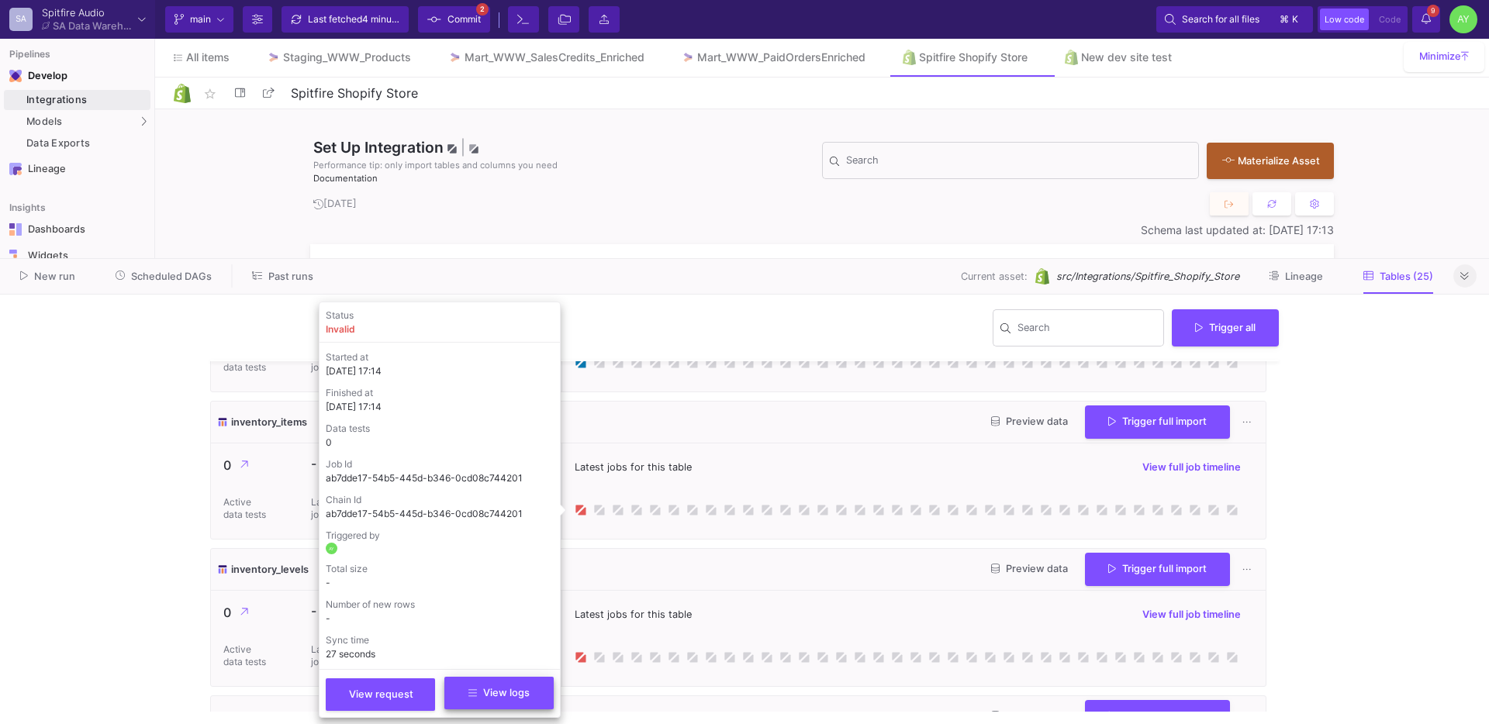
click at [484, 692] on span "View logs" at bounding box center [498, 693] width 61 height 12
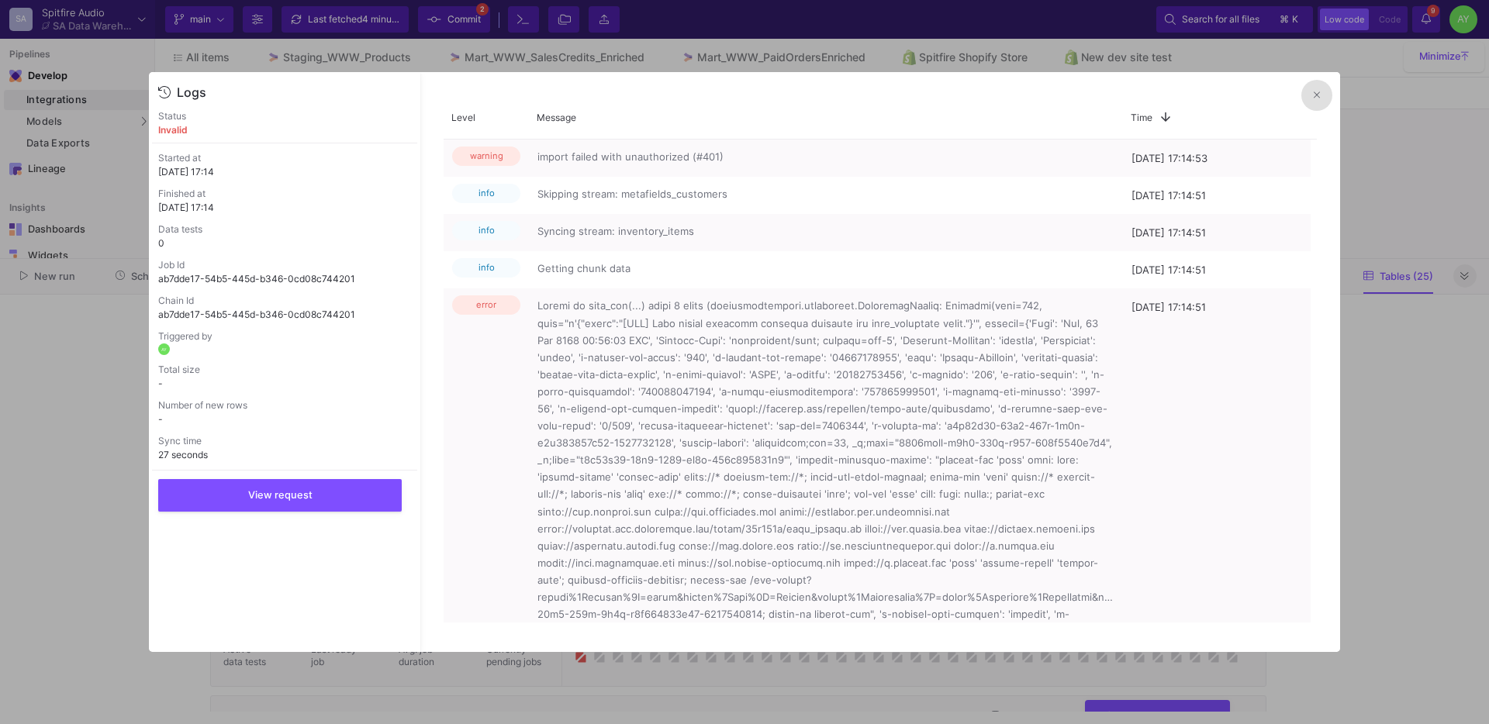
click at [1308, 100] on button at bounding box center [1316, 95] width 31 height 31
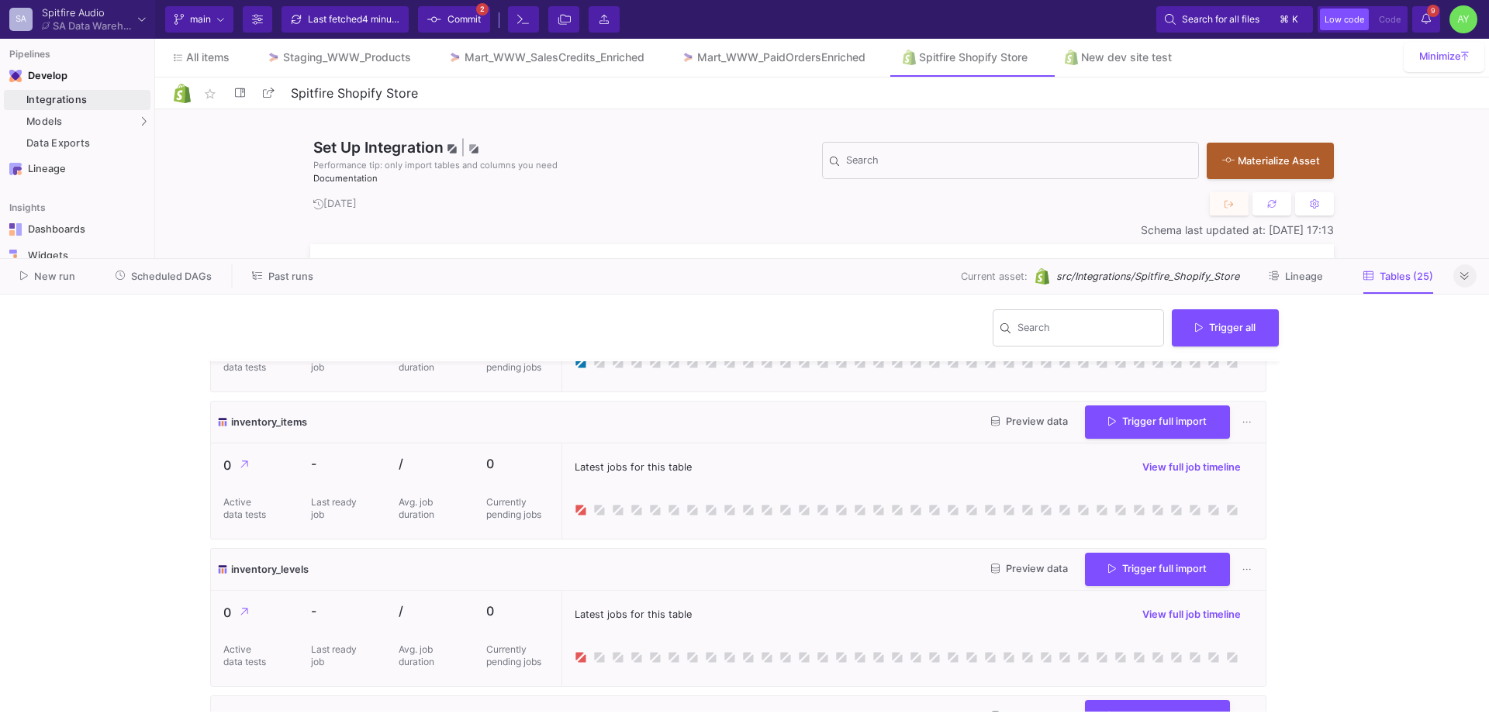
scroll to position [1326, 0]
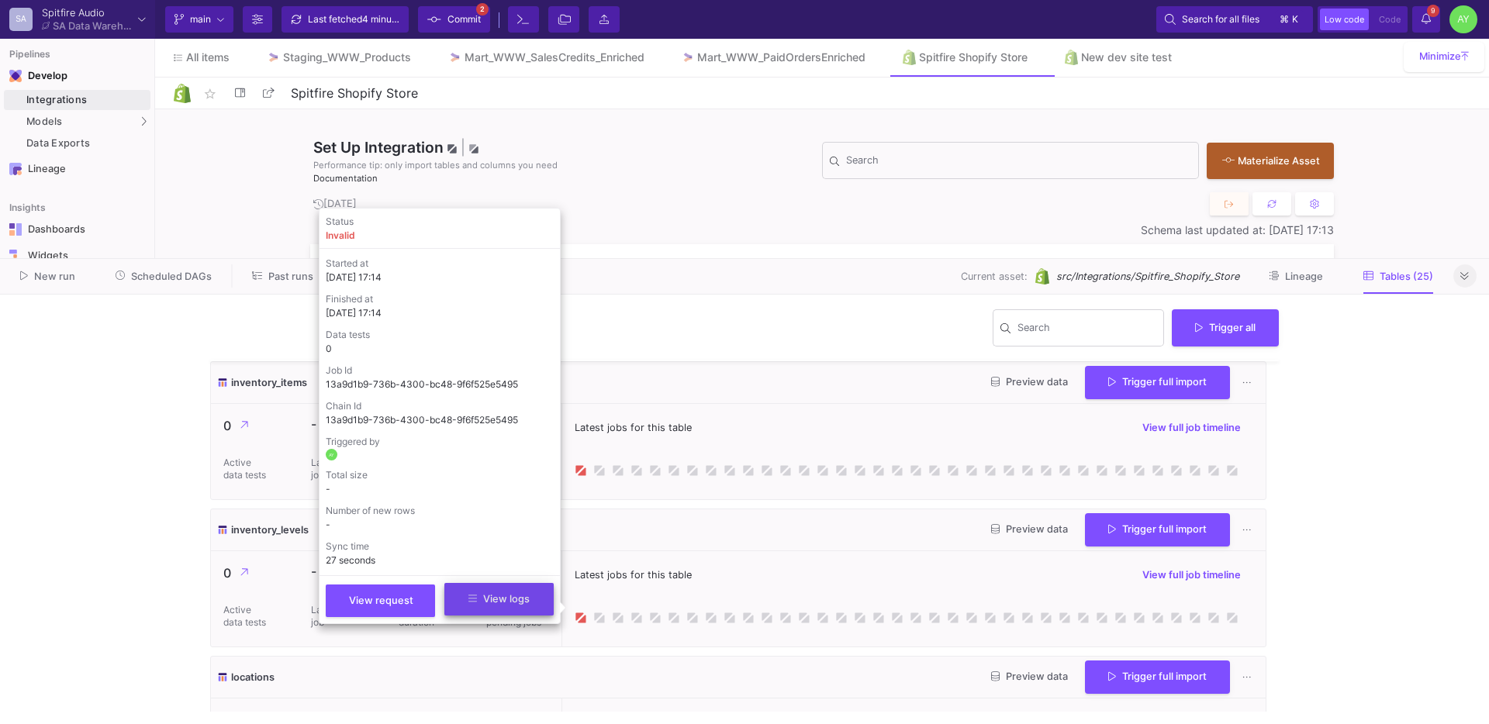
click at [521, 608] on button "View logs" at bounding box center [498, 599] width 109 height 33
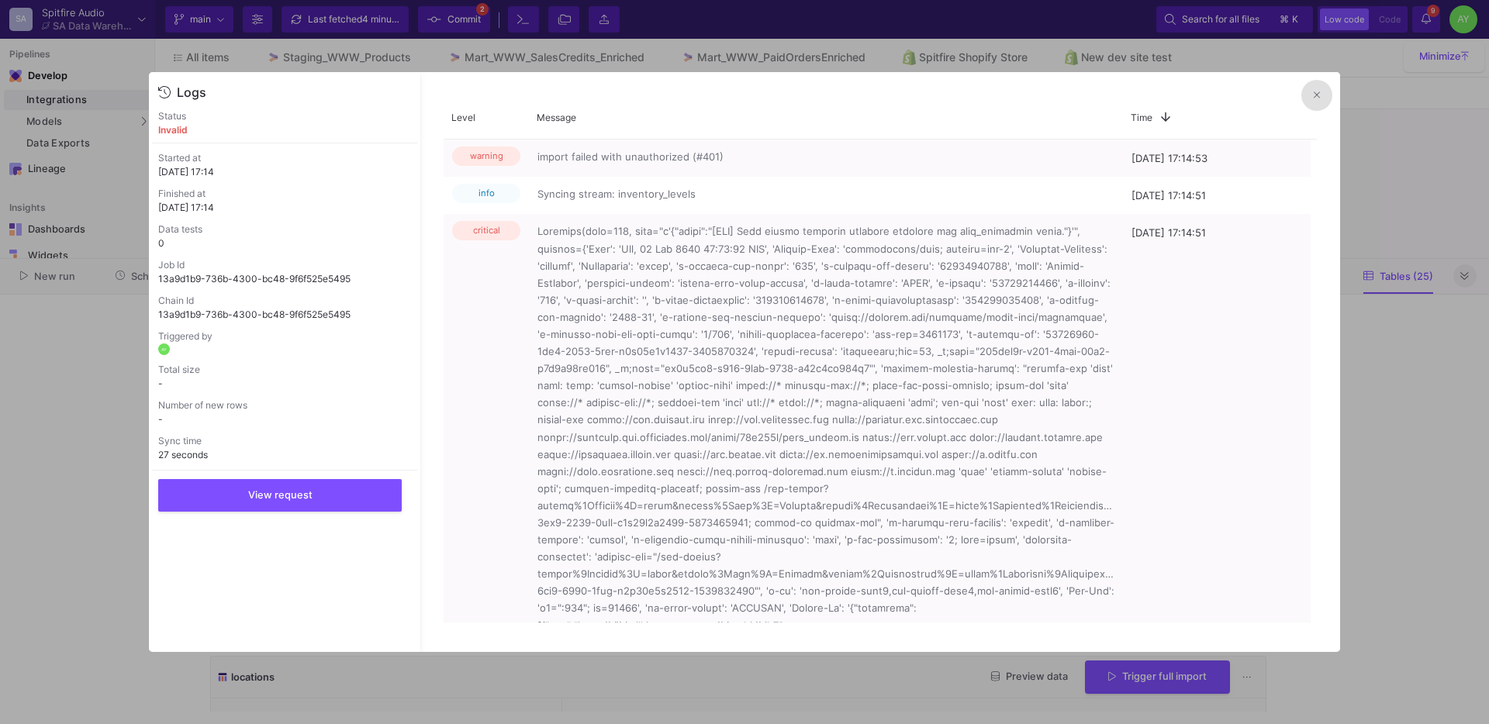
click at [1321, 93] on button at bounding box center [1316, 95] width 31 height 31
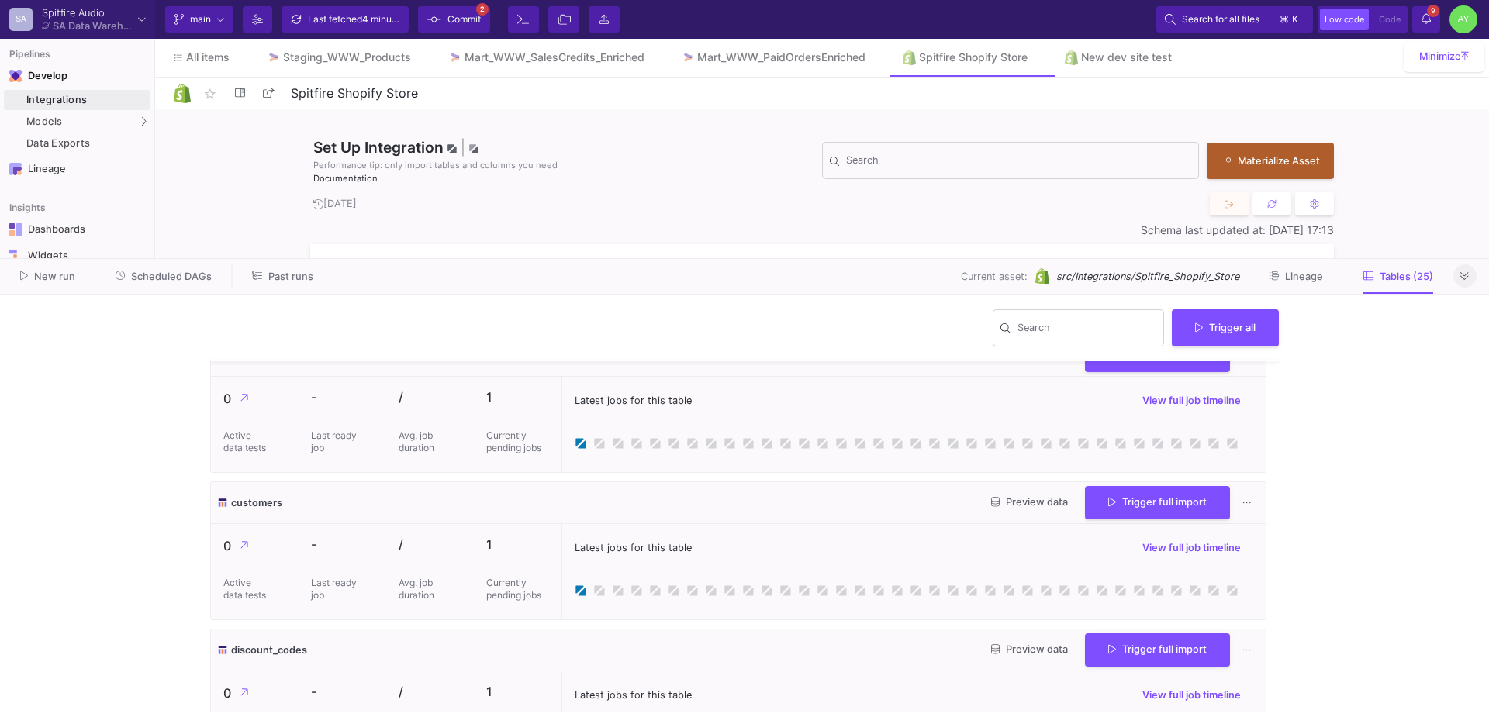
scroll to position [0, 0]
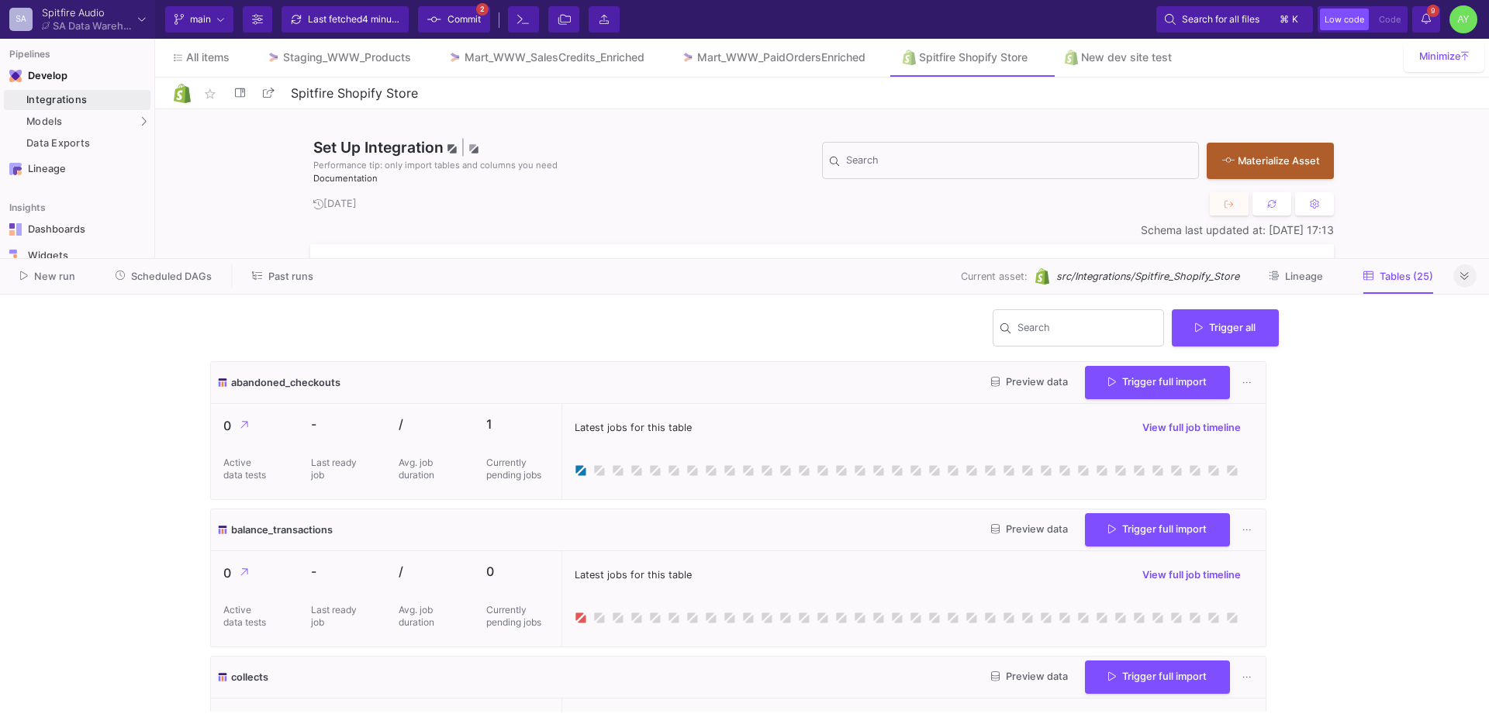
click at [1466, 272] on icon at bounding box center [1464, 276] width 9 height 10
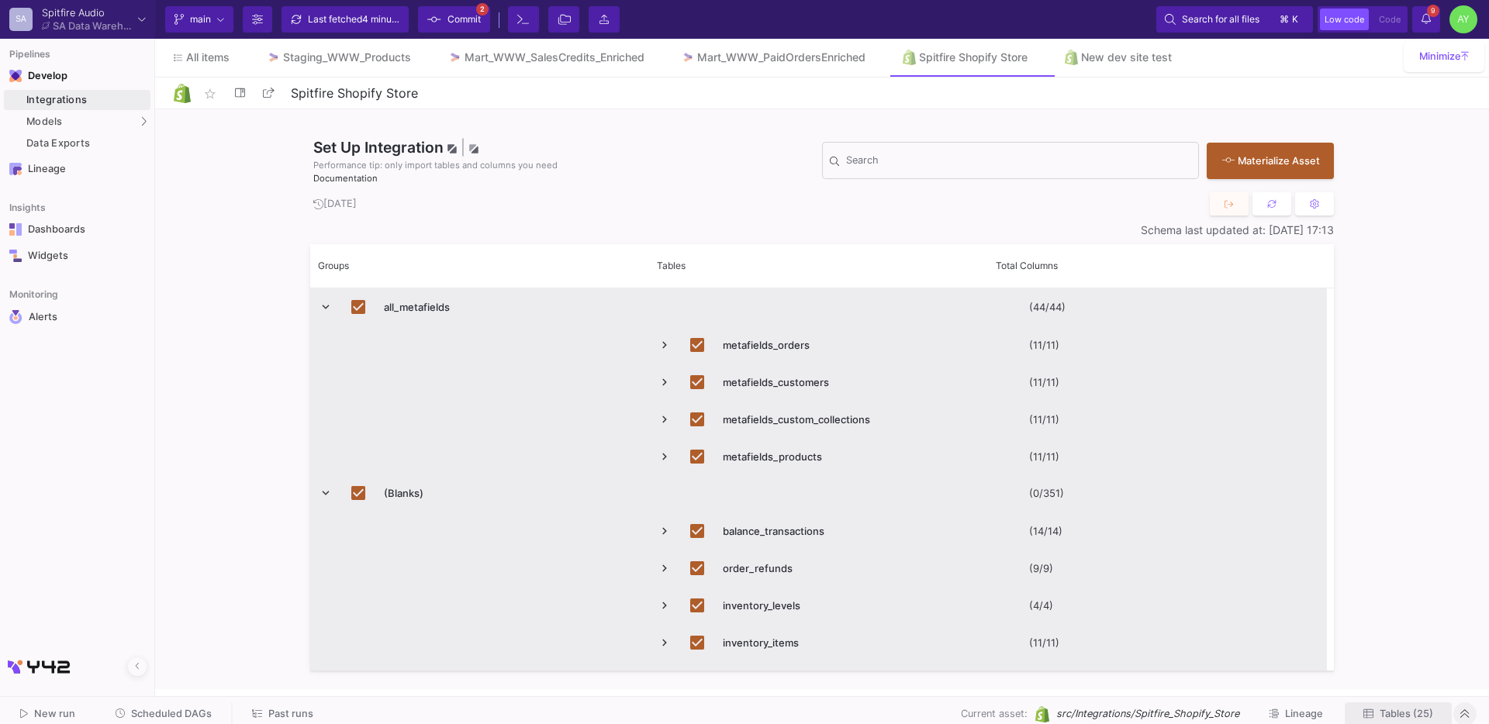
click at [1398, 703] on button "Tables (25)" at bounding box center [1398, 715] width 107 height 24
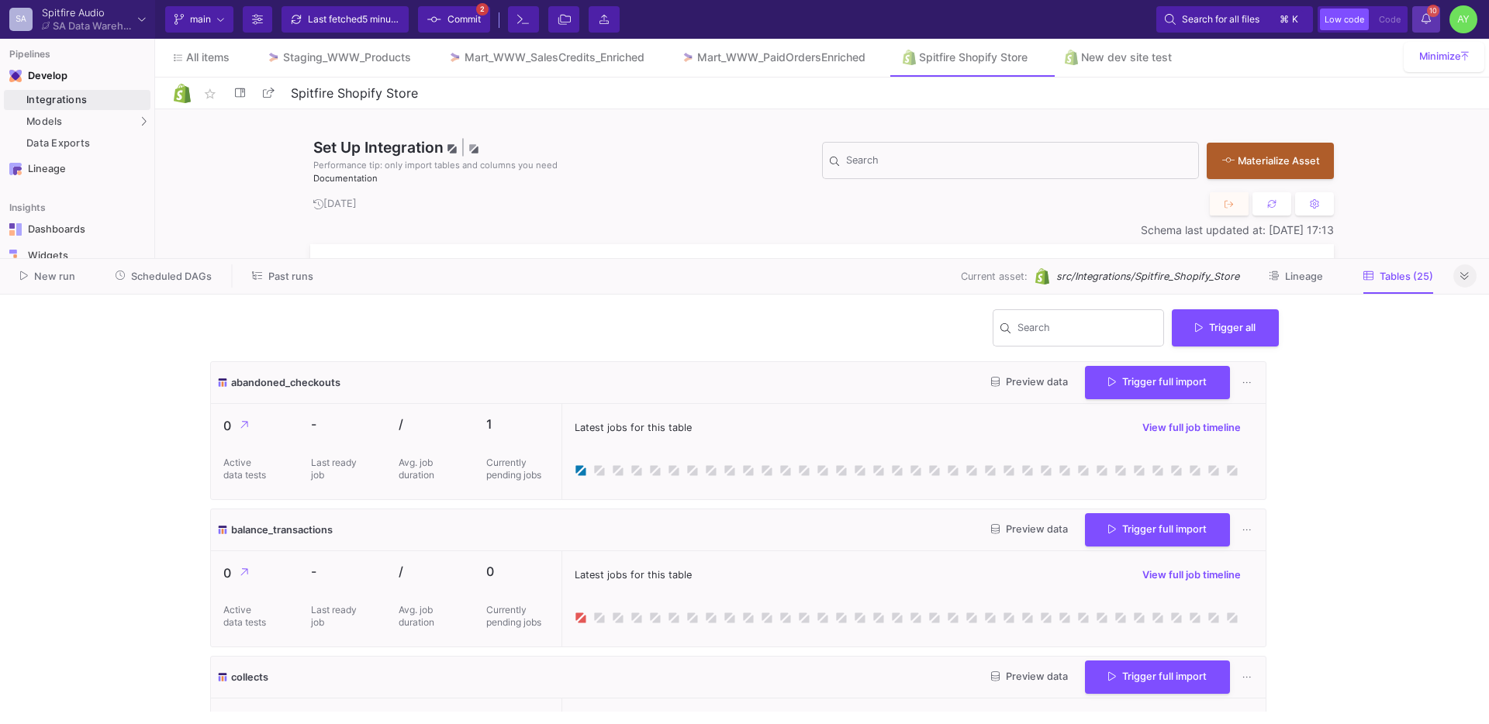
click at [1424, 17] on icon at bounding box center [1426, 18] width 9 height 11
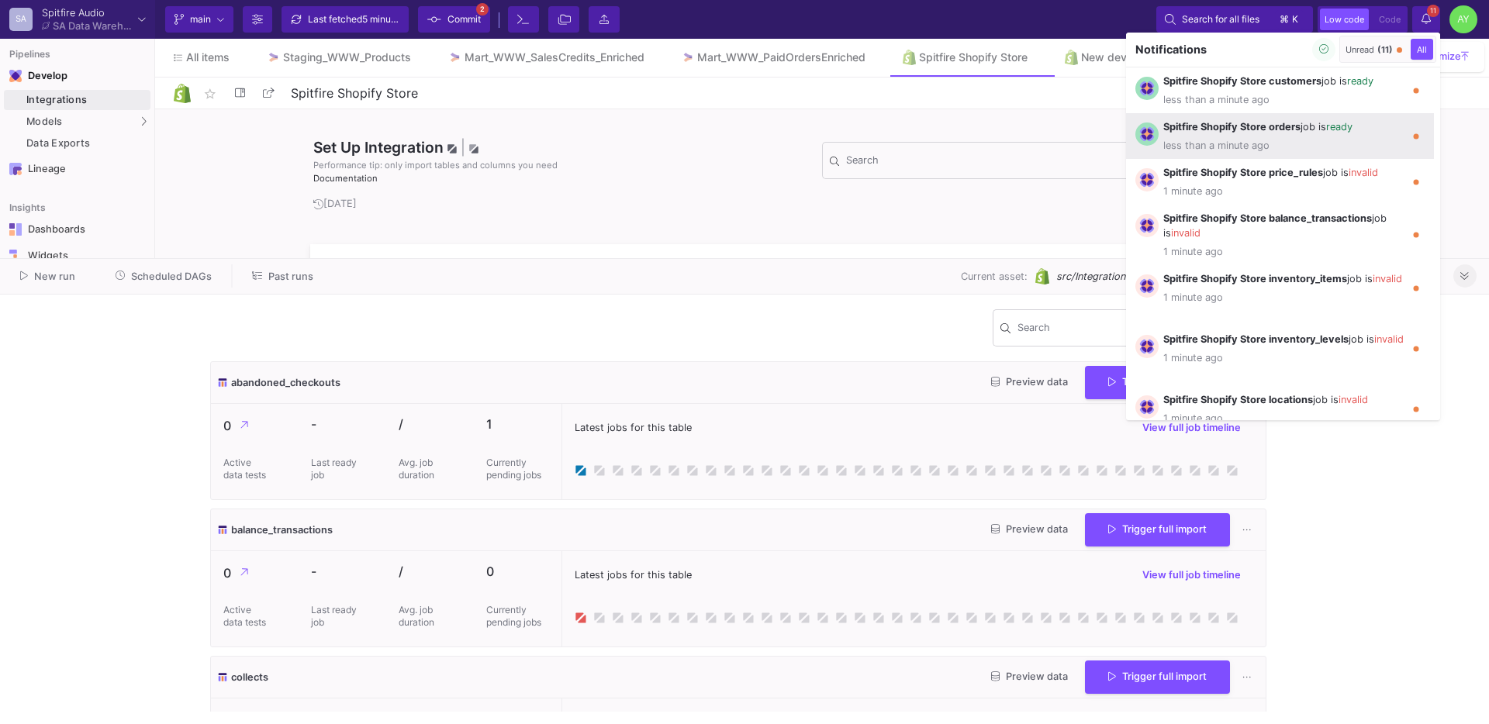
click at [1308, 133] on p "Spitfire Shopify Store orders job is ready" at bounding box center [1283, 126] width 241 height 15
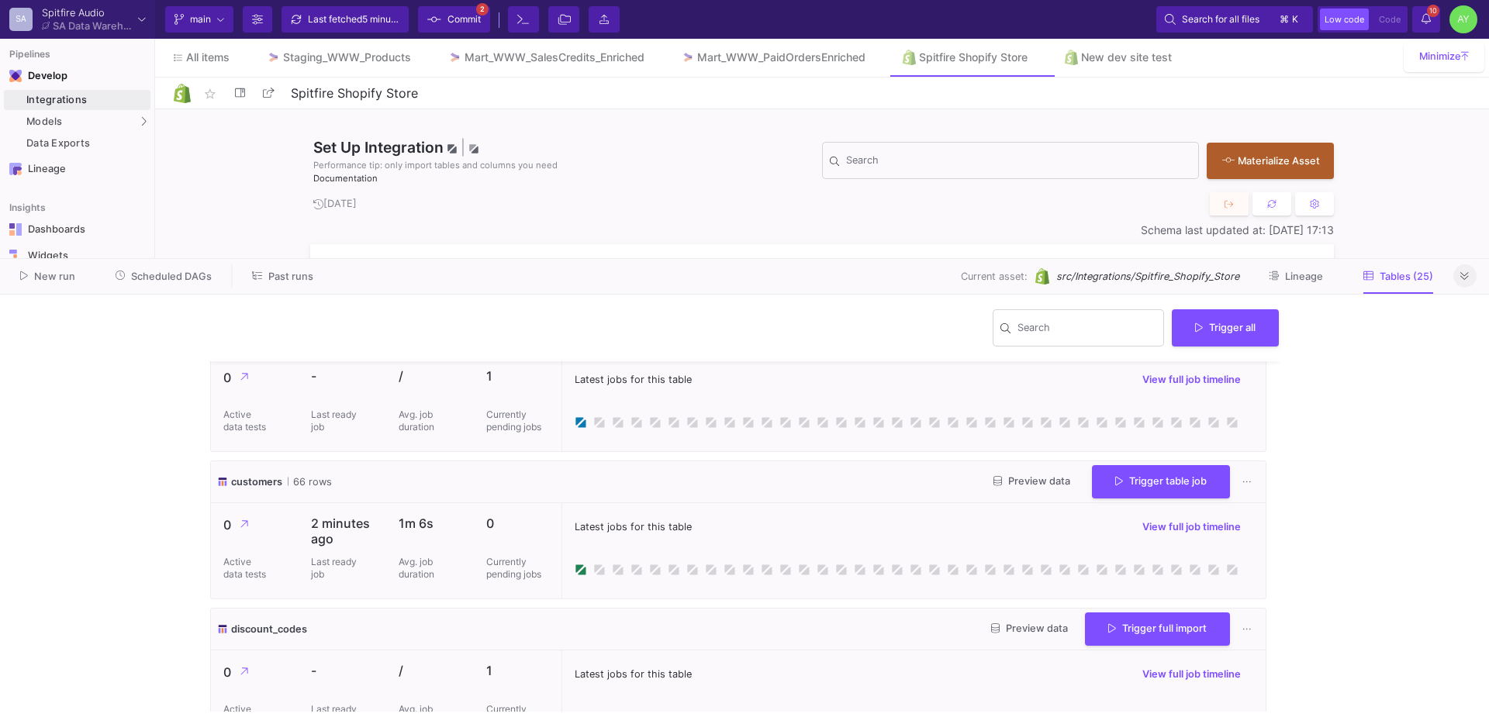
scroll to position [638, 0]
click at [1021, 482] on span "Preview data" at bounding box center [1032, 481] width 77 height 12
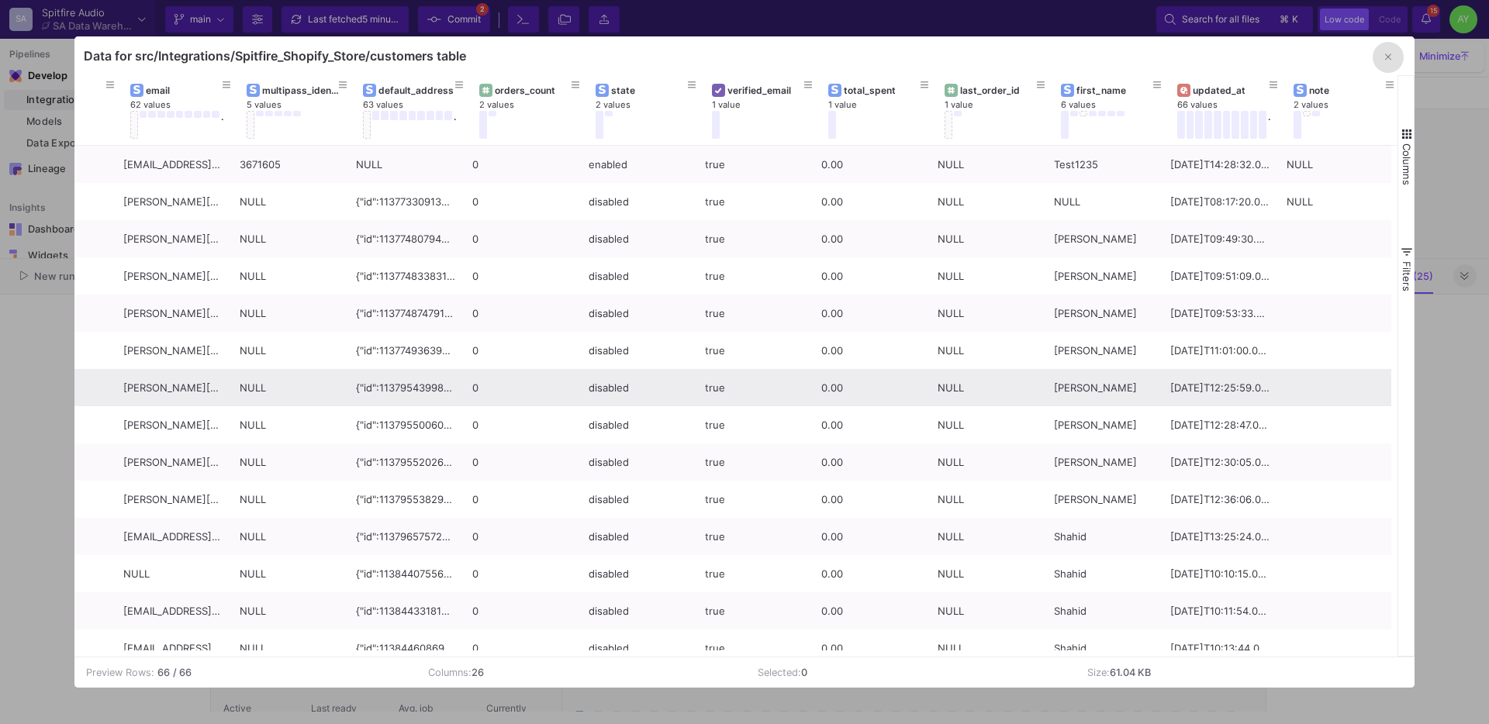
scroll to position [0, 192]
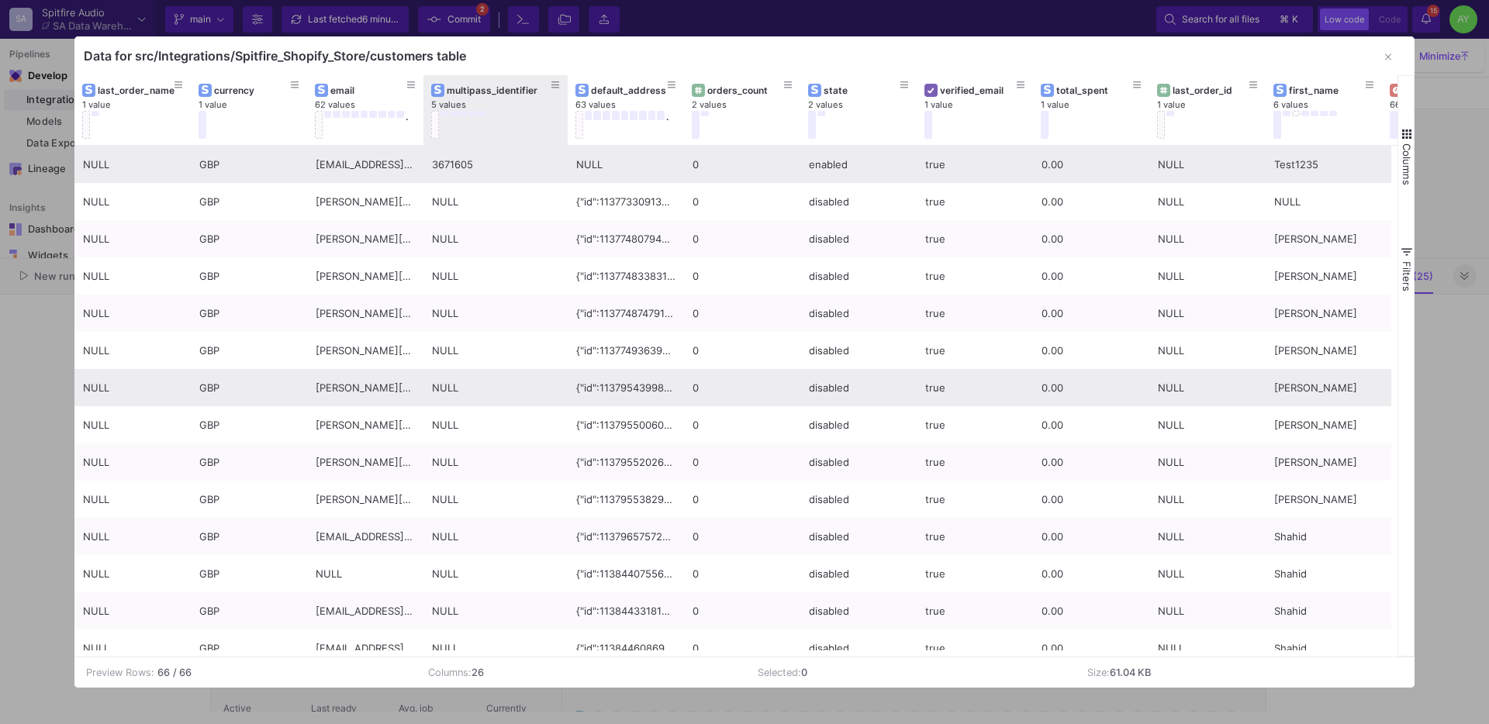
drag, startPoint x: 537, startPoint y: 137, endPoint x: 491, endPoint y: 178, distance: 62.0
click at [571, 140] on div at bounding box center [568, 110] width 6 height 70
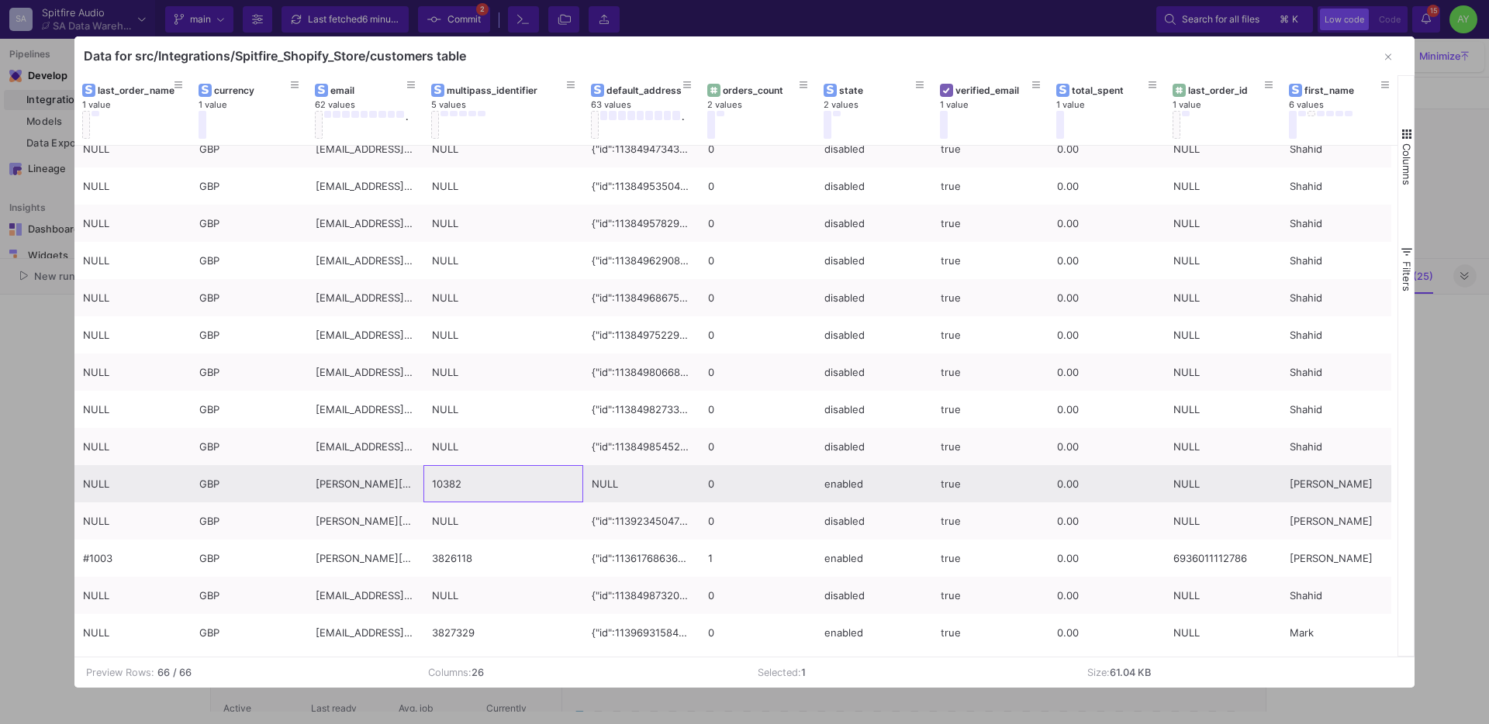
click at [443, 493] on div "10382" at bounding box center [503, 484] width 143 height 36
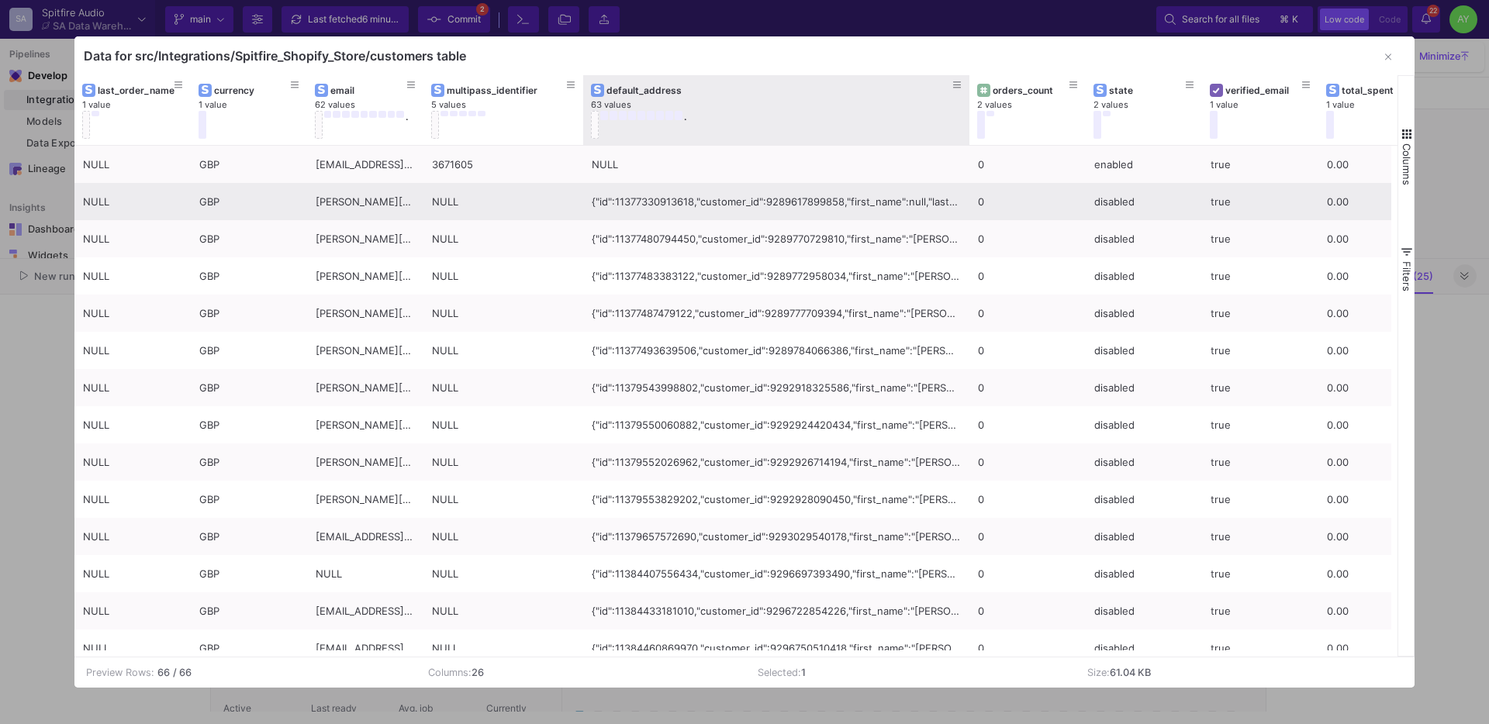
drag, startPoint x: 698, startPoint y: 136, endPoint x: 1113, endPoint y: 208, distance: 421.2
click at [1113, 208] on div "total_spent 1 value last_order_id 1 value verified_email 1 value orders_count 2…" at bounding box center [735, 366] width 1323 height 582
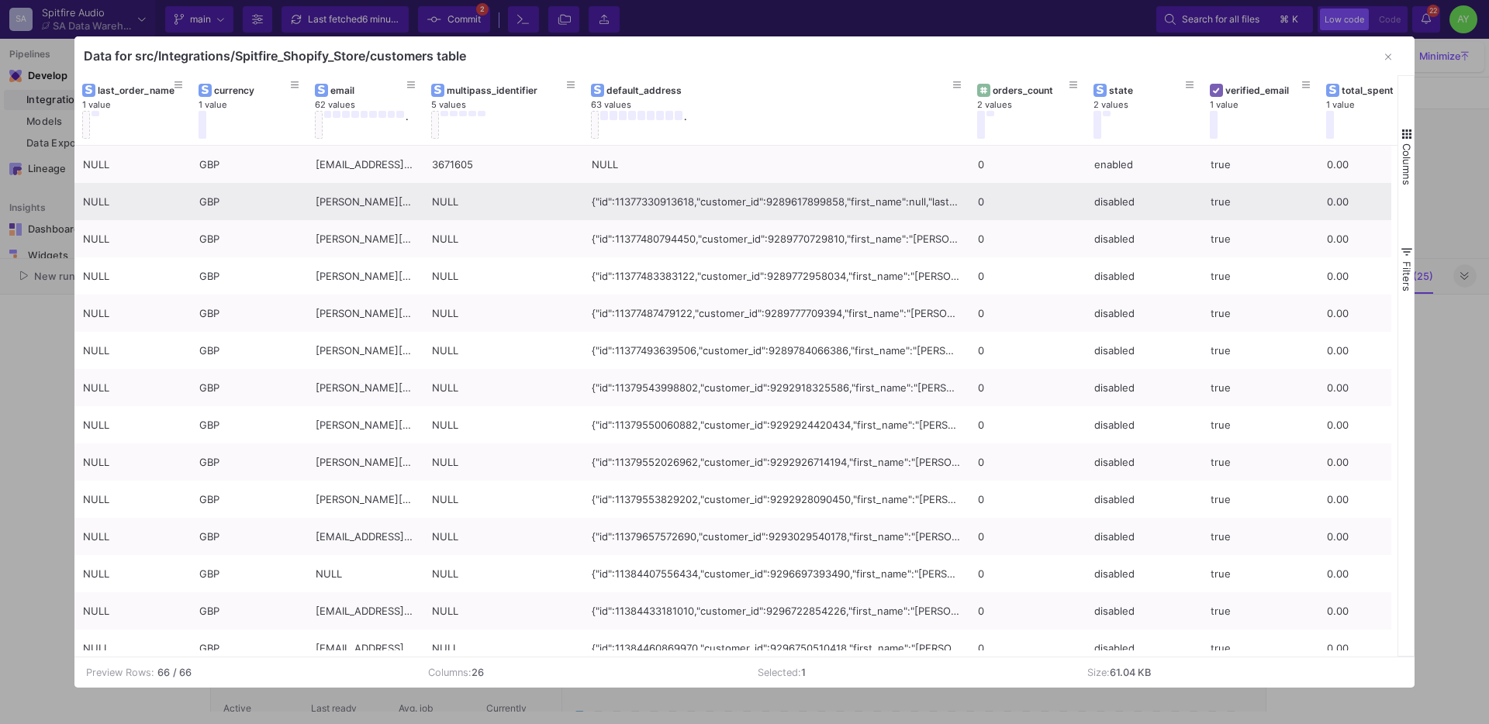
click at [859, 214] on div "{"id":11377330913618,"customer_id":9289617899858,"first_name":null,"last_name":…" at bounding box center [776, 202] width 369 height 36
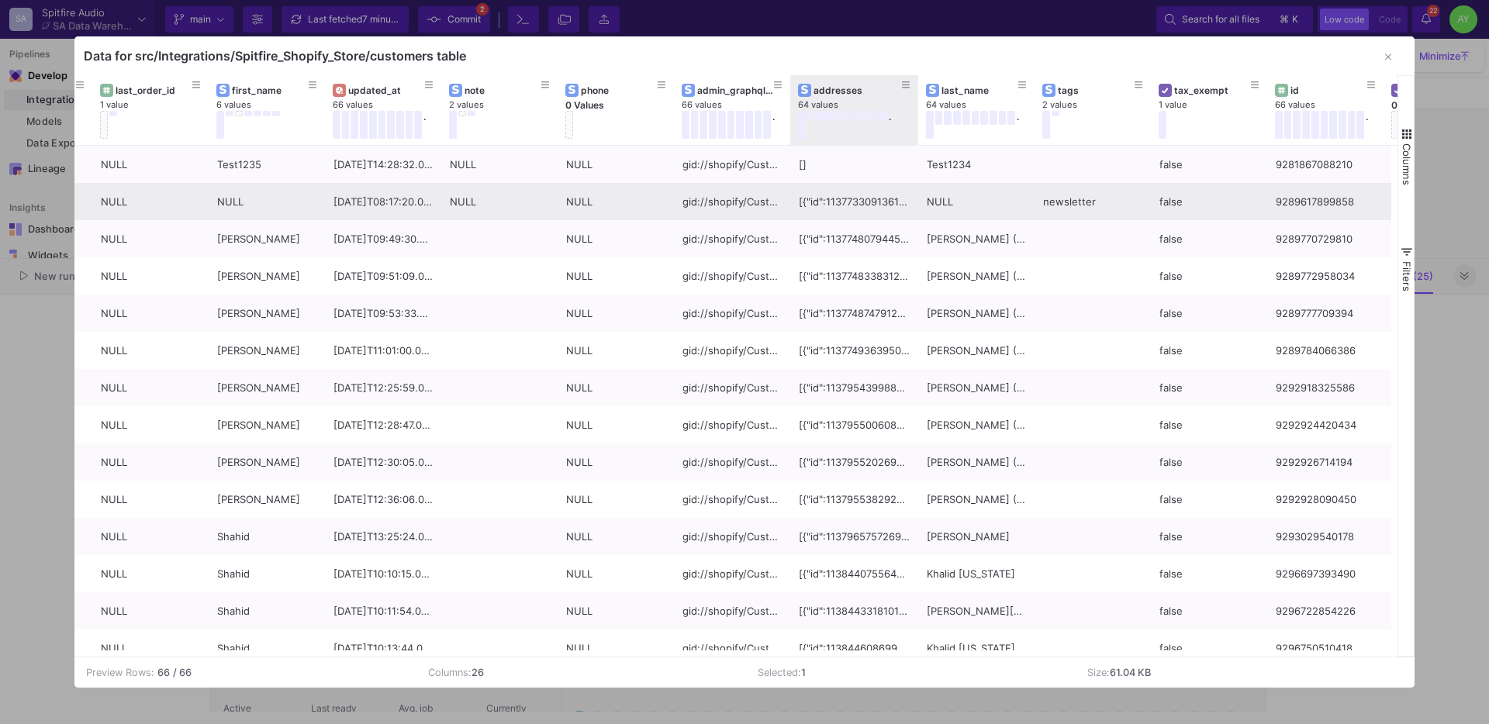
drag, startPoint x: 904, startPoint y: 131, endPoint x: 882, endPoint y: 181, distance: 55.2
click at [881, 181] on div "total_spent 1 value last_order_id 1 value verified_email 1 value first_name 6 v…" at bounding box center [735, 366] width 1323 height 582
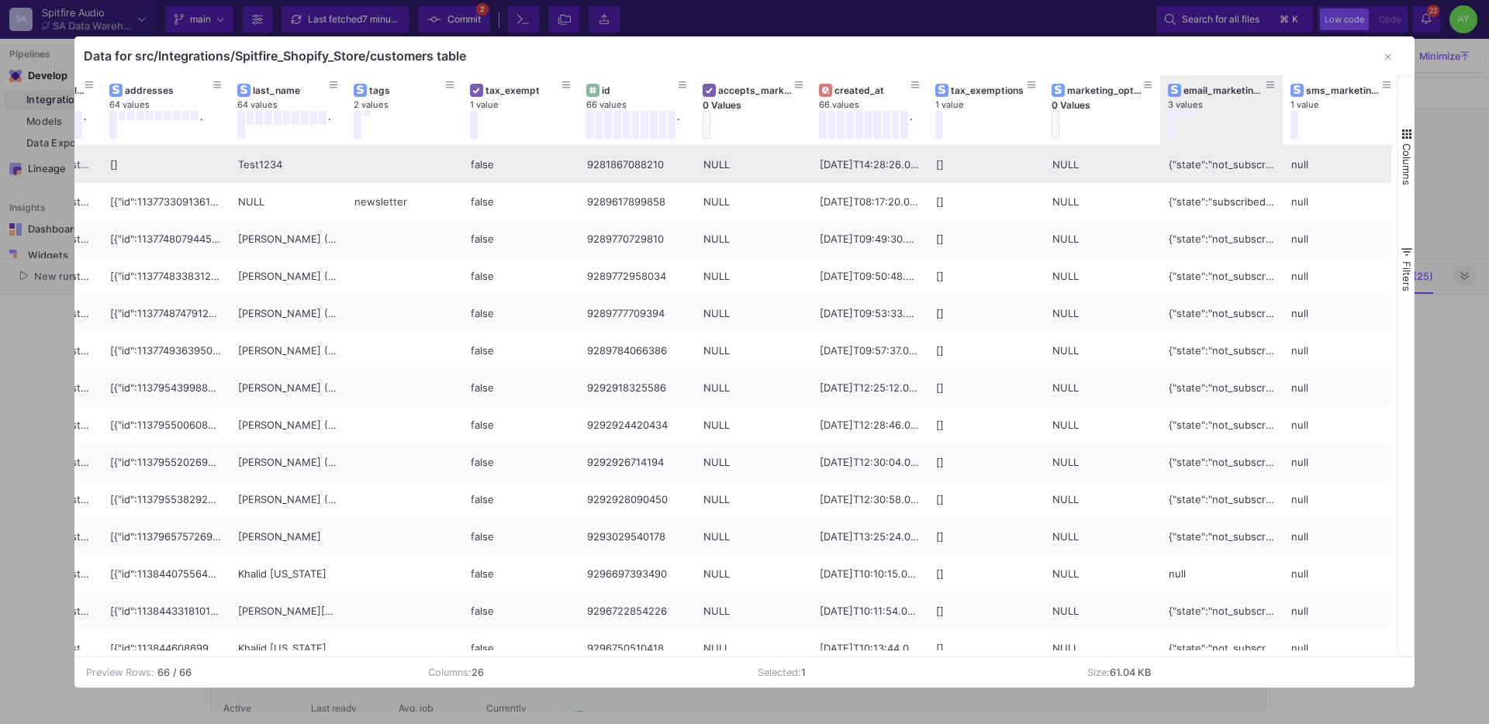
drag, startPoint x: 1274, startPoint y: 136, endPoint x: 1231, endPoint y: 153, distance: 45.9
click at [1231, 153] on div "phone 0 Values admin_graphql_api_id 66 values . addresses 64 values . last_name…" at bounding box center [735, 366] width 1323 height 582
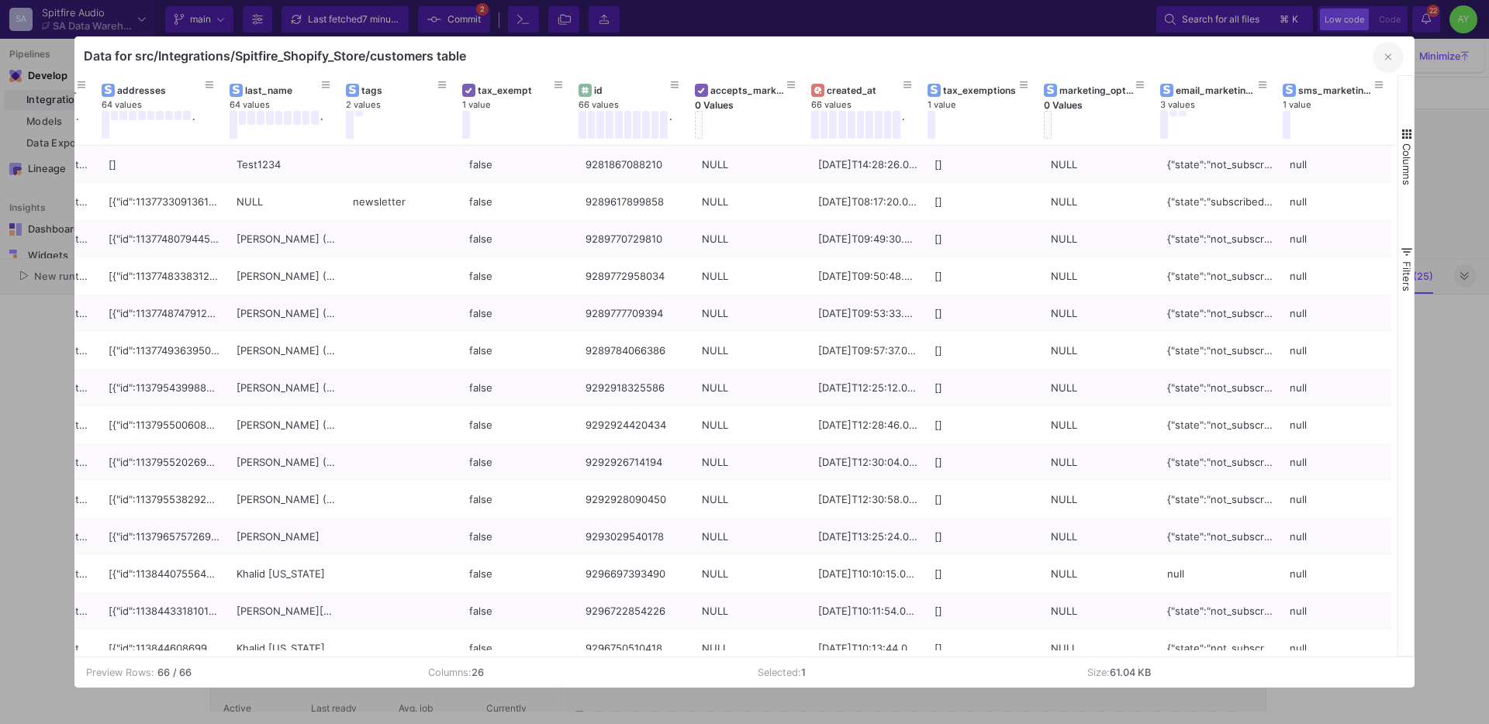
click at [1390, 56] on icon "button" at bounding box center [1388, 57] width 6 height 10
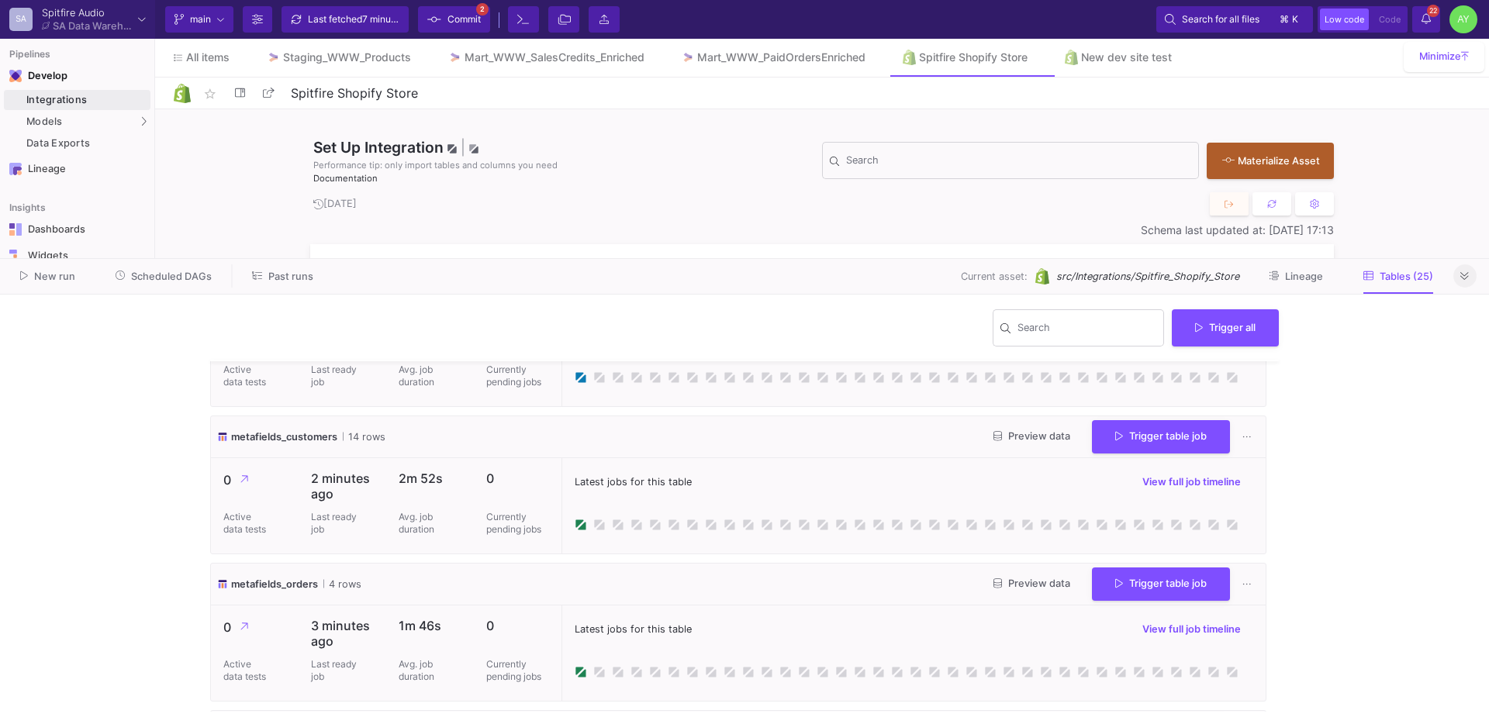
click at [1016, 435] on span "Preview data" at bounding box center [1032, 436] width 77 height 12
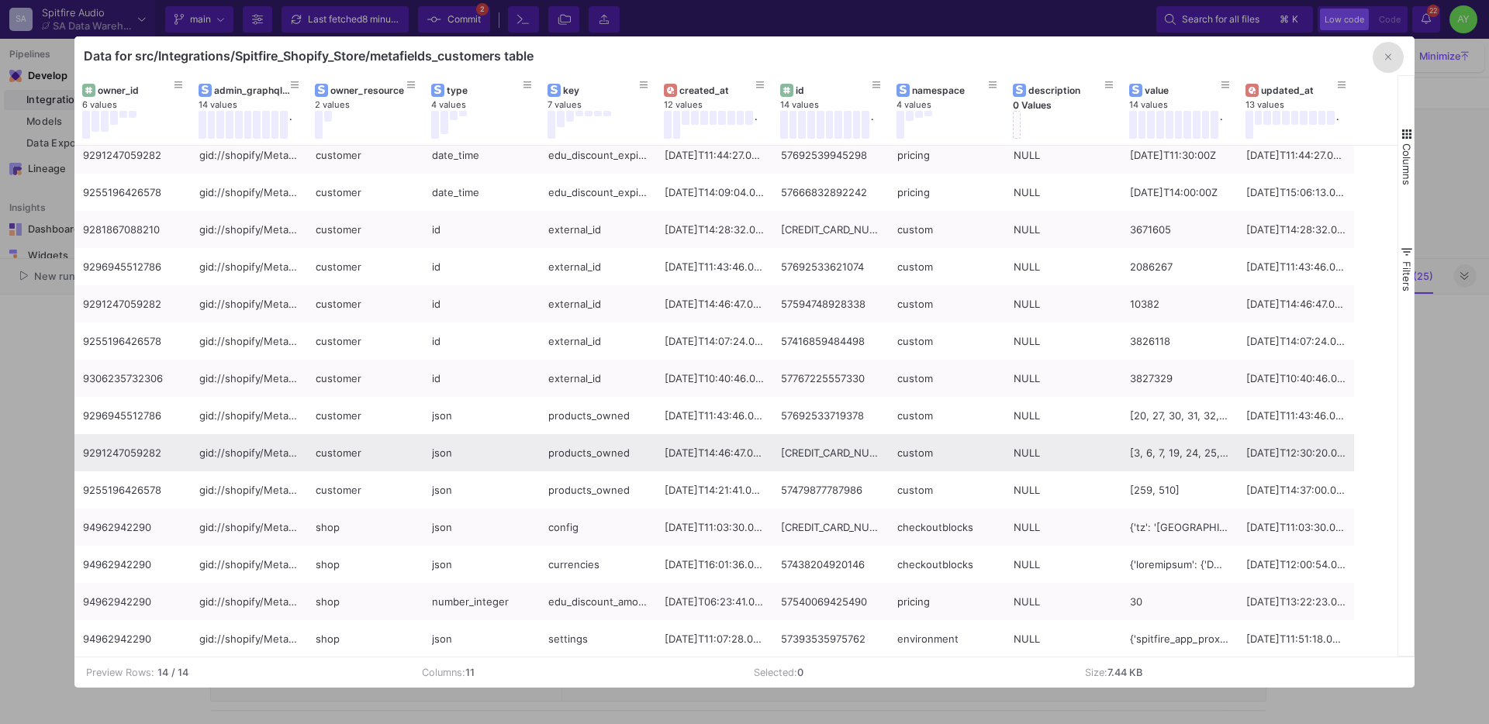
scroll to position [0, 0]
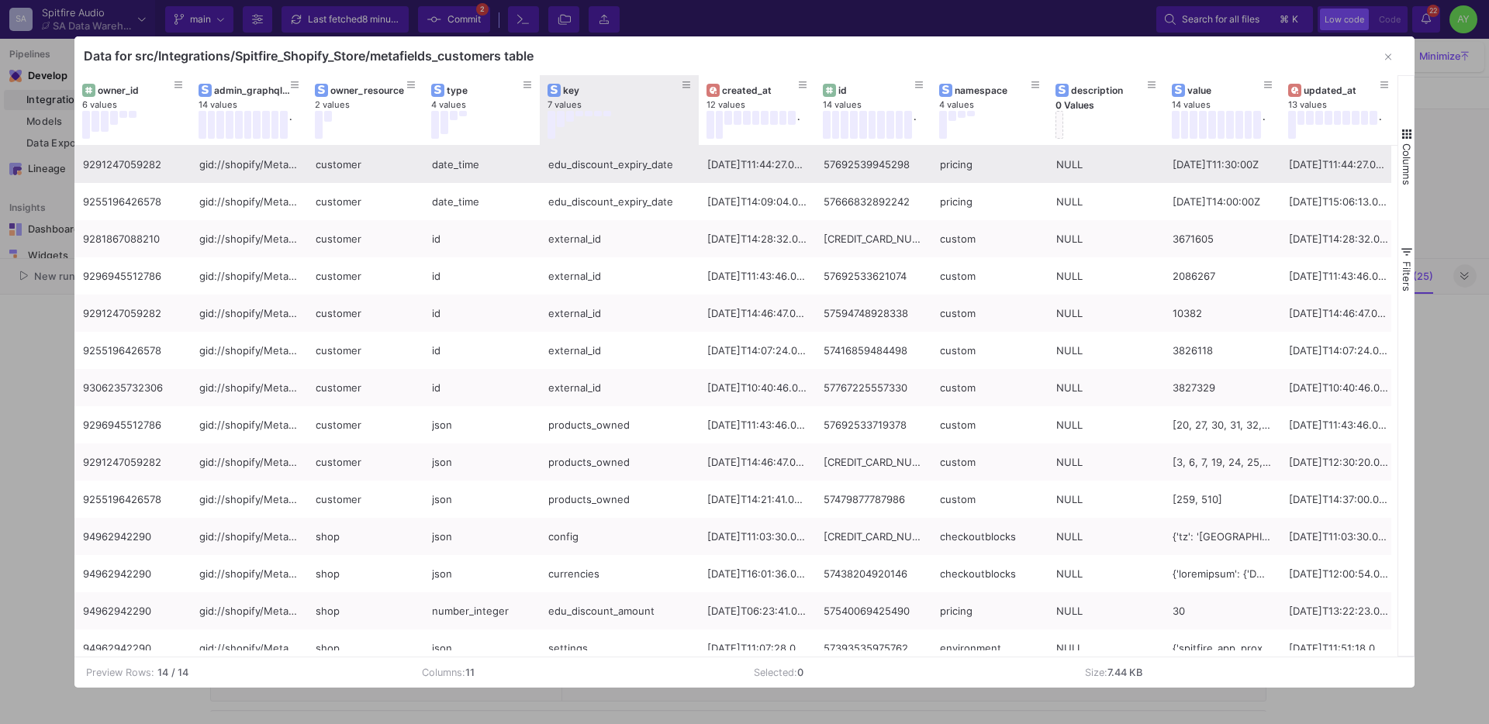
drag, startPoint x: 653, startPoint y: 130, endPoint x: 693, endPoint y: 168, distance: 55.4
click at [693, 168] on div "owner_id 6 values admin_graphql_api_id 14 values . owner_resource 2 values type…" at bounding box center [735, 366] width 1323 height 582
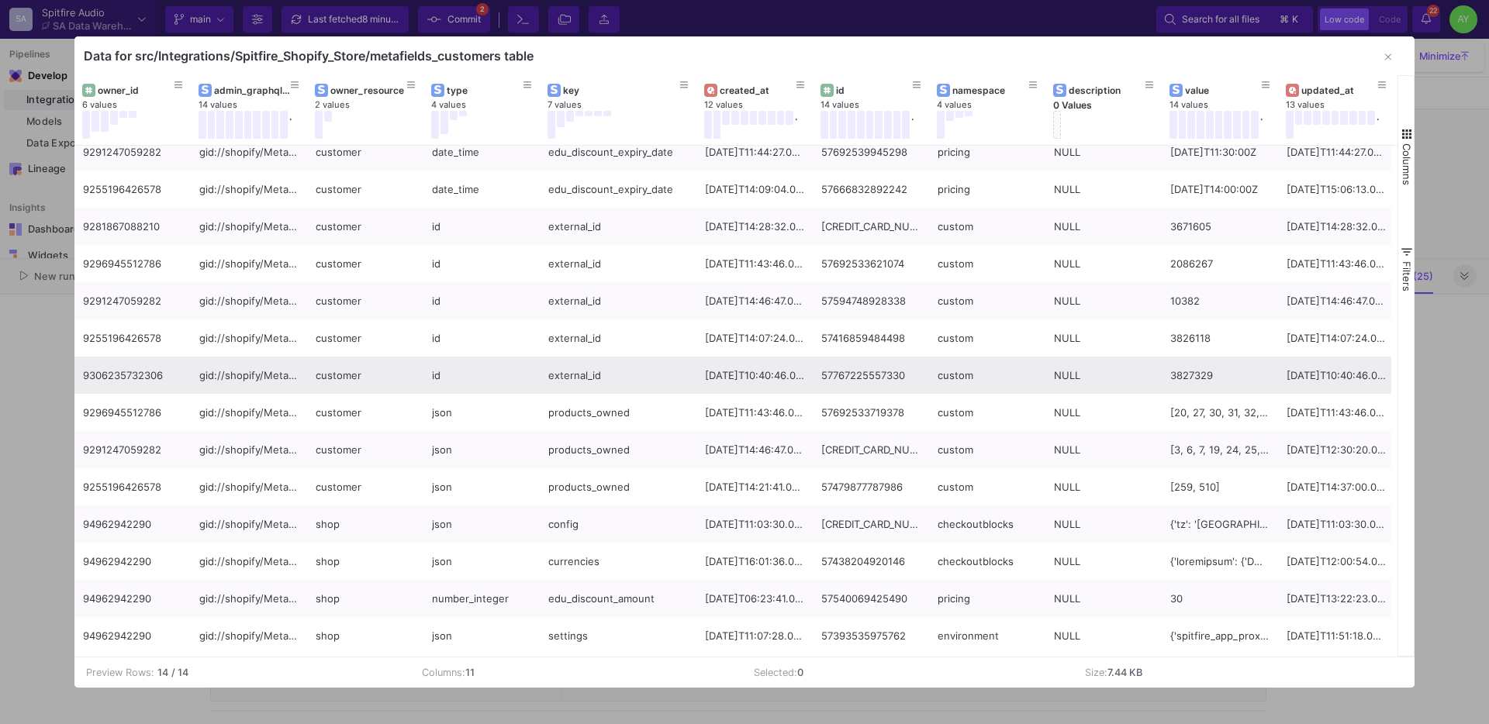
scroll to position [16, 0]
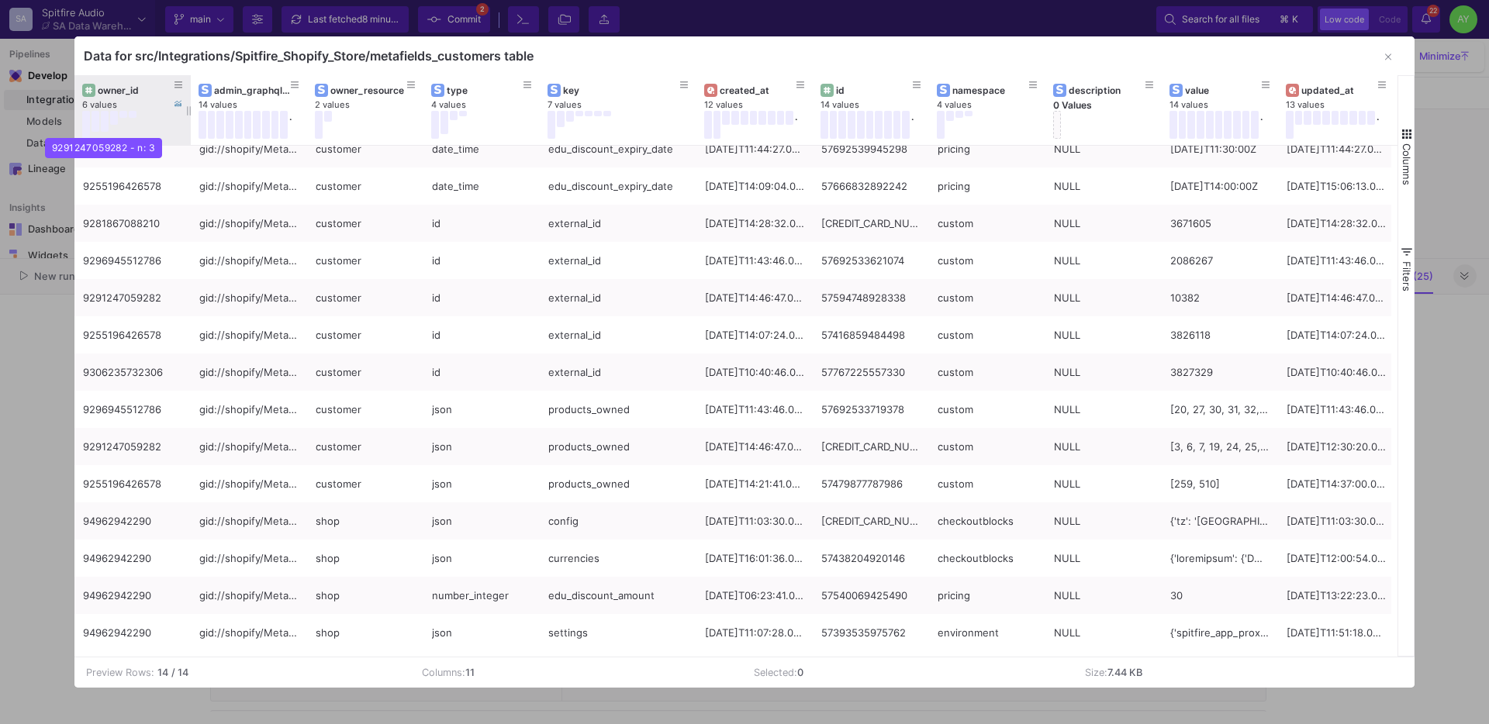
click at [103, 122] on button at bounding box center [105, 121] width 8 height 21
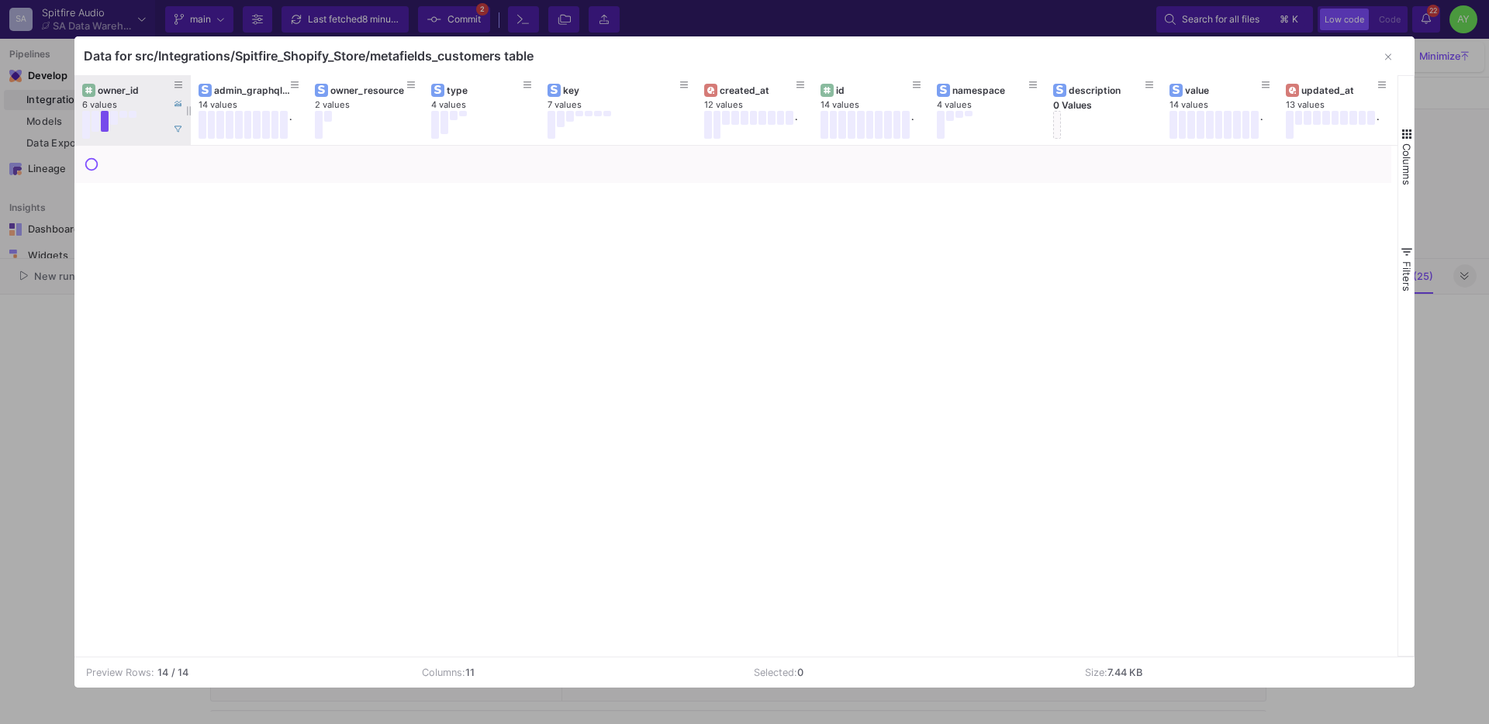
scroll to position [0, 0]
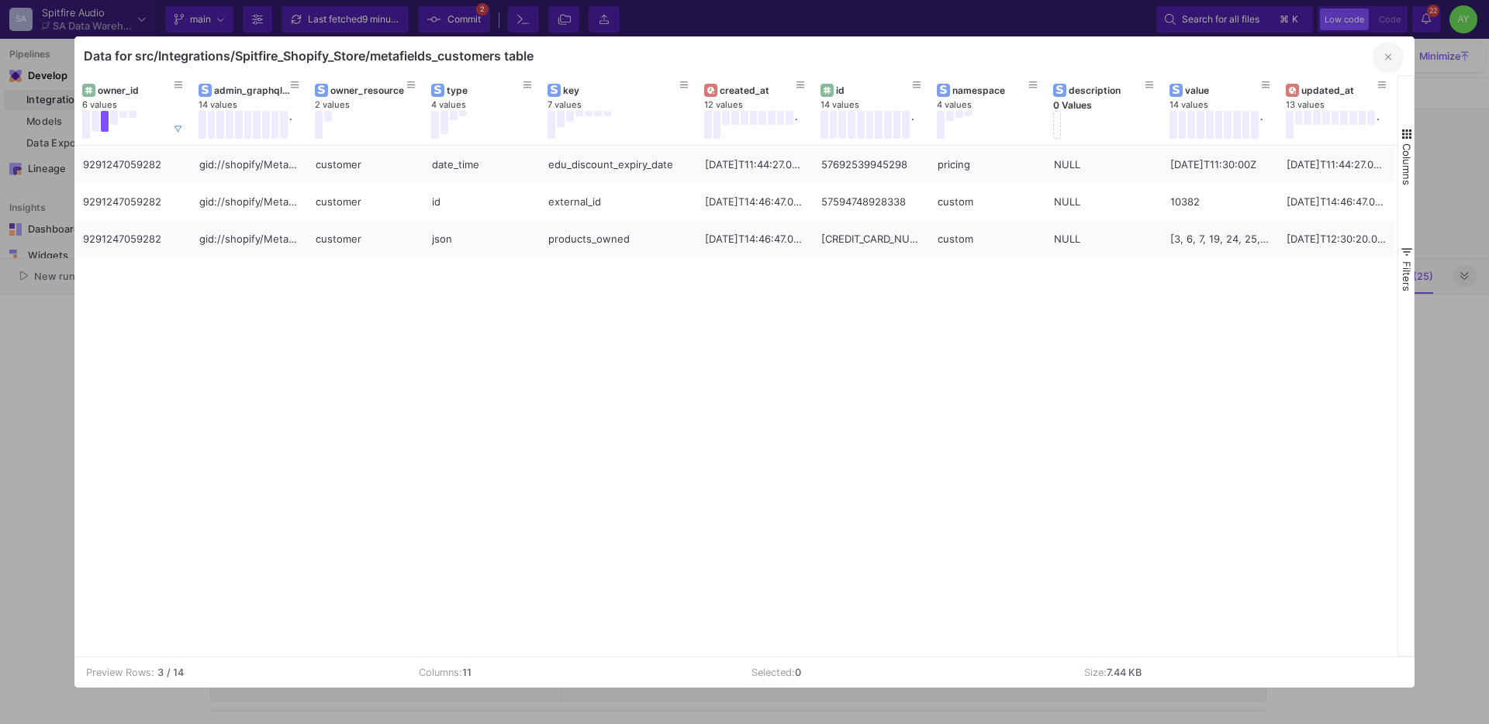
click at [1391, 52] on icon "button" at bounding box center [1388, 57] width 6 height 10
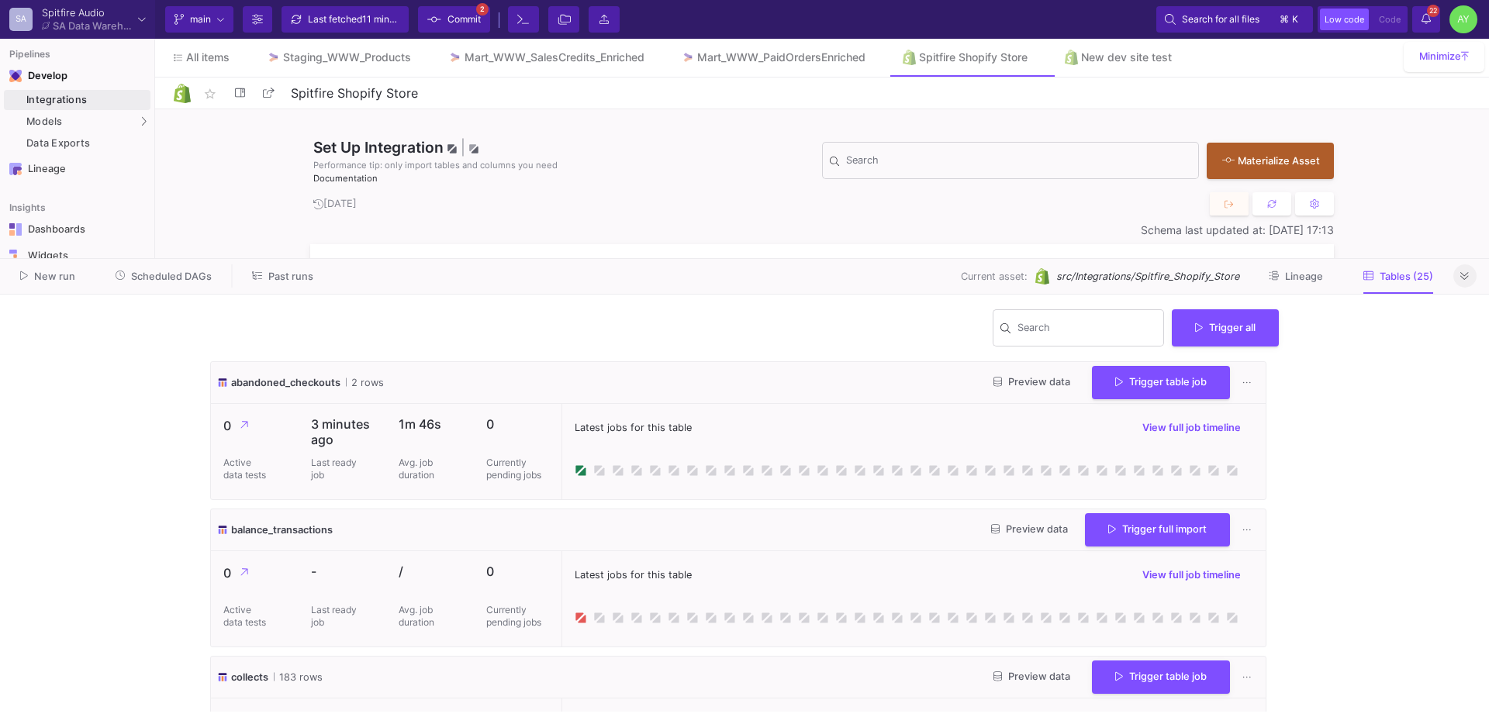
click at [1426, 22] on icon at bounding box center [1426, 18] width 9 height 11
click at [1413, 26] on button "22 22 Notifications" at bounding box center [1426, 19] width 28 height 26
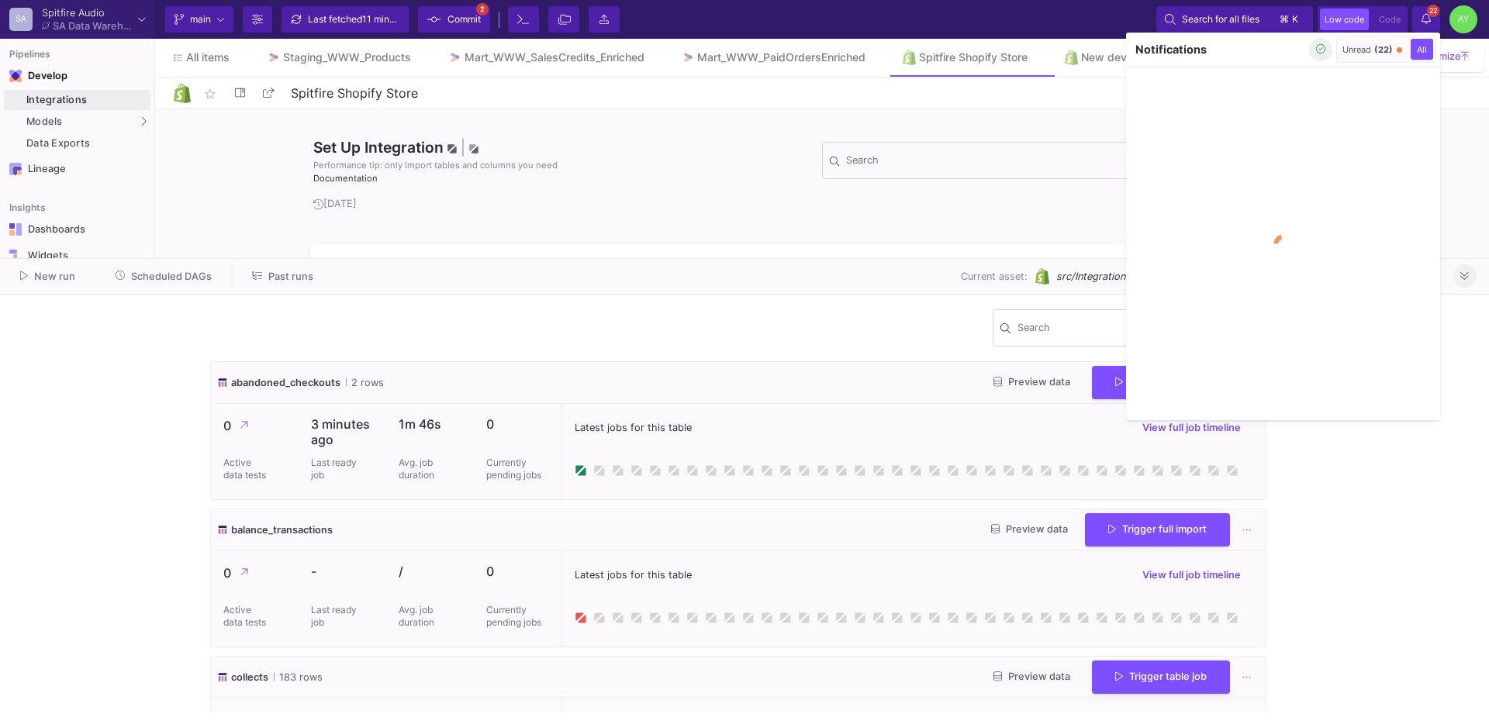
click at [1316, 47] on icon "button" at bounding box center [1321, 49] width 10 height 10
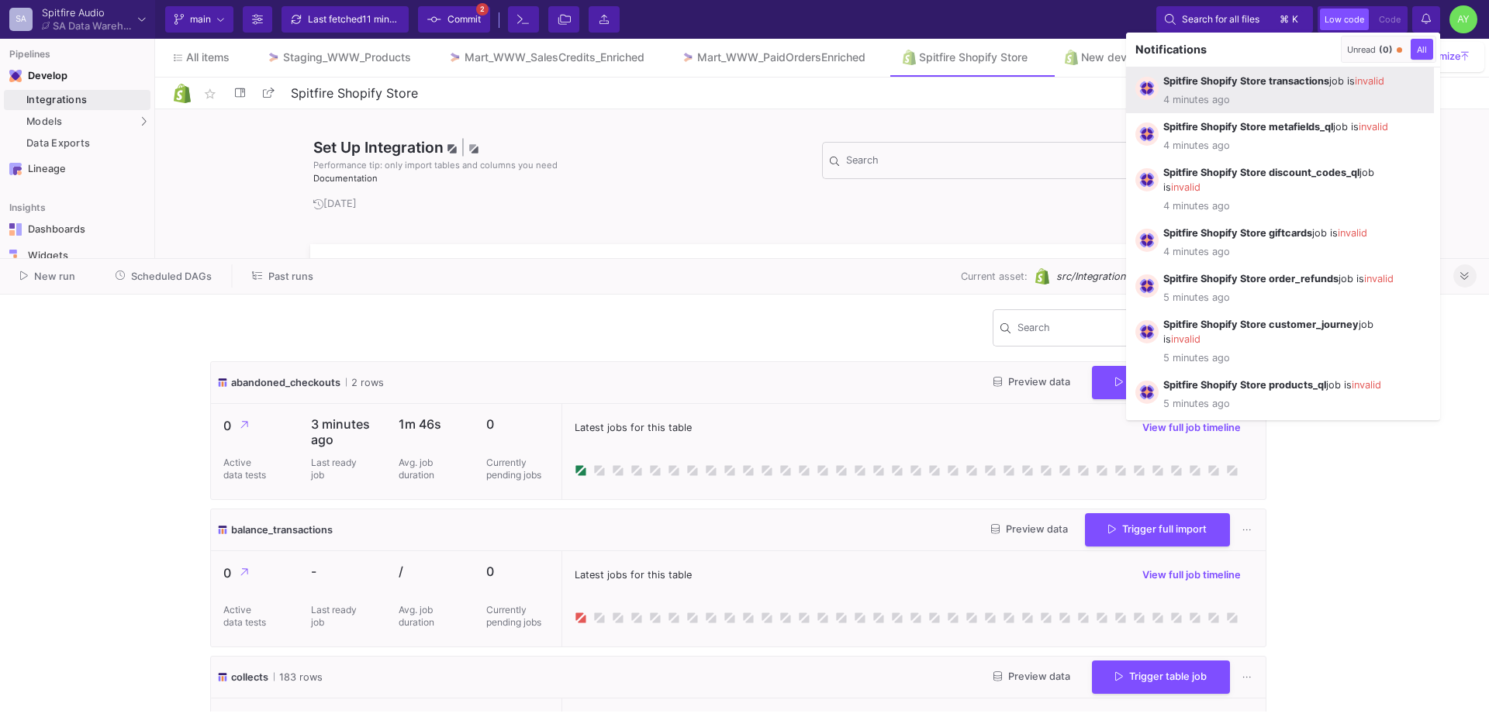
click at [1294, 95] on span "4 minutes ago" at bounding box center [1283, 99] width 241 height 15
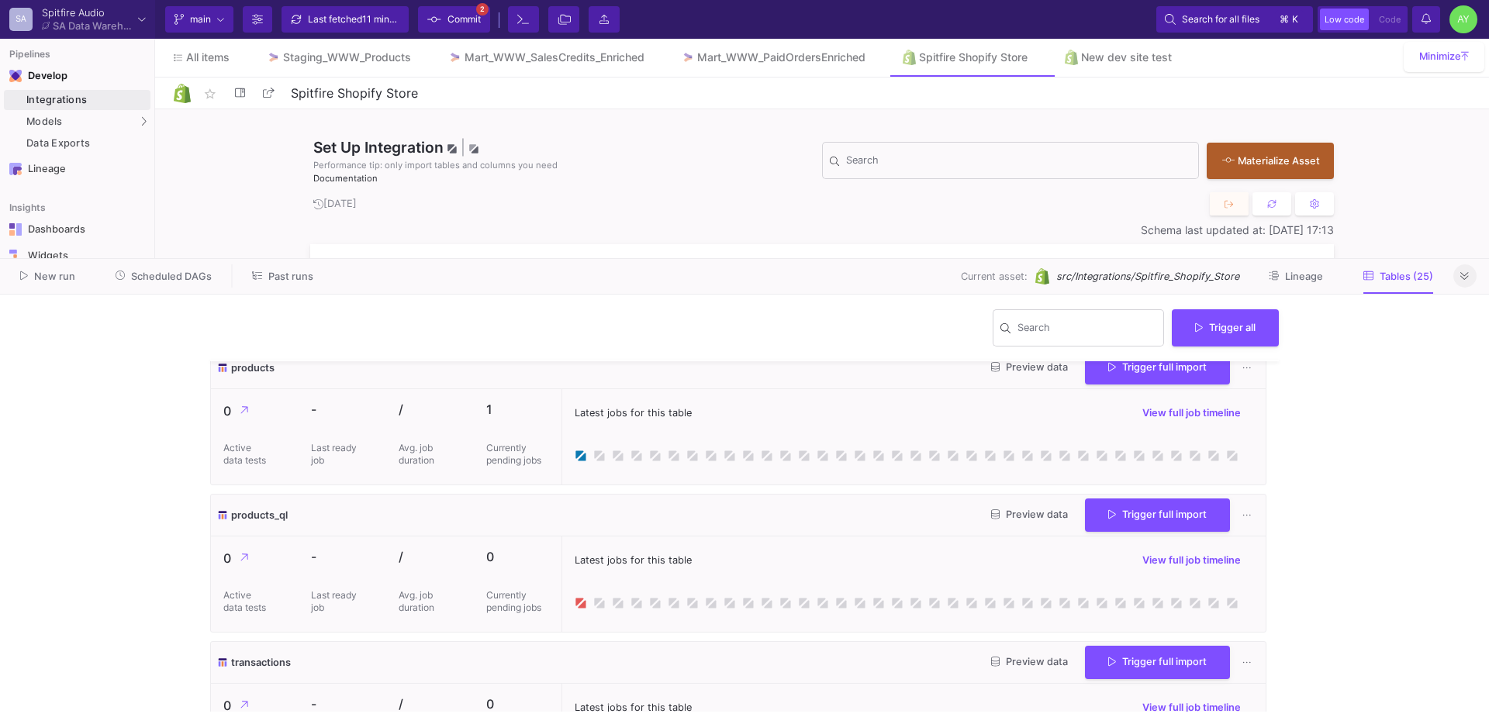
scroll to position [3326, 0]
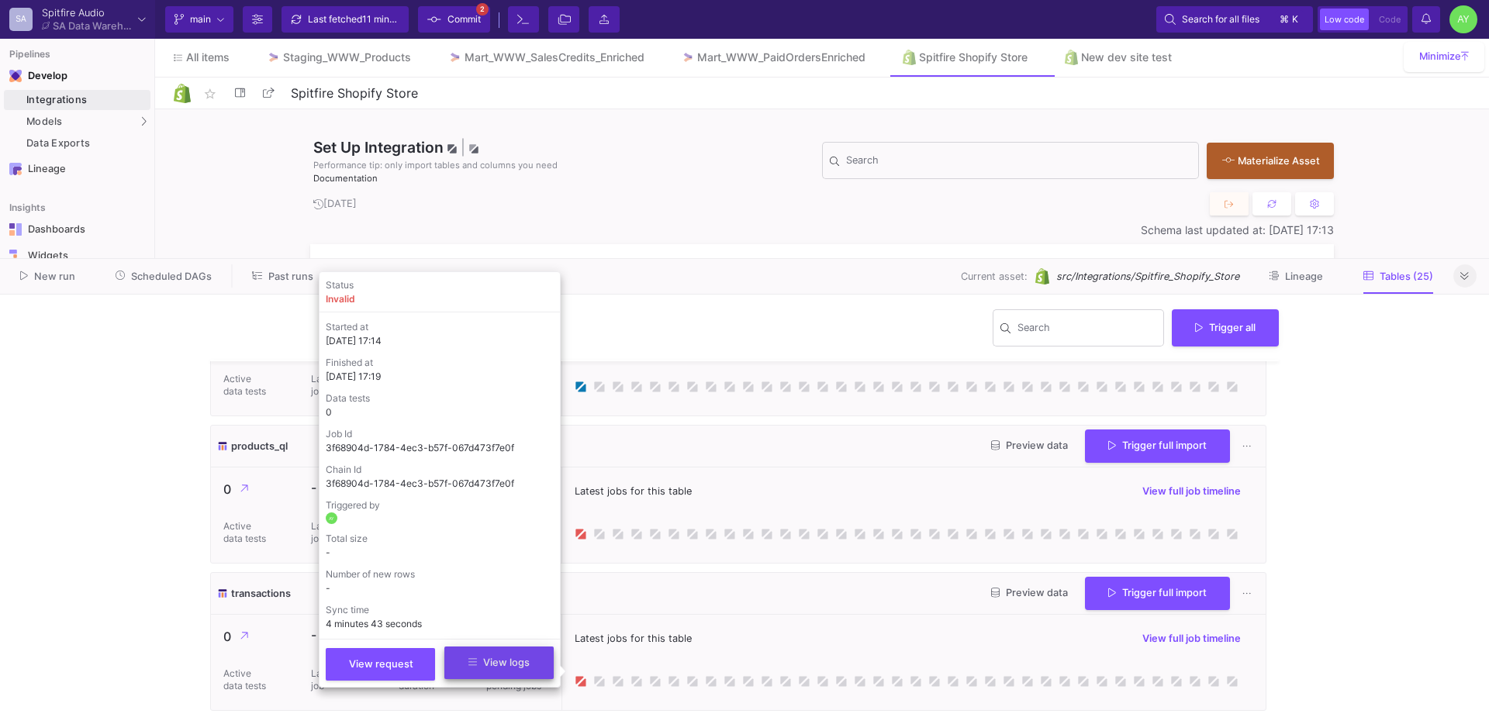
click at [517, 665] on span "View logs" at bounding box center [498, 663] width 61 height 12
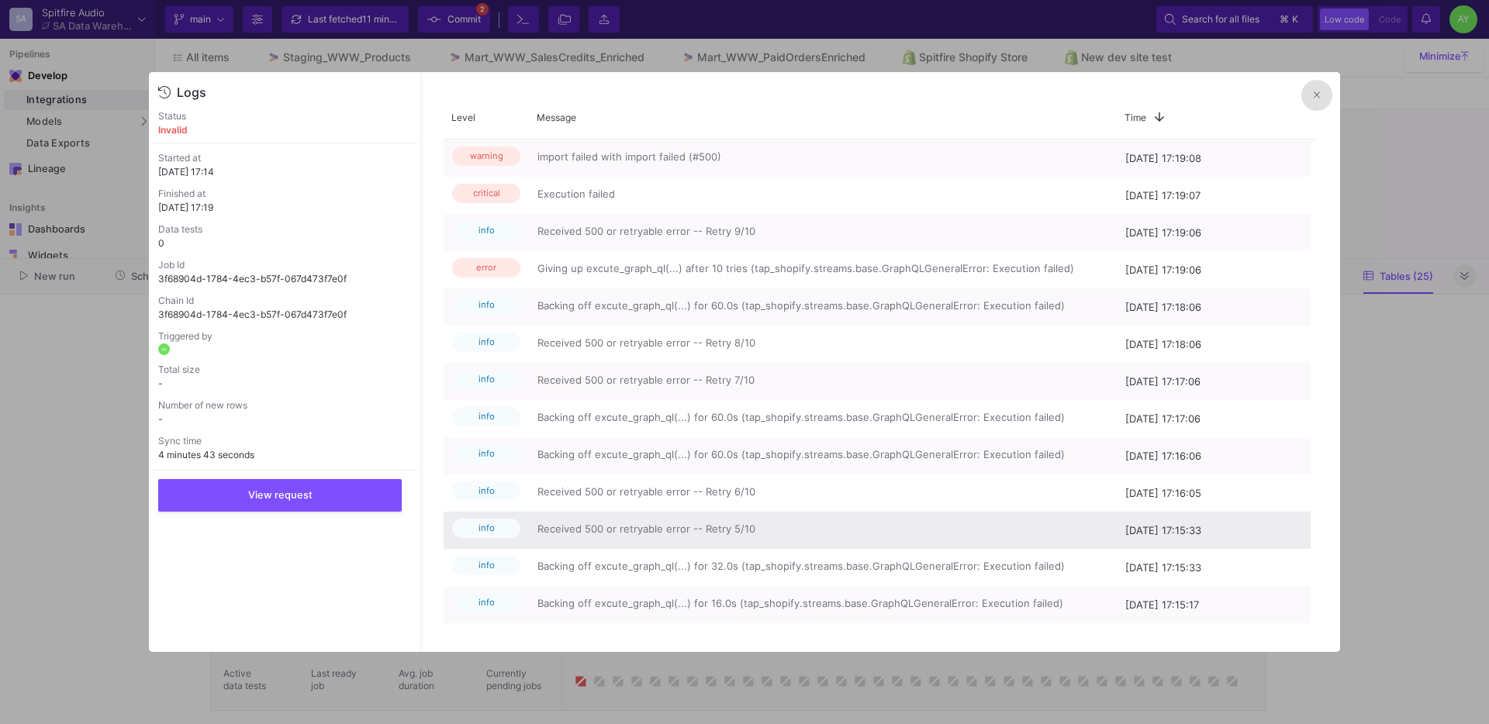
scroll to position [6, 0]
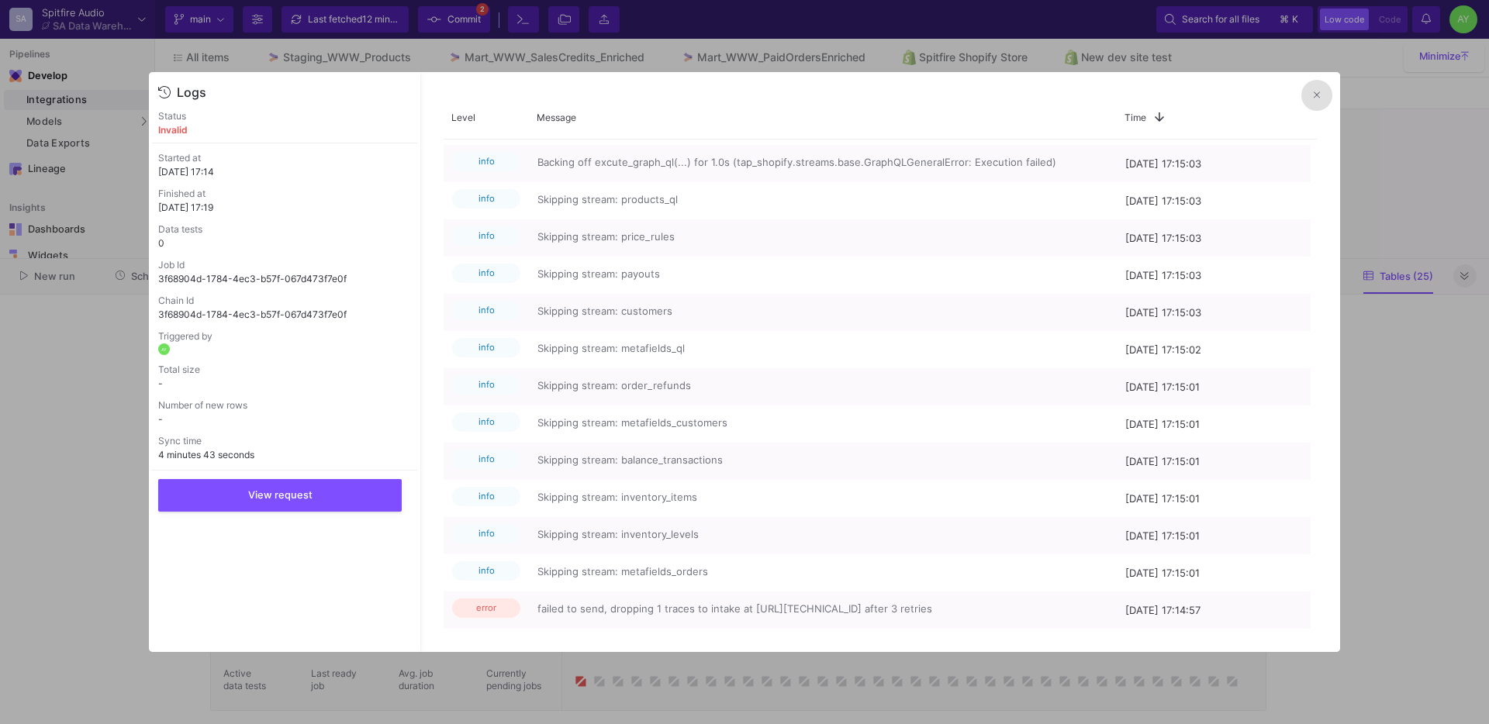
click at [1316, 92] on icon at bounding box center [1317, 95] width 6 height 10
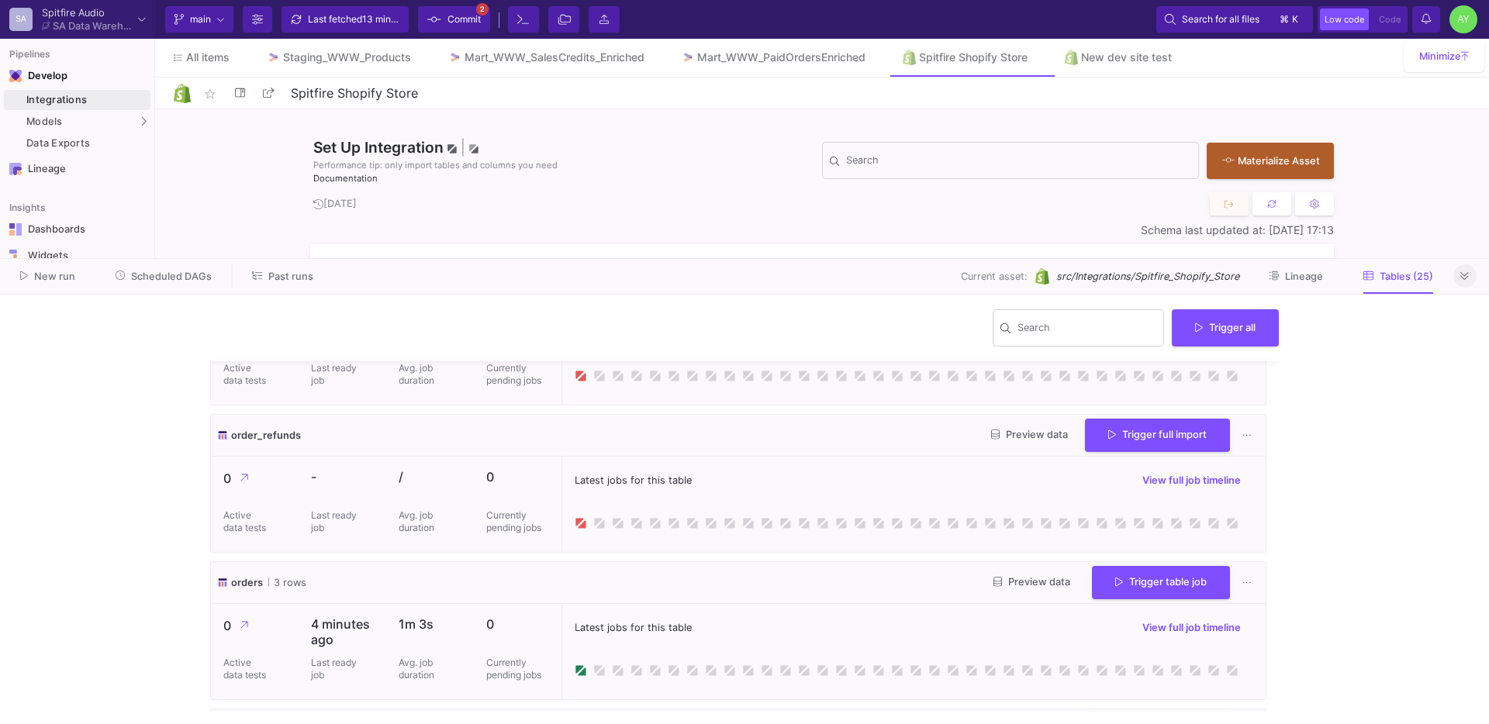
scroll to position [2662, 0]
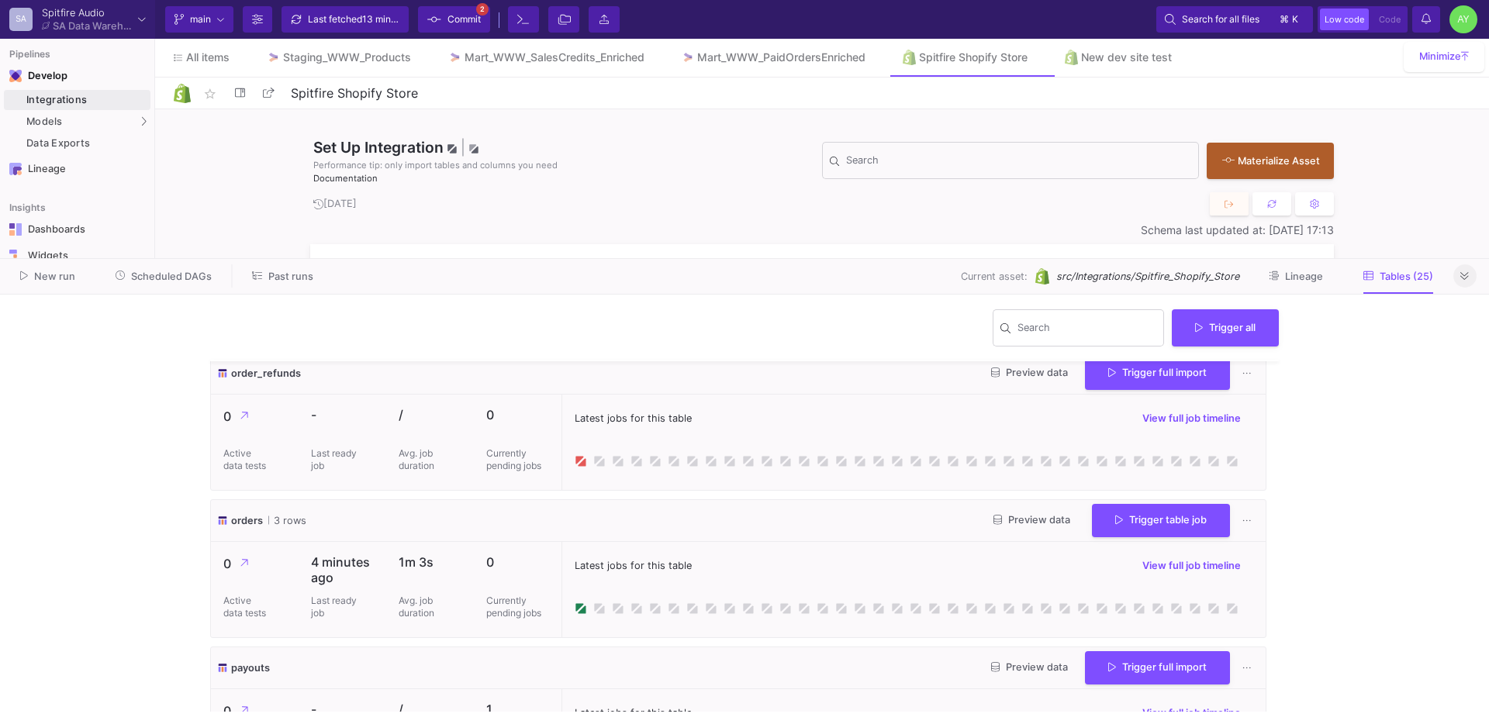
click at [1026, 522] on span "Preview data" at bounding box center [1032, 520] width 77 height 12
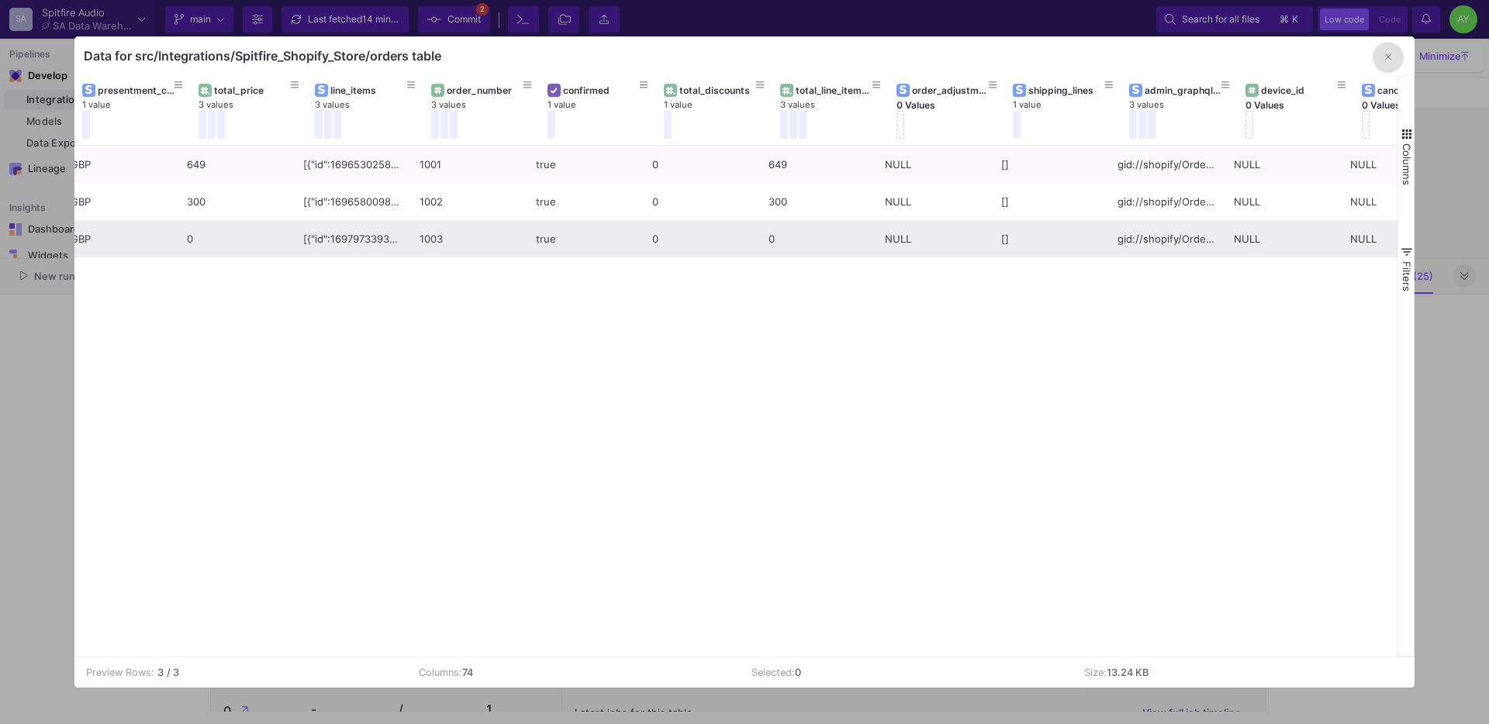
scroll to position [0, 0]
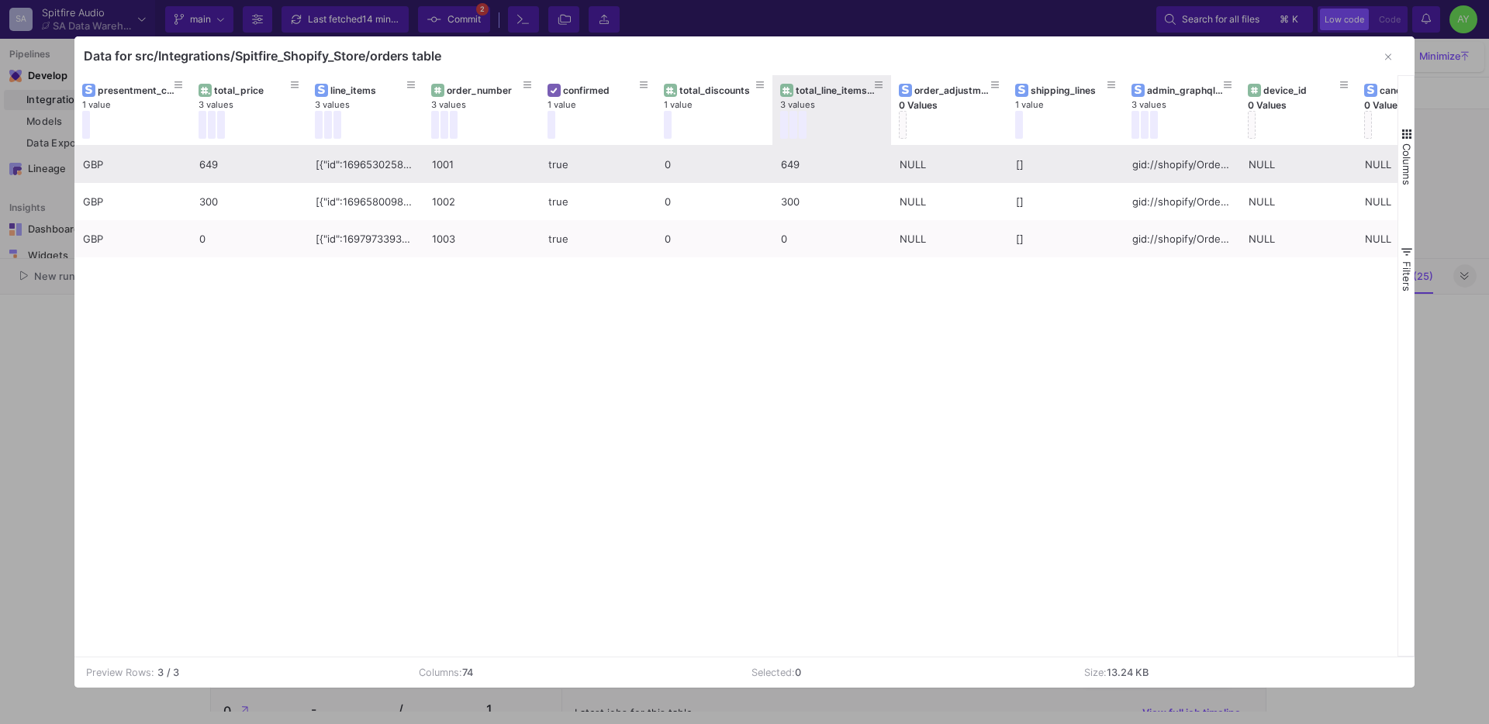
drag, startPoint x: 887, startPoint y: 134, endPoint x: 862, endPoint y: 150, distance: 30.3
click at [862, 150] on div "presentment_currency 1 value total_price 3 values line_items 3 values order_num…" at bounding box center [735, 366] width 1323 height 582
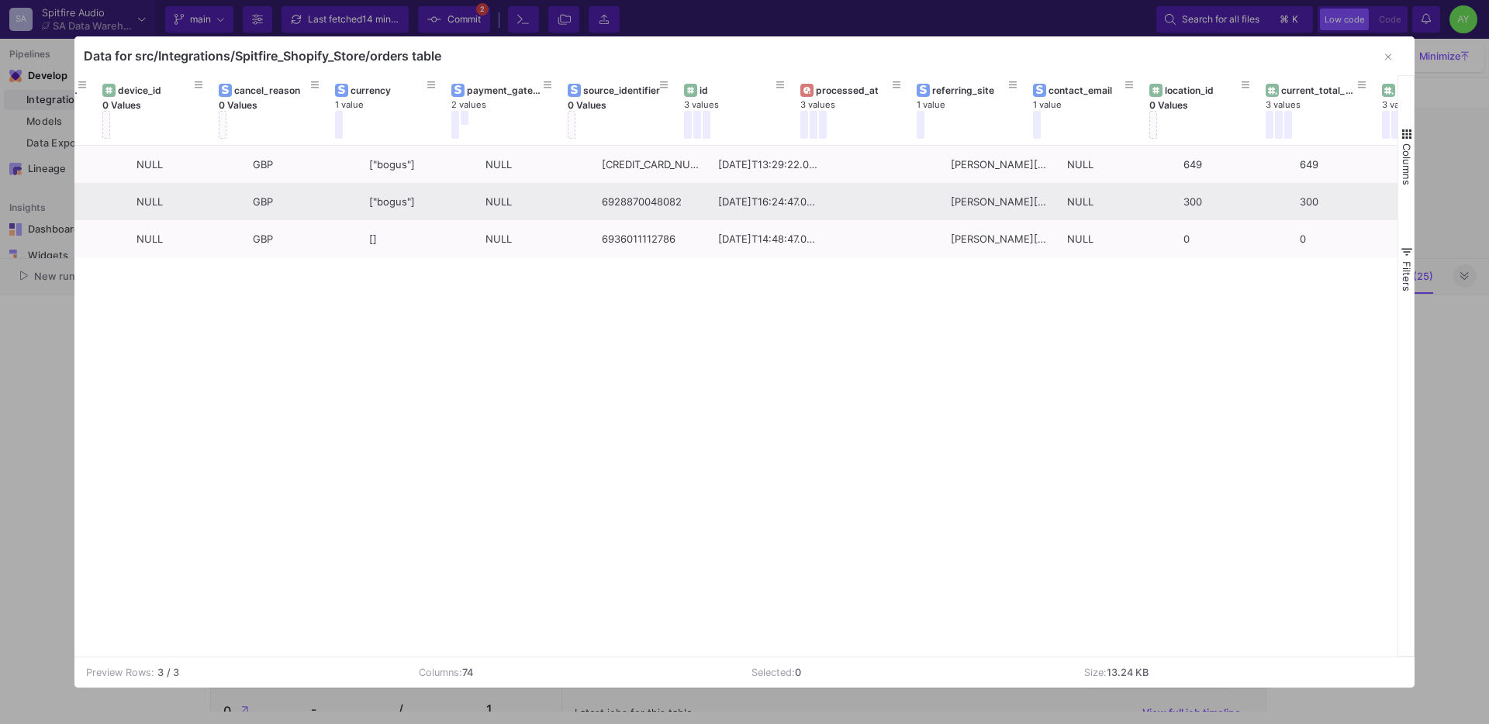
scroll to position [0, 1292]
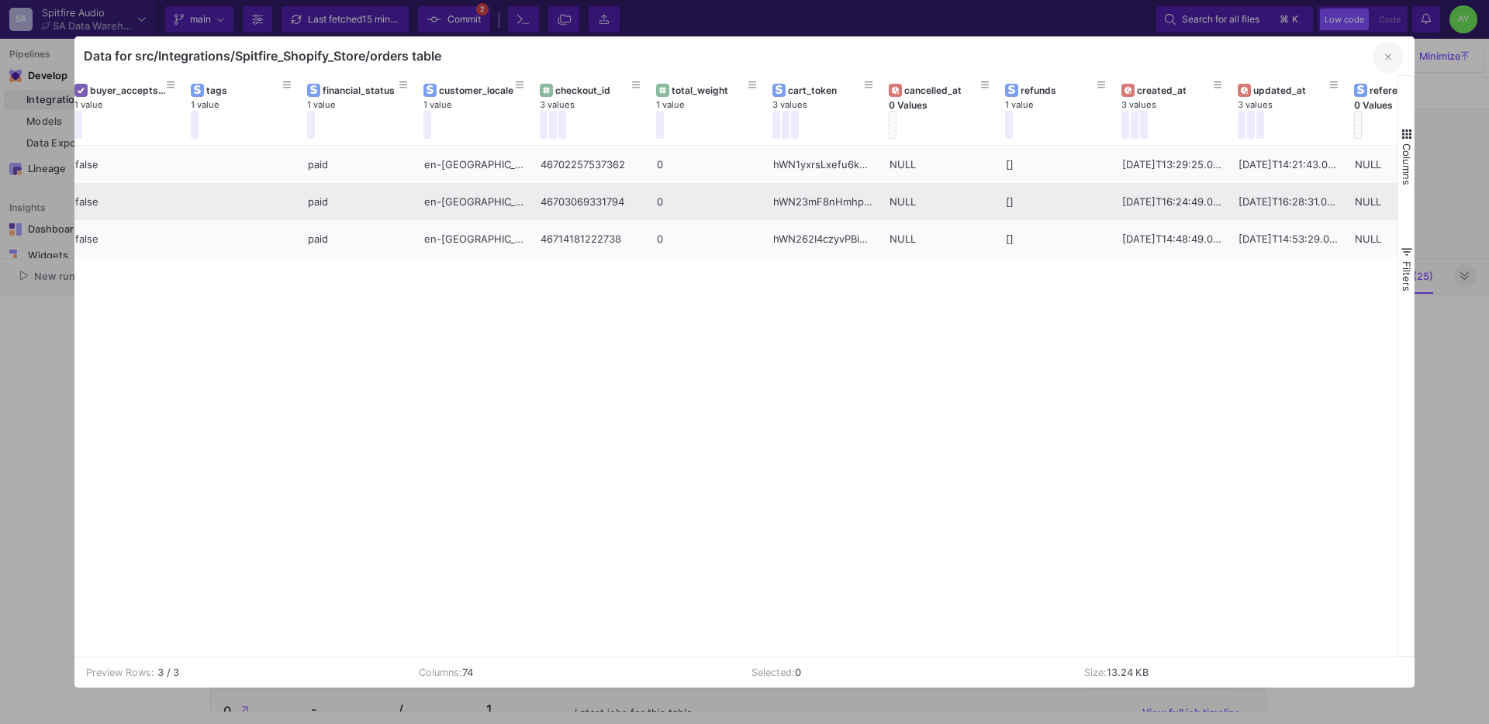
click at [1385, 62] on fa-icon "button" at bounding box center [1388, 57] width 6 height 12
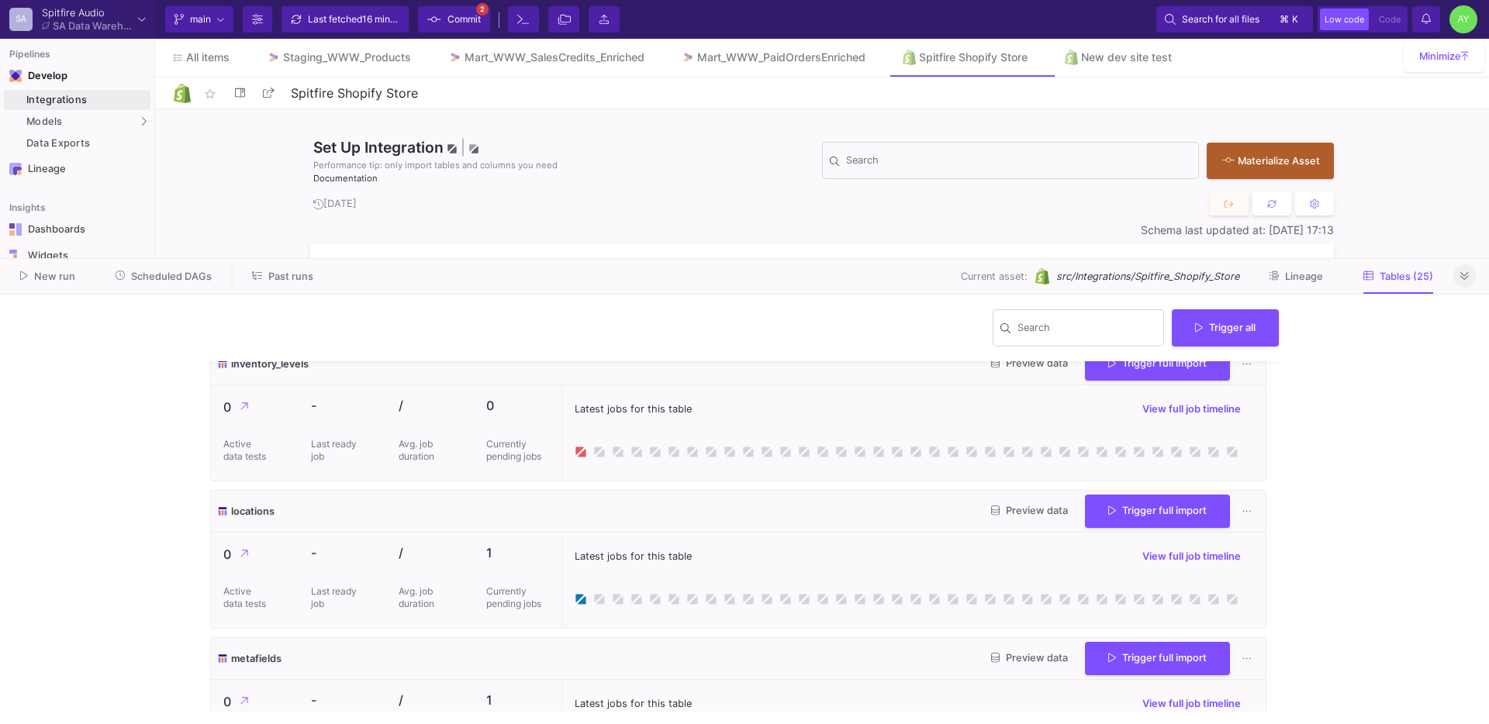
scroll to position [924, 0]
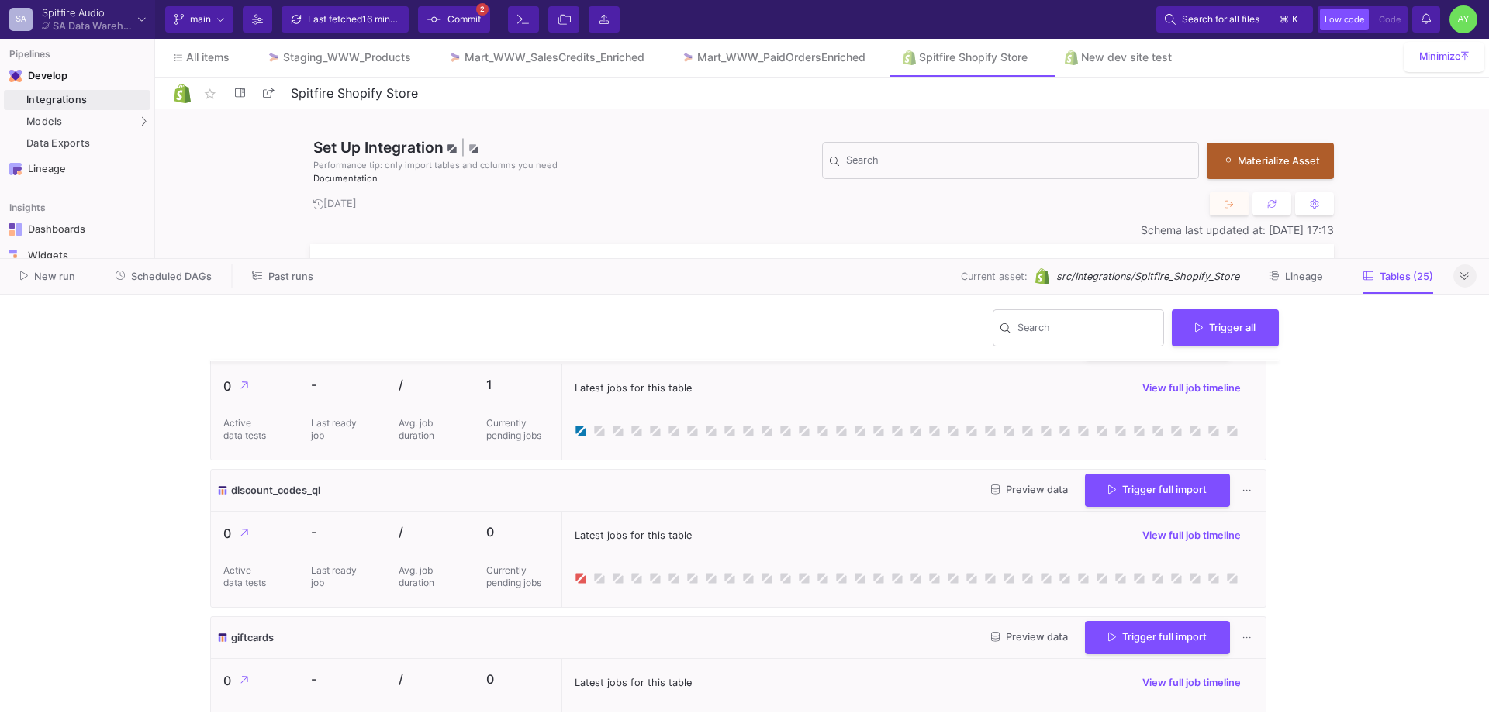
click at [1461, 284] on button at bounding box center [1464, 275] width 23 height 23
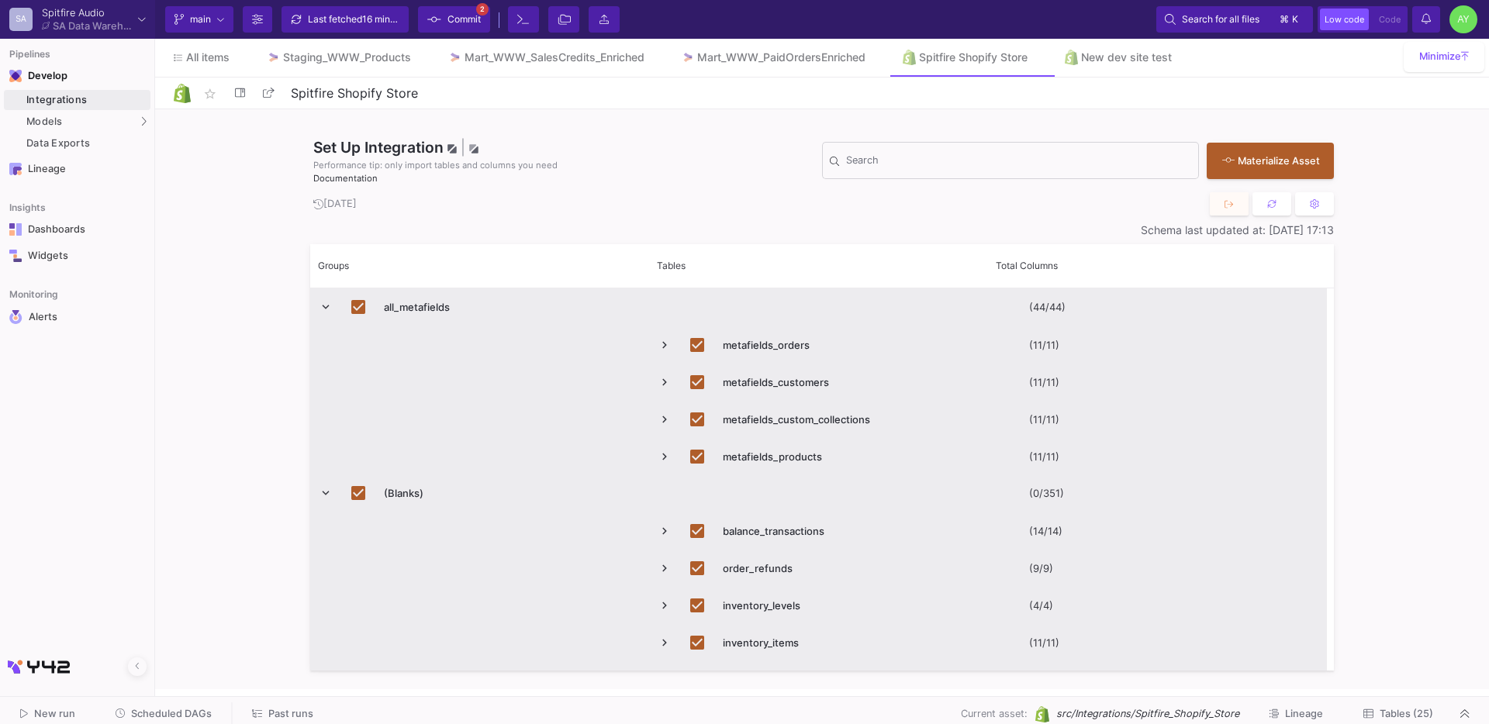
click at [1426, 717] on span "Tables (25)" at bounding box center [1407, 714] width 54 height 12
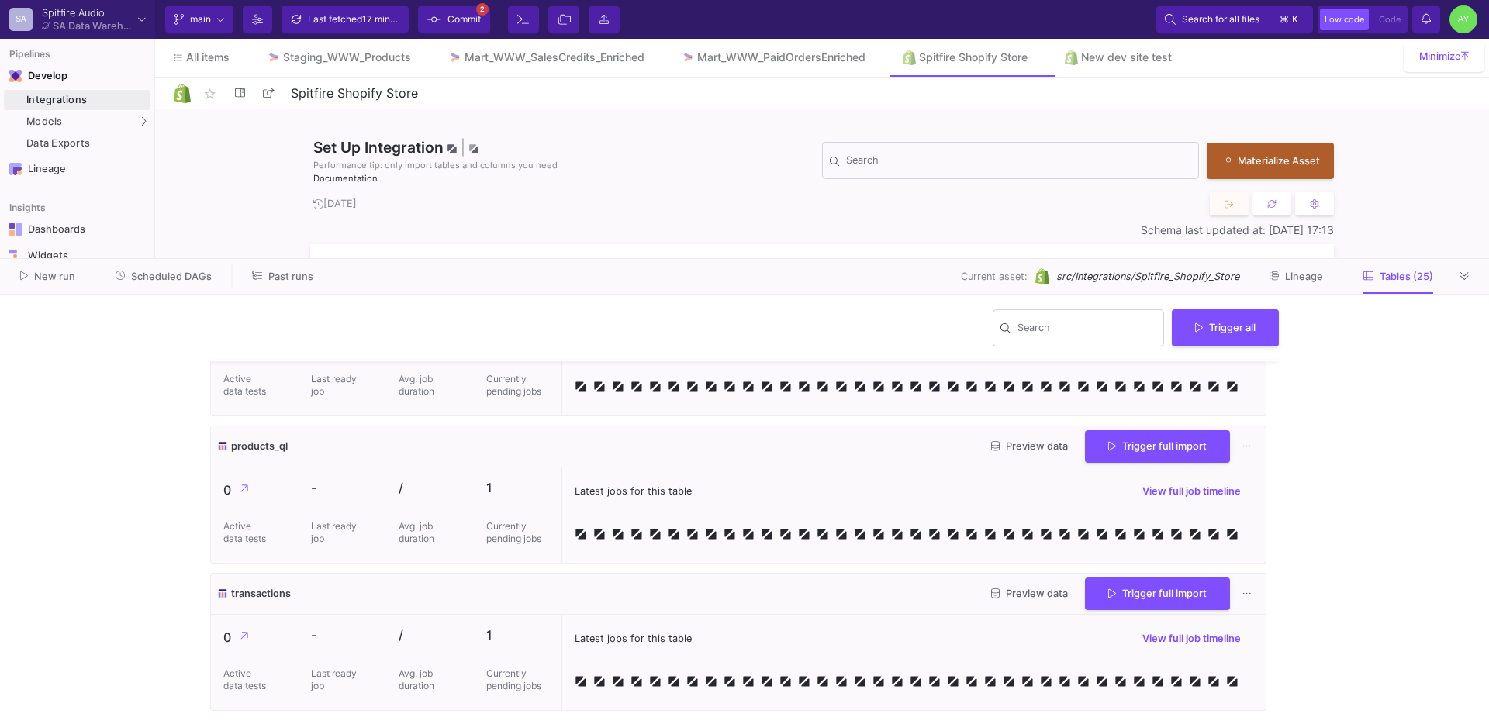
scroll to position [3369, 0]
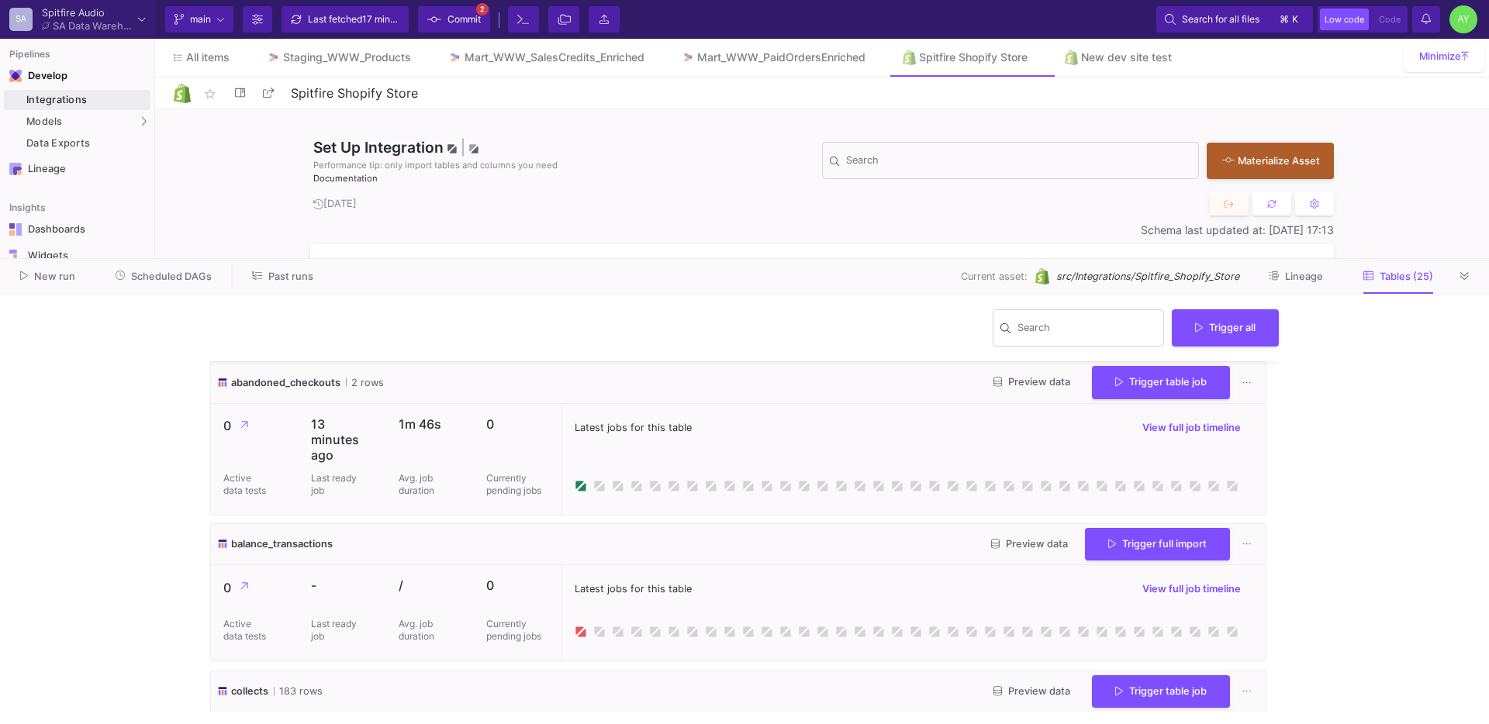
scroll to position [3369, 0]
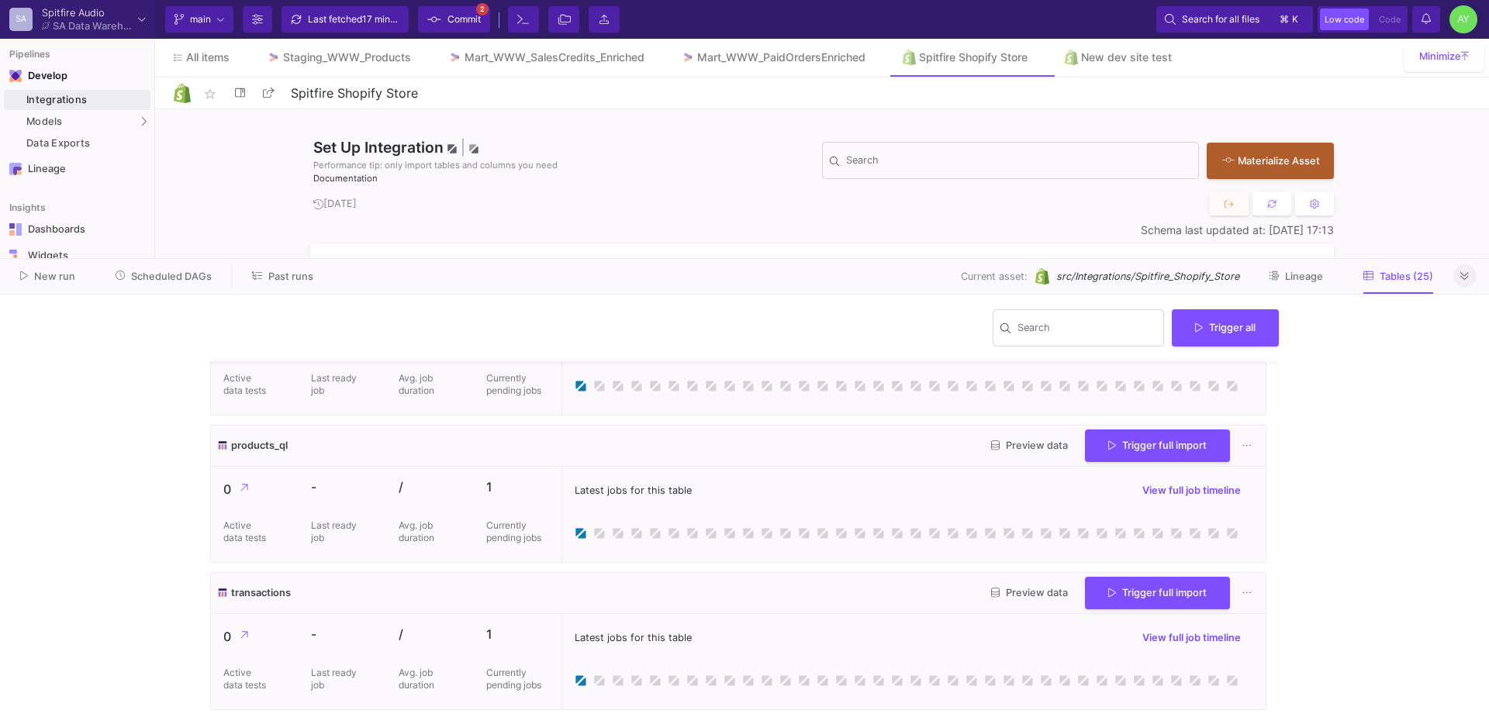
click at [1467, 275] on icon at bounding box center [1464, 276] width 9 height 10
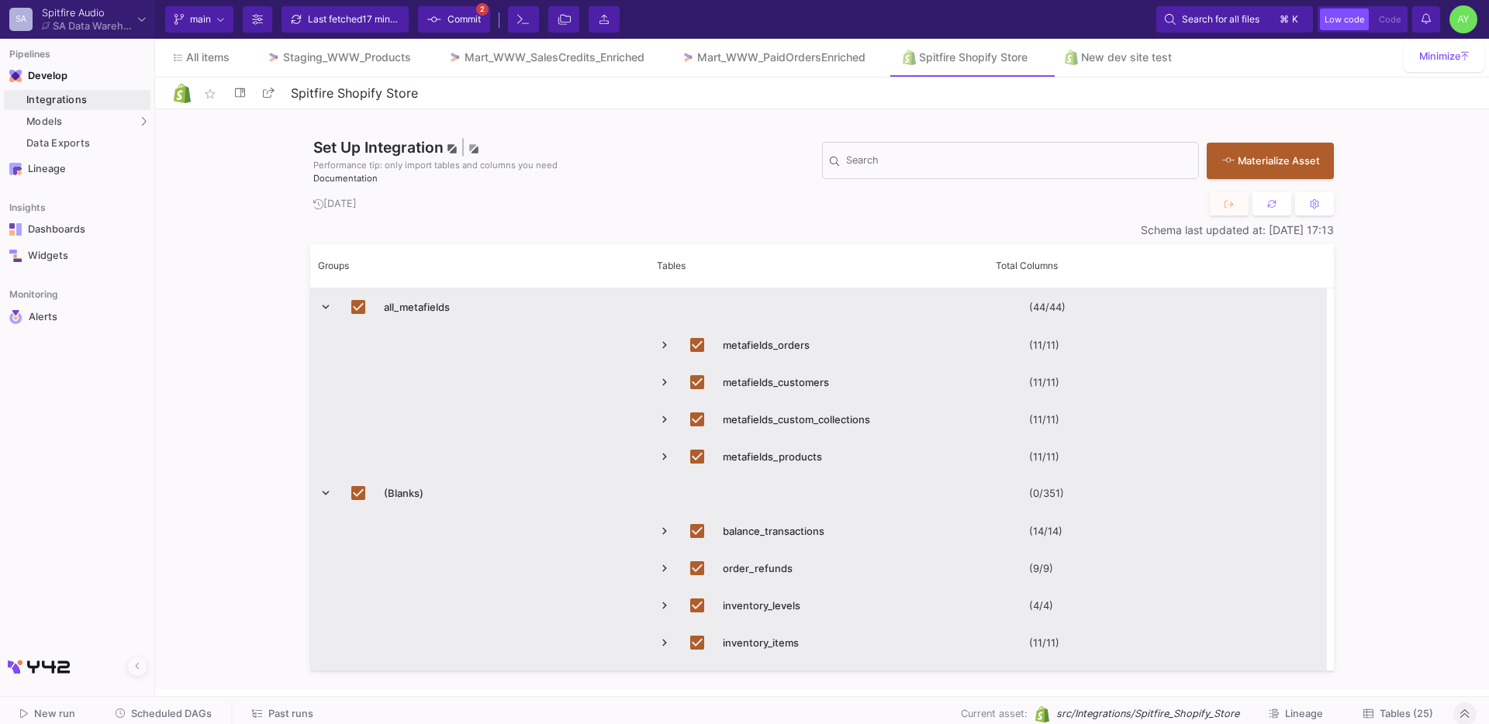
click at [1416, 23] on button "Notifications" at bounding box center [1426, 19] width 28 height 26
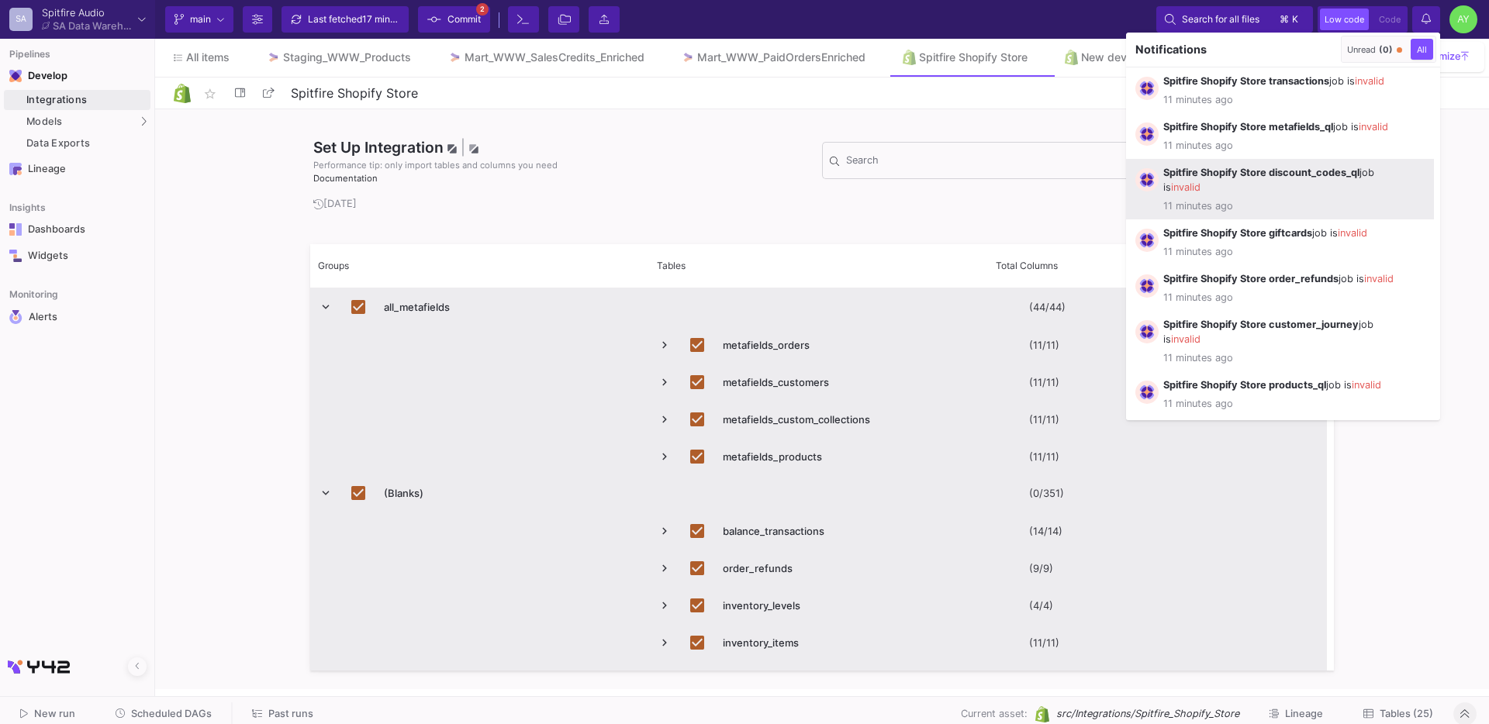
click at [1431, 184] on div "Spitfire Shopify Store discount_codes_ql job is invalid 11 minutes ago" at bounding box center [1280, 189] width 308 height 60
